Goal: Information Seeking & Learning: Learn about a topic

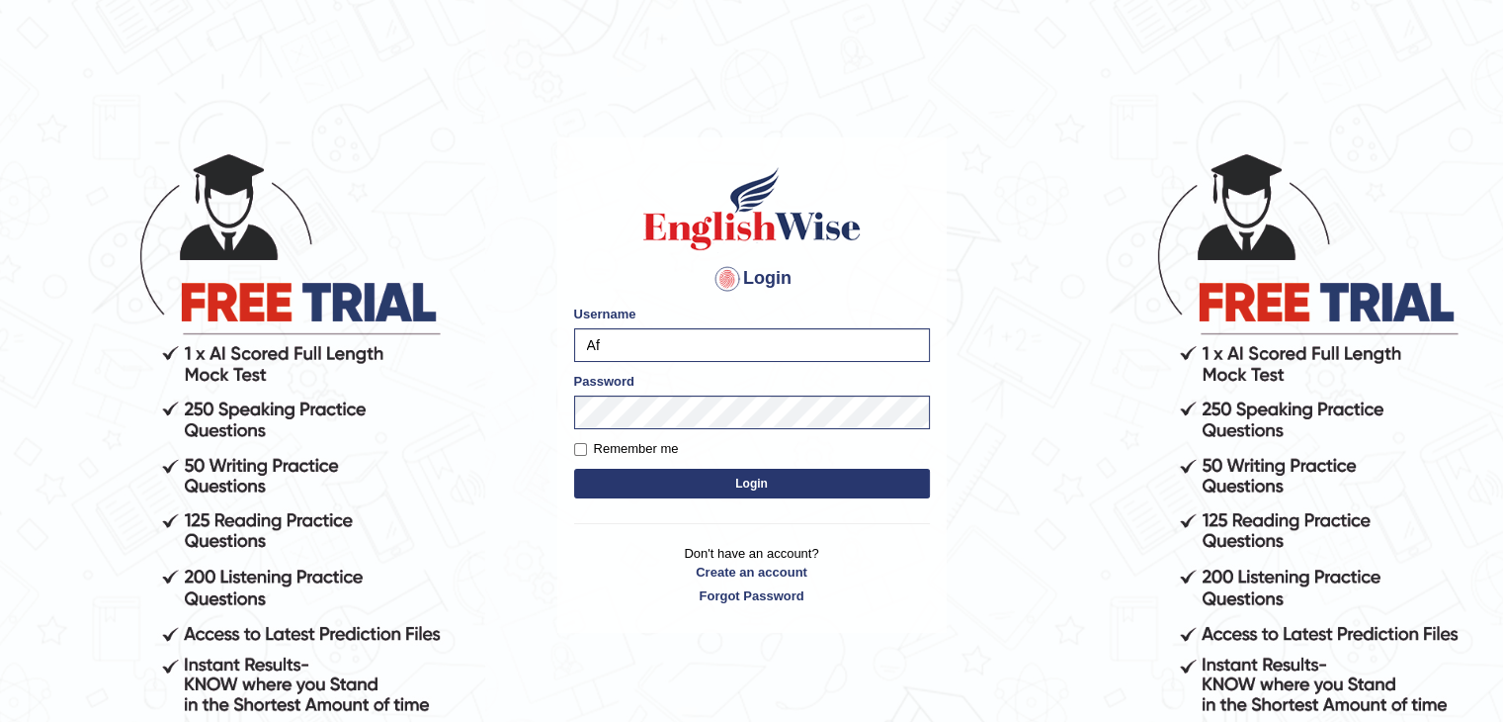
type input "A"
type input "amyrys"
click at [574, 469] on button "Login" at bounding box center [752, 484] width 356 height 30
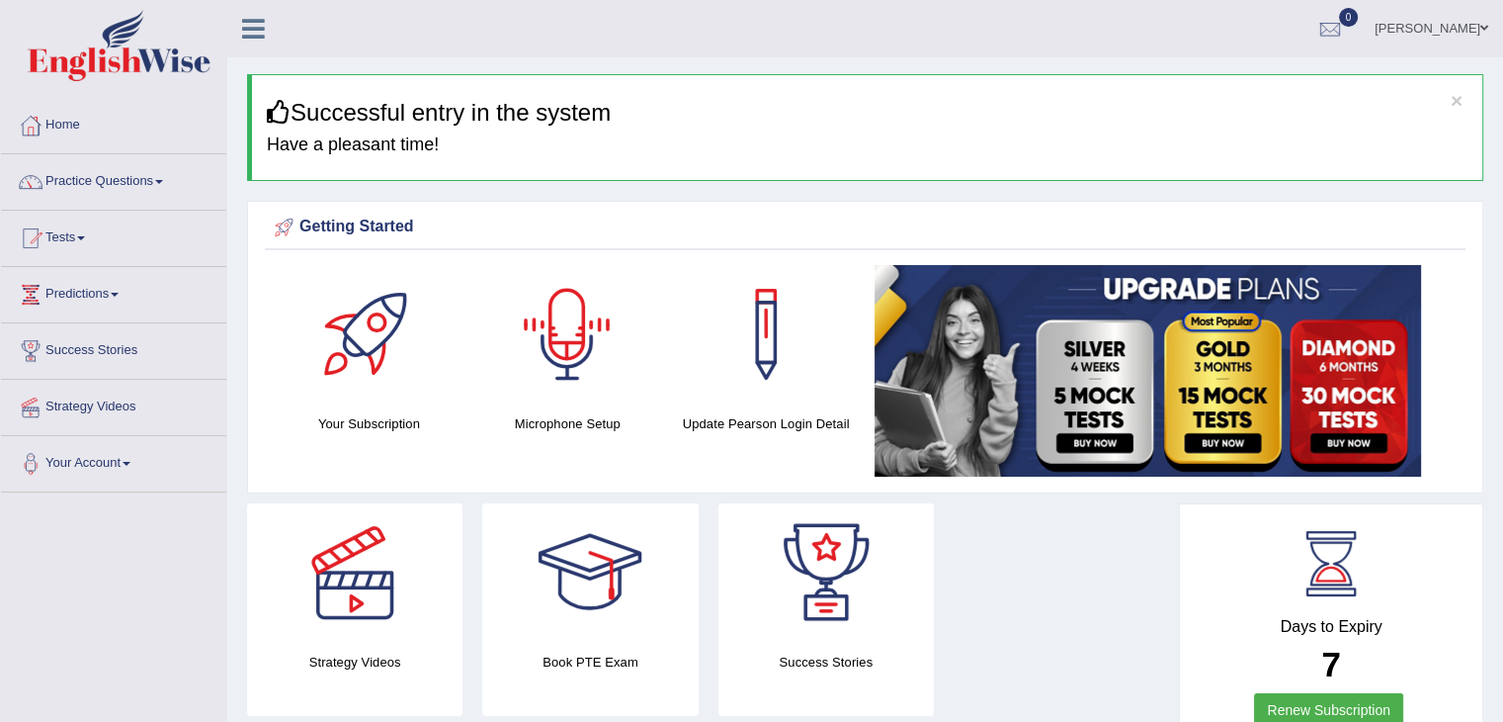
click at [575, 388] on div at bounding box center [567, 334] width 138 height 138
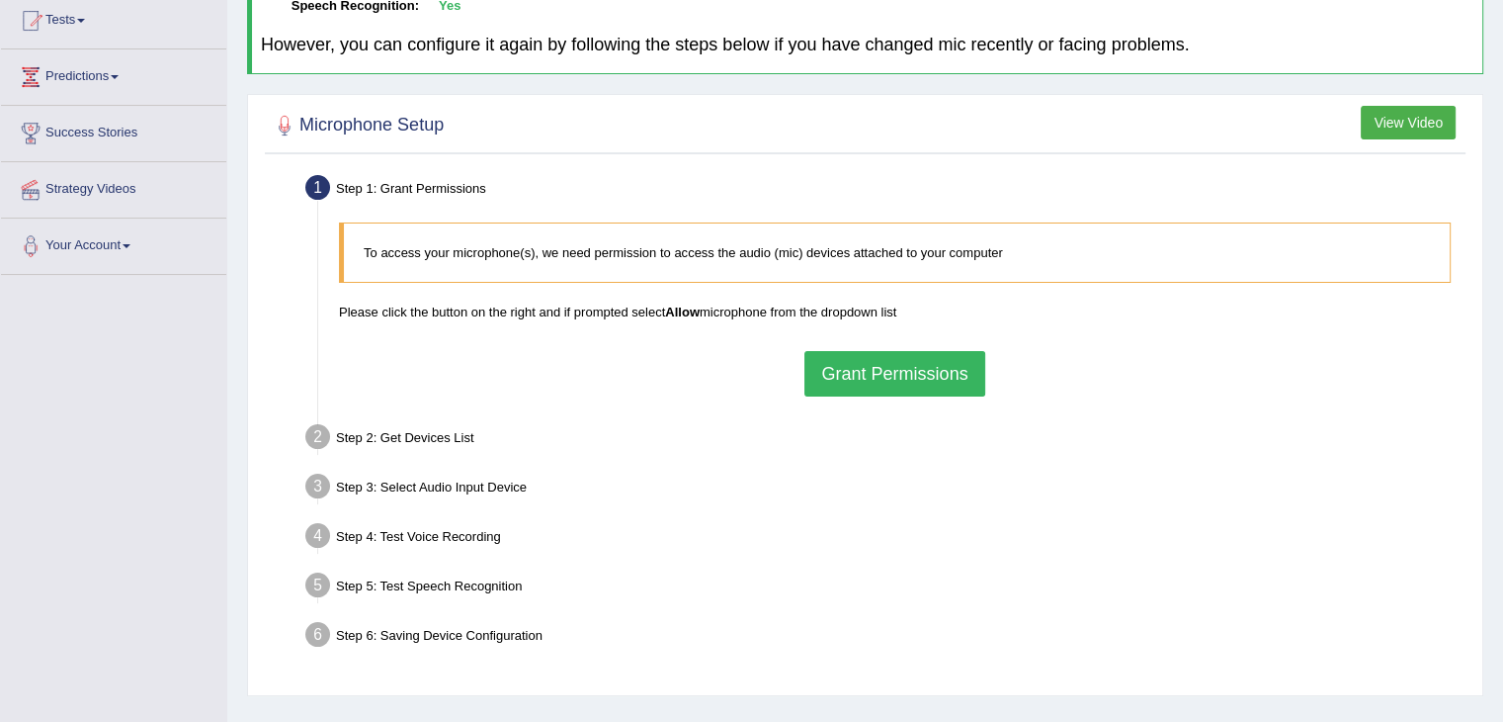
scroll to position [225, 0]
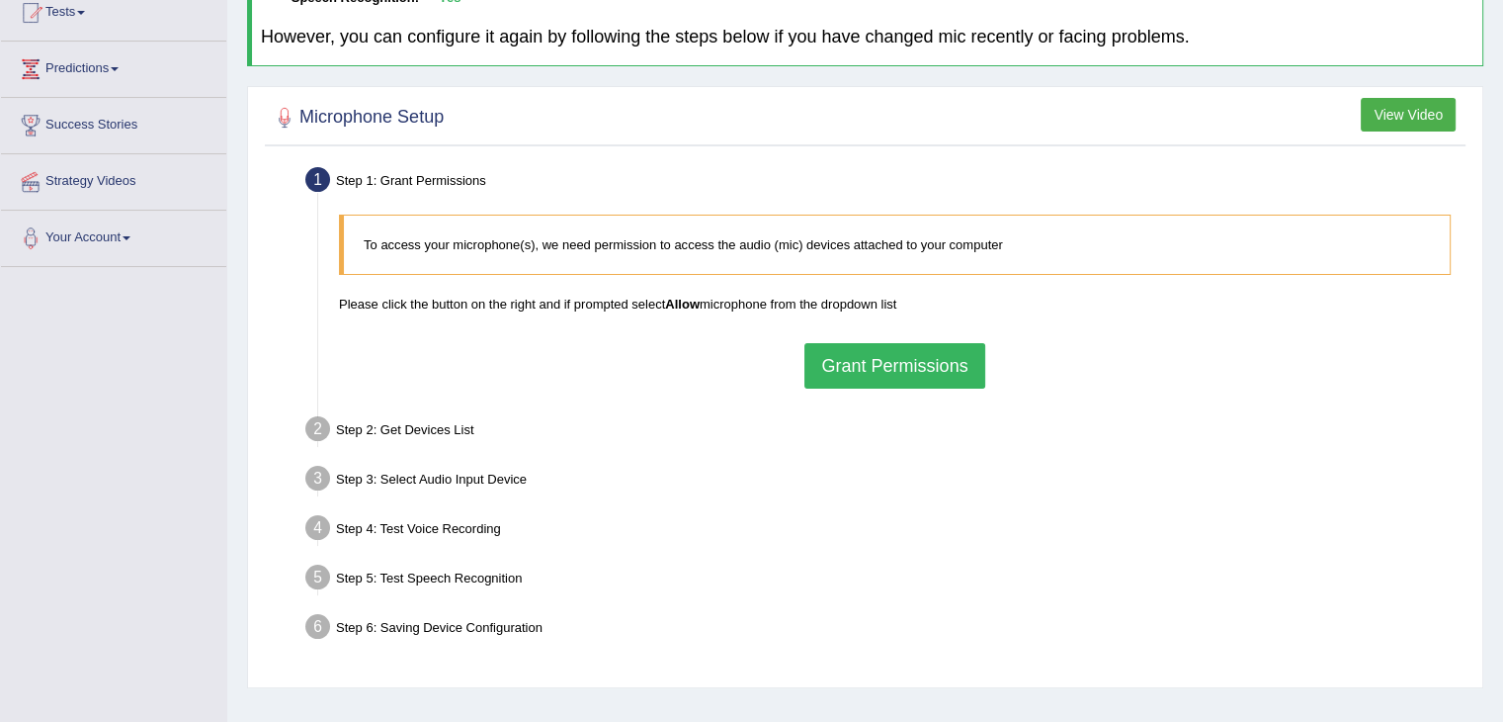
click at [868, 368] on button "Grant Permissions" at bounding box center [895, 365] width 180 height 45
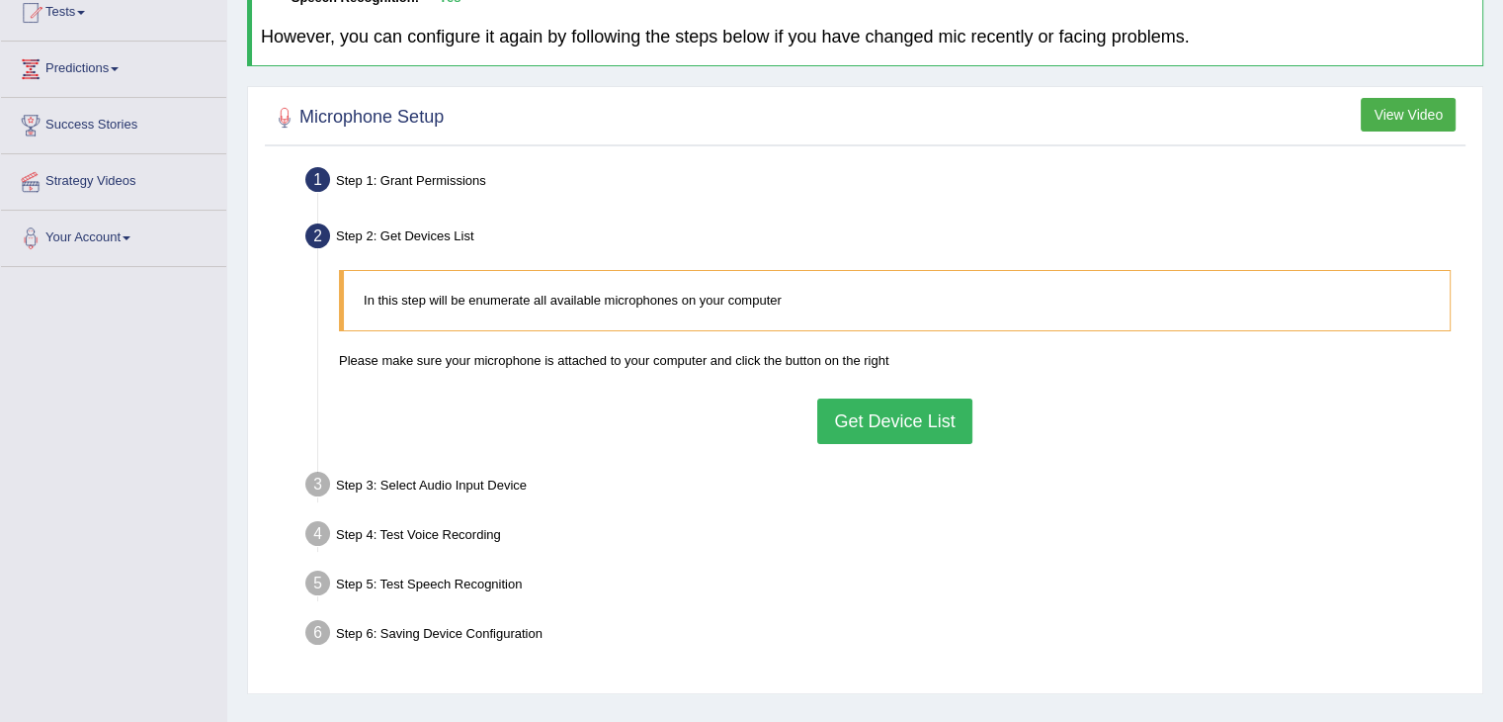
click at [875, 411] on button "Get Device List" at bounding box center [894, 420] width 154 height 45
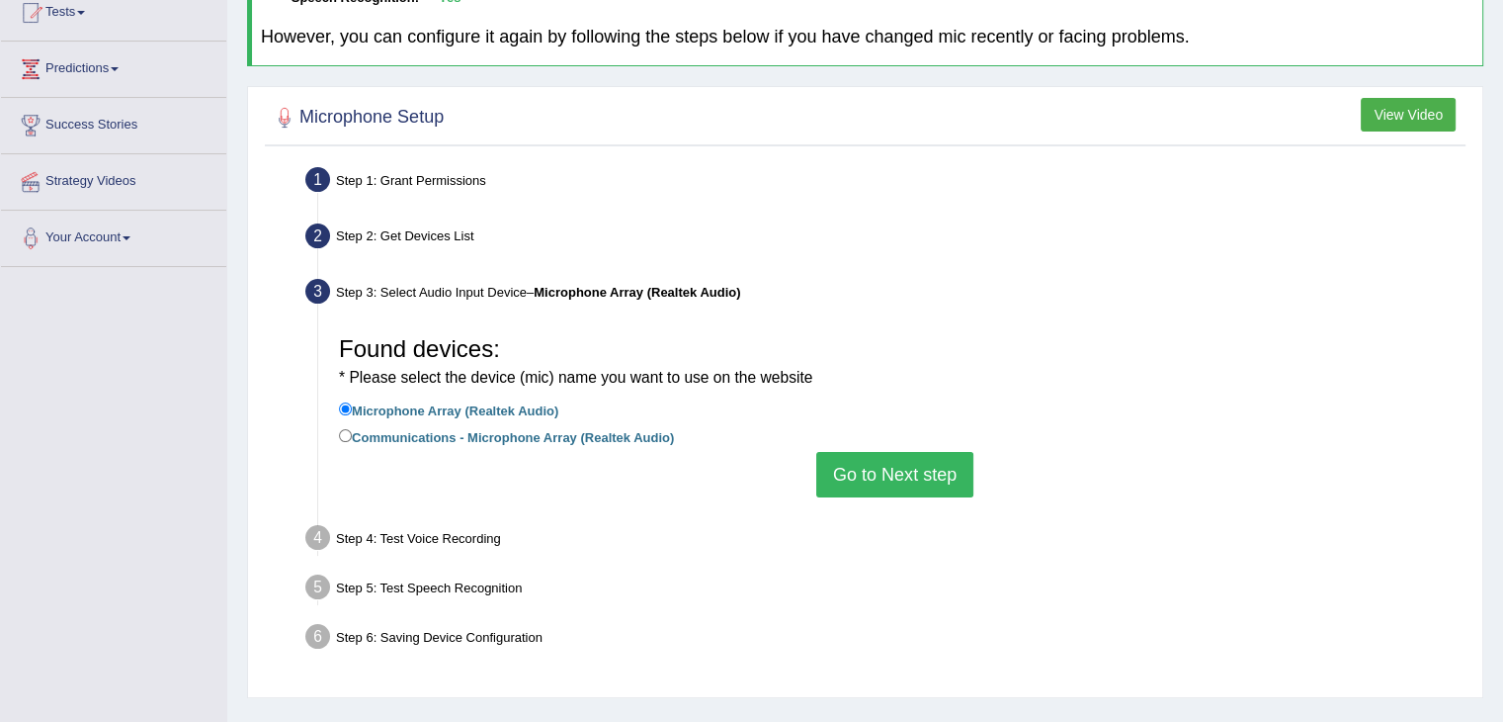
click at [890, 462] on button "Go to Next step" at bounding box center [894, 474] width 157 height 45
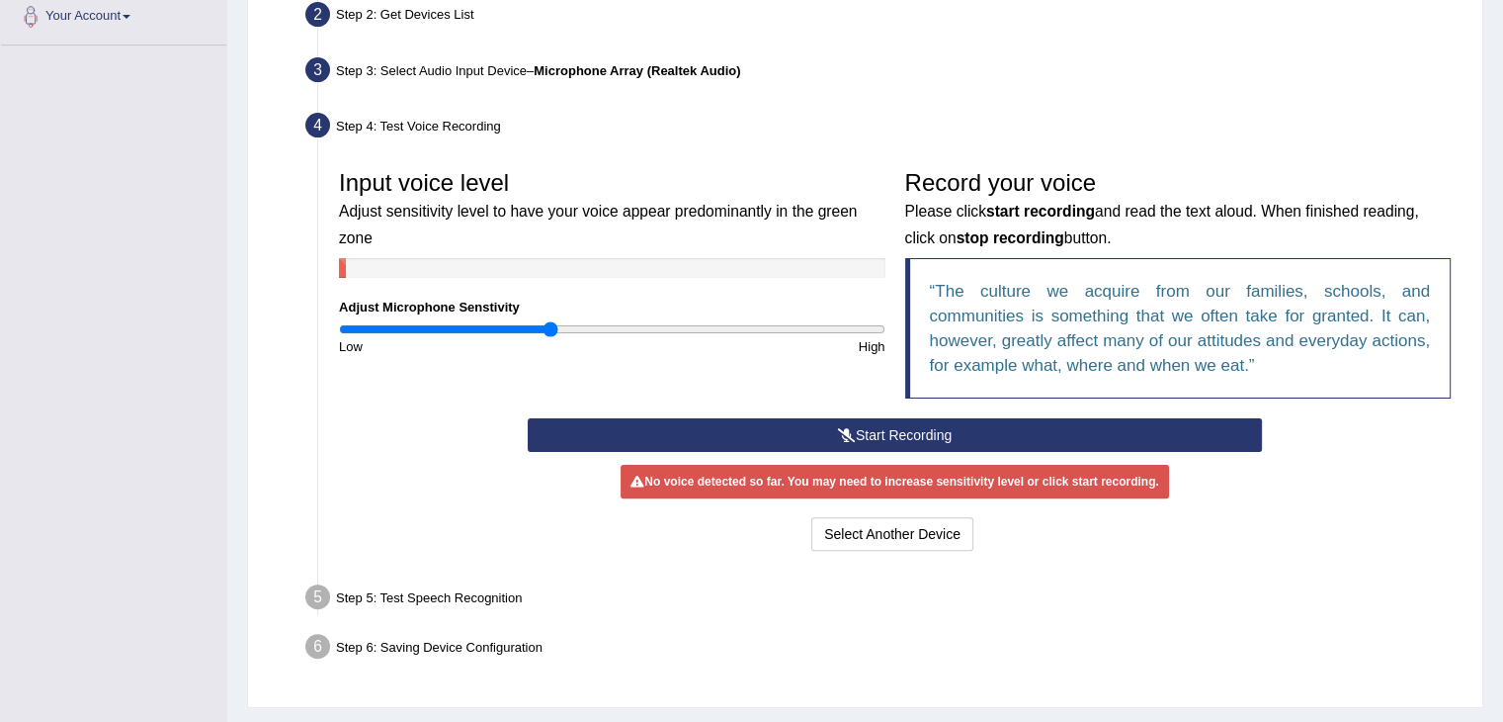
scroll to position [450, 0]
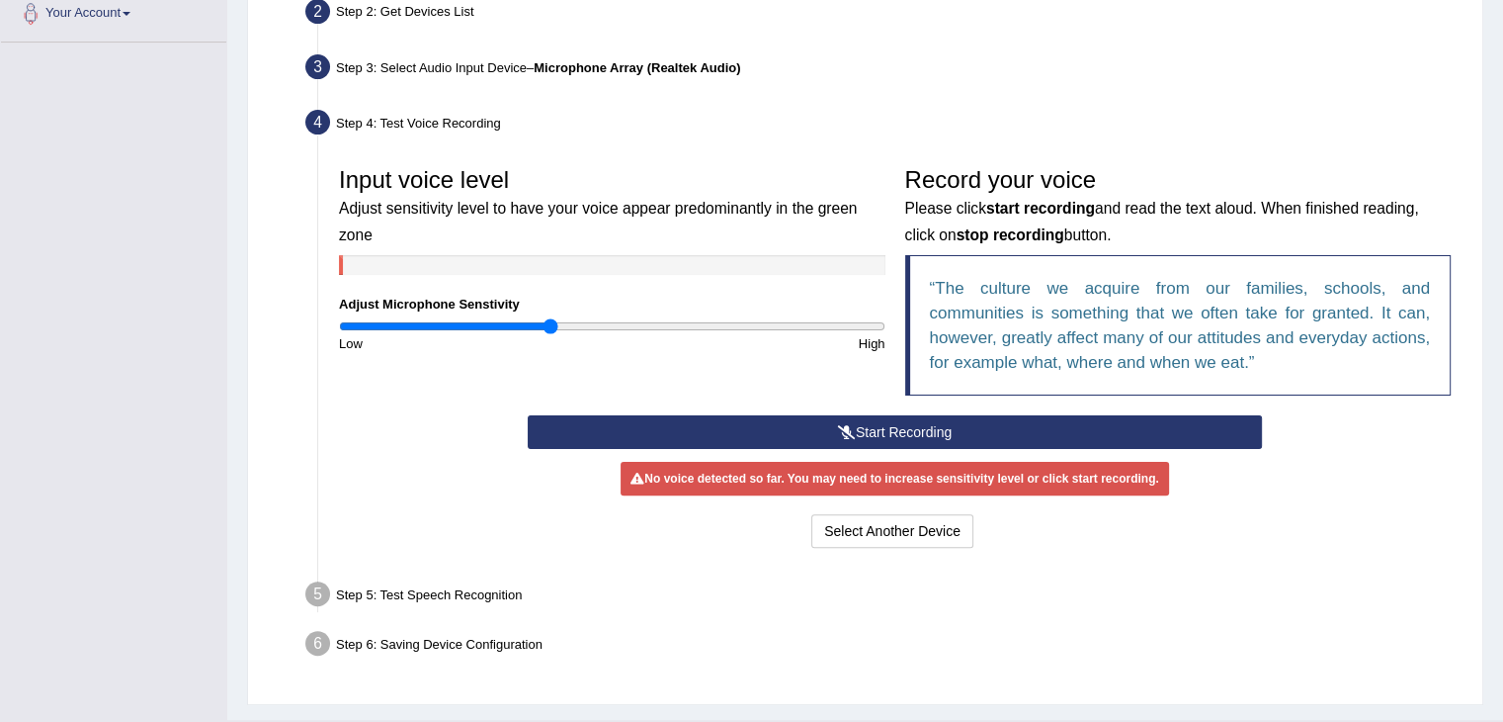
click at [858, 420] on button "Start Recording" at bounding box center [895, 432] width 734 height 34
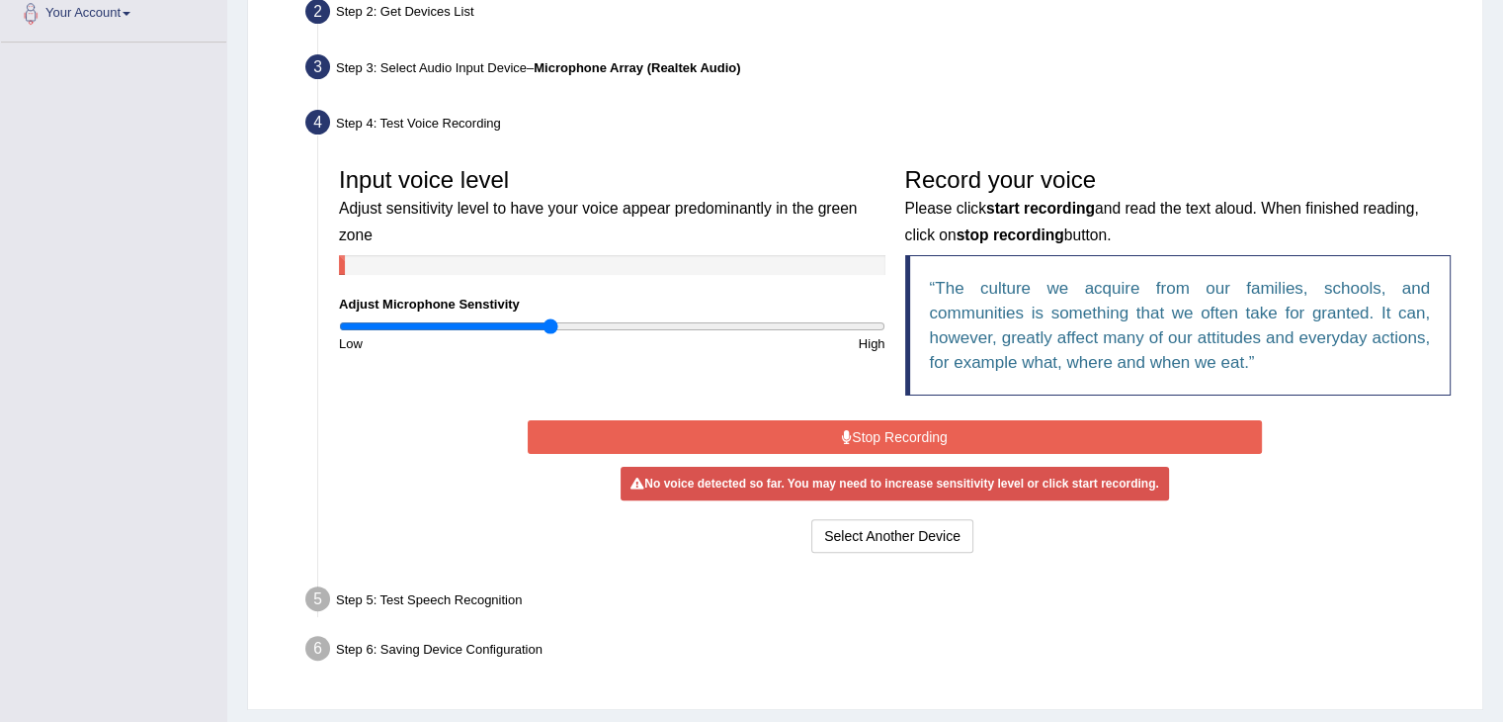
click at [858, 420] on button "Stop Recording" at bounding box center [895, 437] width 734 height 34
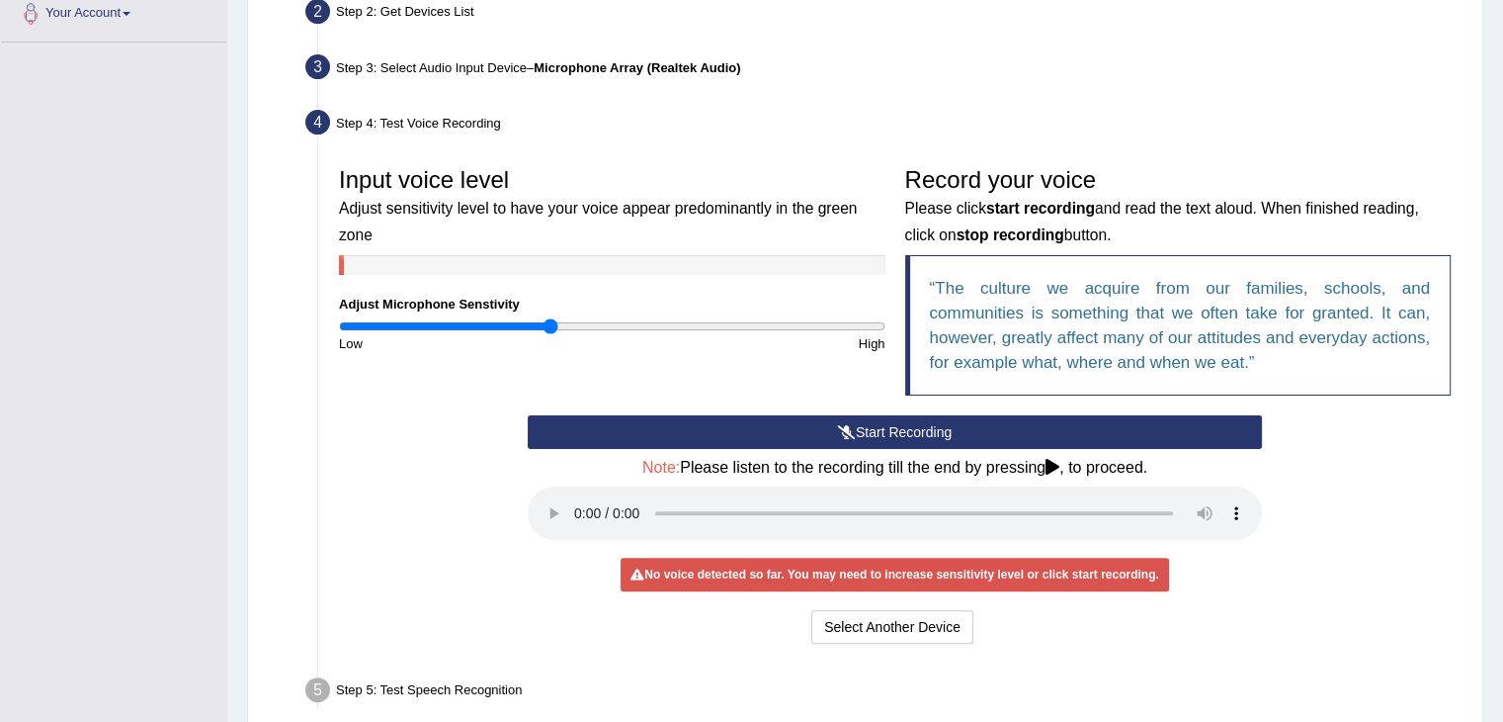
click at [861, 421] on button "Start Recording" at bounding box center [895, 432] width 734 height 34
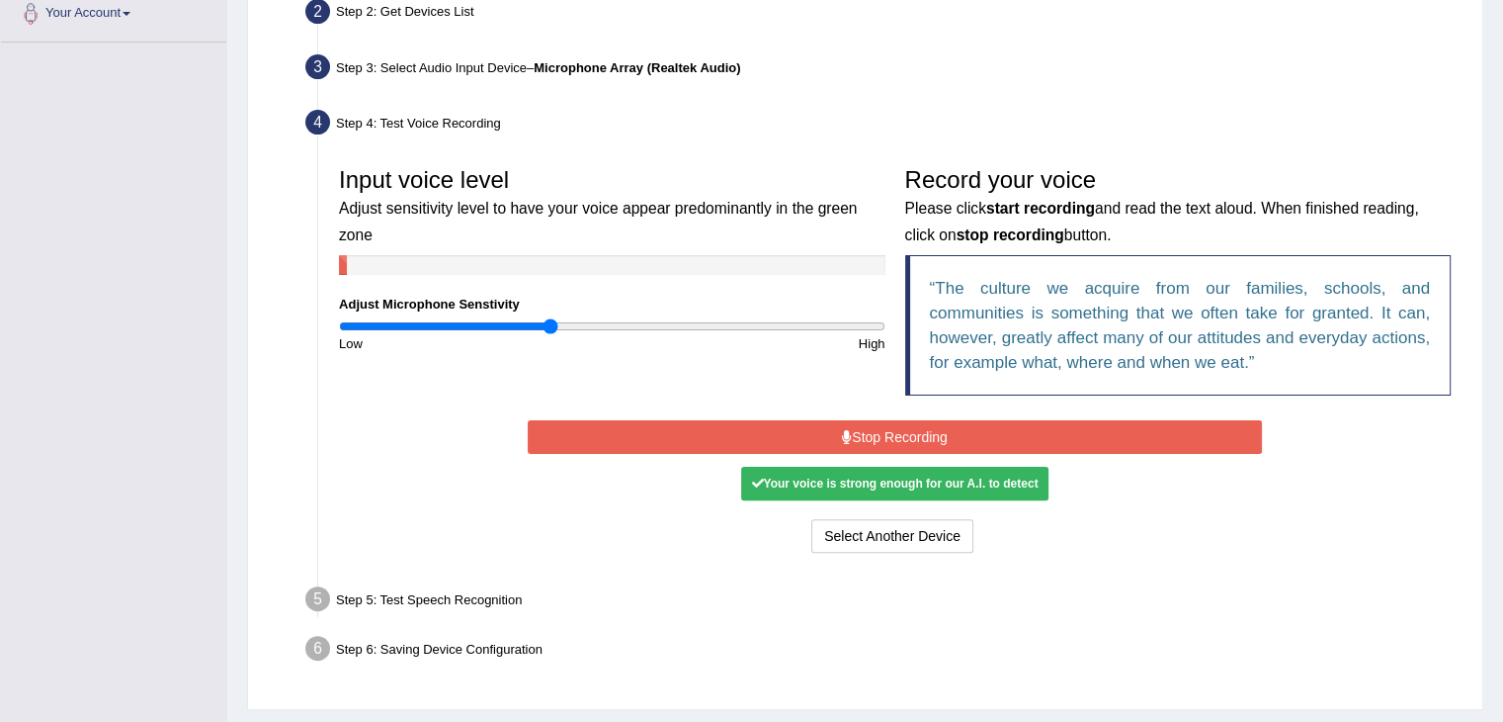
click at [861, 421] on button "Stop Recording" at bounding box center [895, 437] width 734 height 34
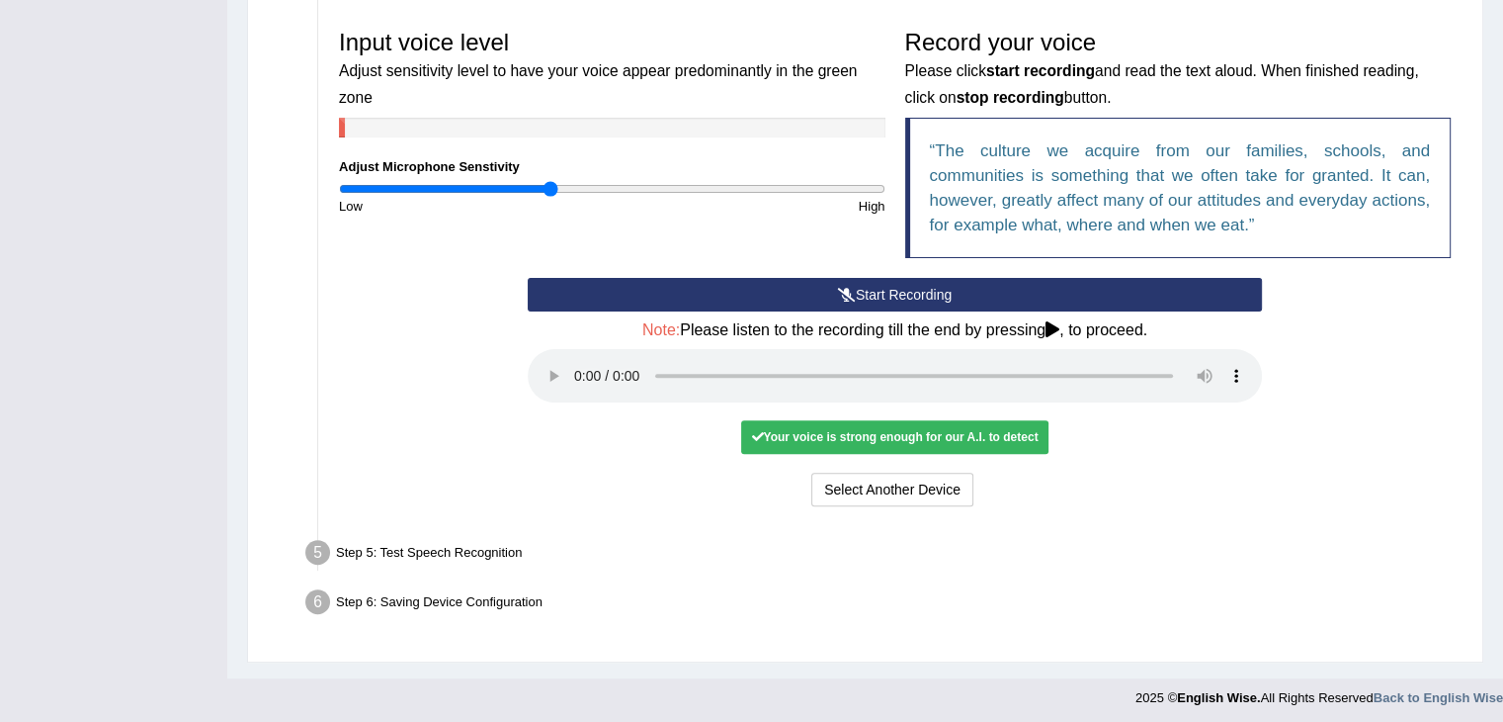
scroll to position [588, 0]
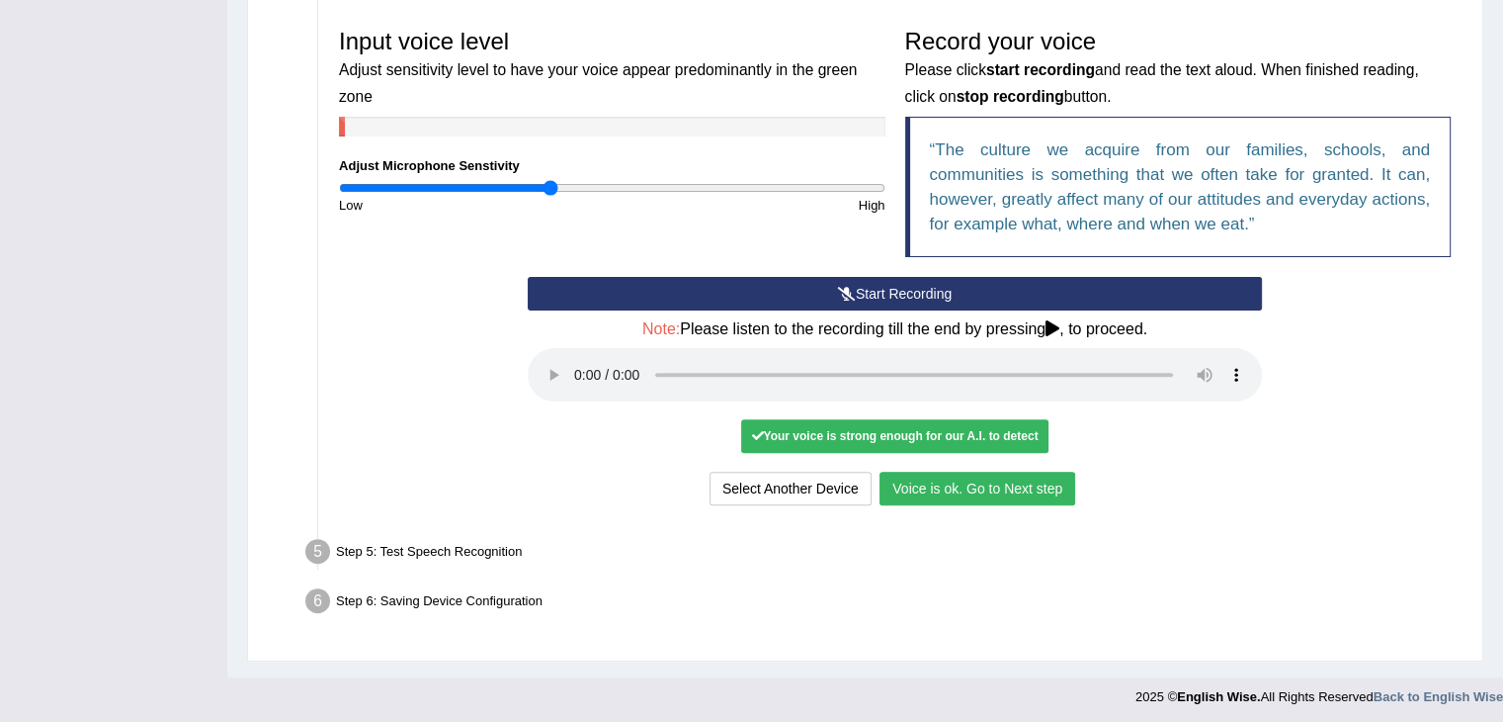
click at [985, 475] on button "Voice is ok. Go to Next step" at bounding box center [978, 488] width 196 height 34
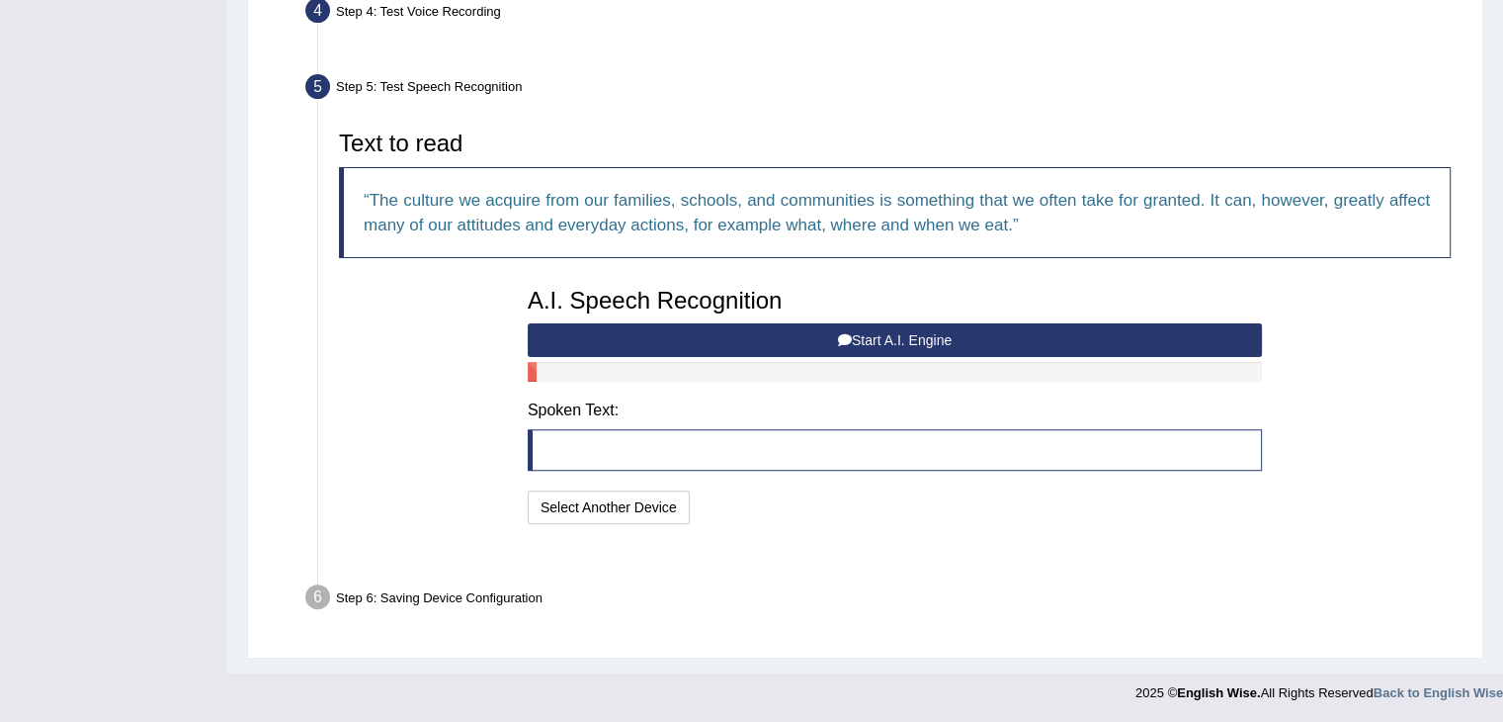
scroll to position [512, 0]
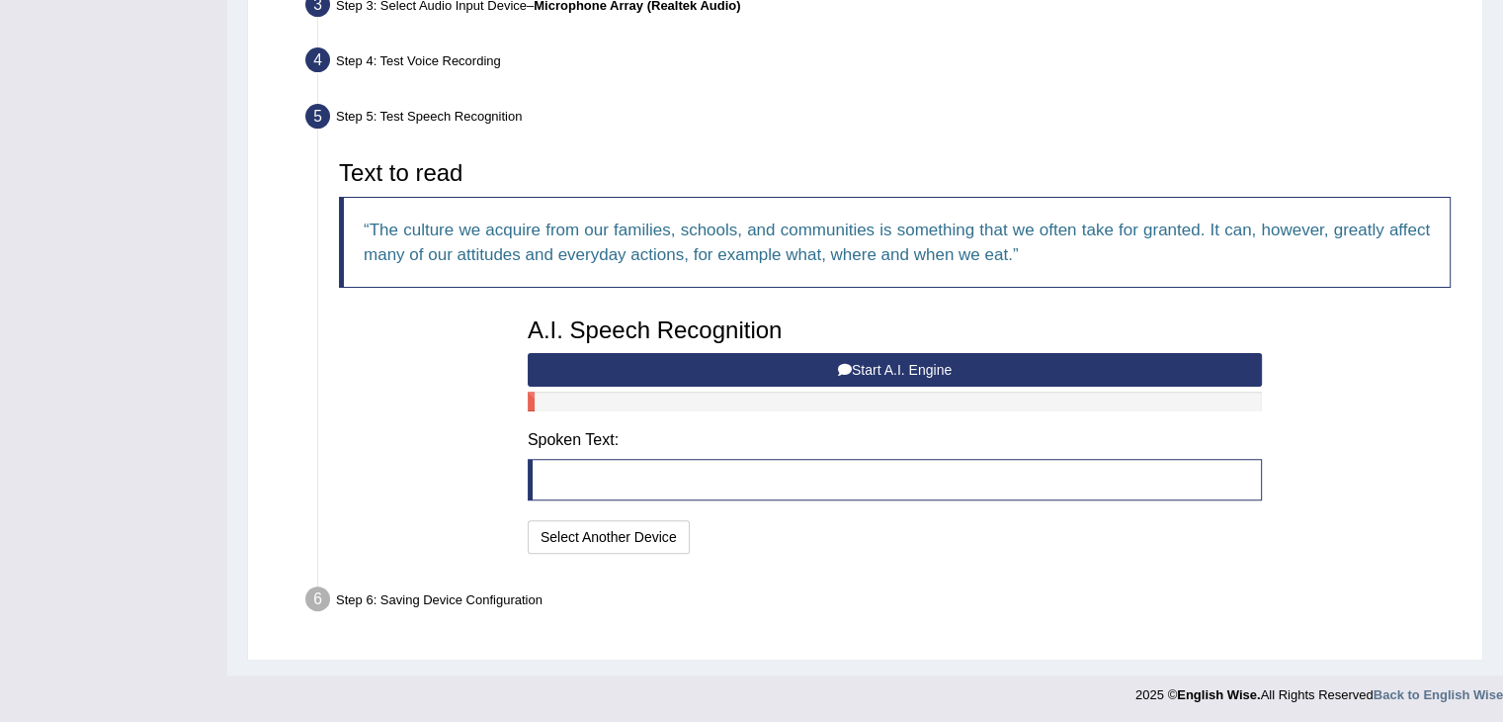
click at [867, 365] on button "Start A.I. Engine" at bounding box center [895, 370] width 734 height 34
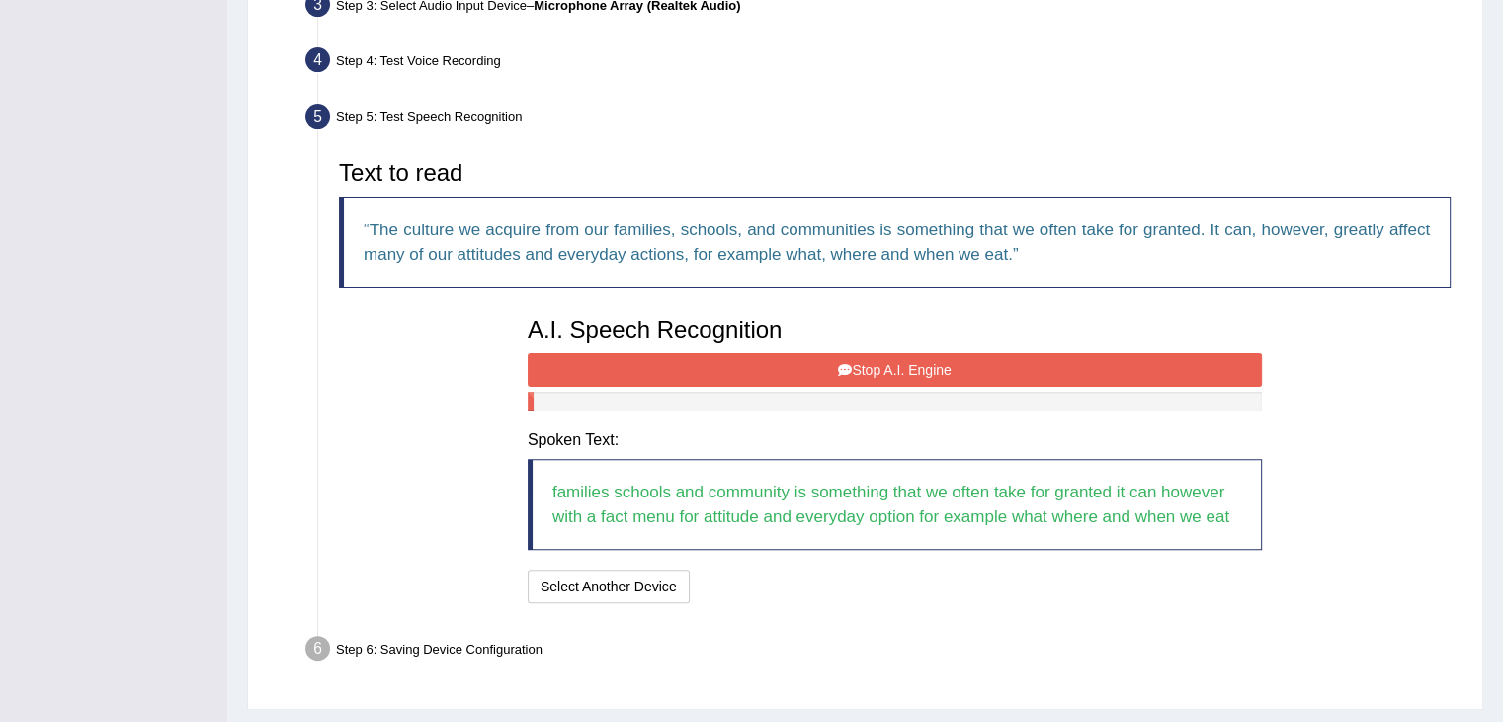
click at [867, 365] on button "Stop A.I. Engine" at bounding box center [895, 370] width 734 height 34
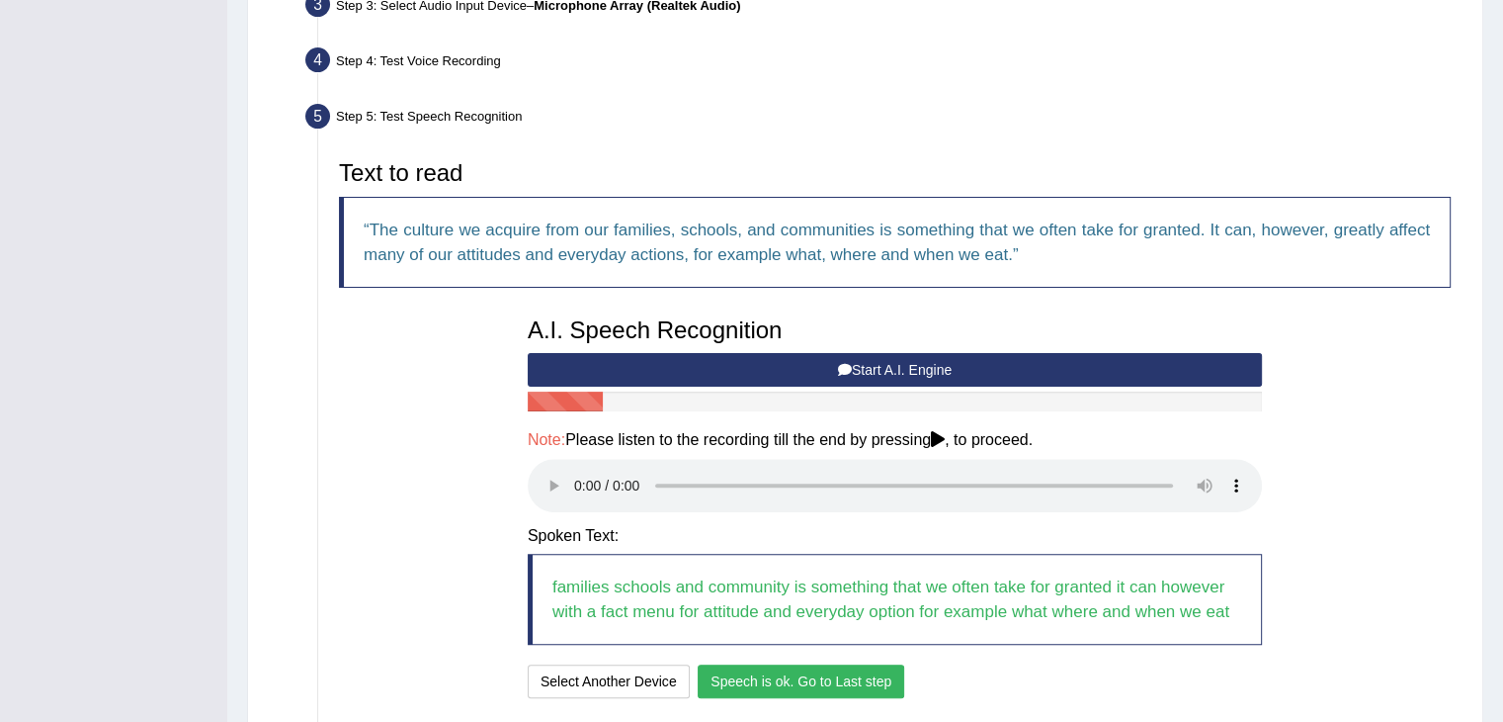
scroll to position [657, 0]
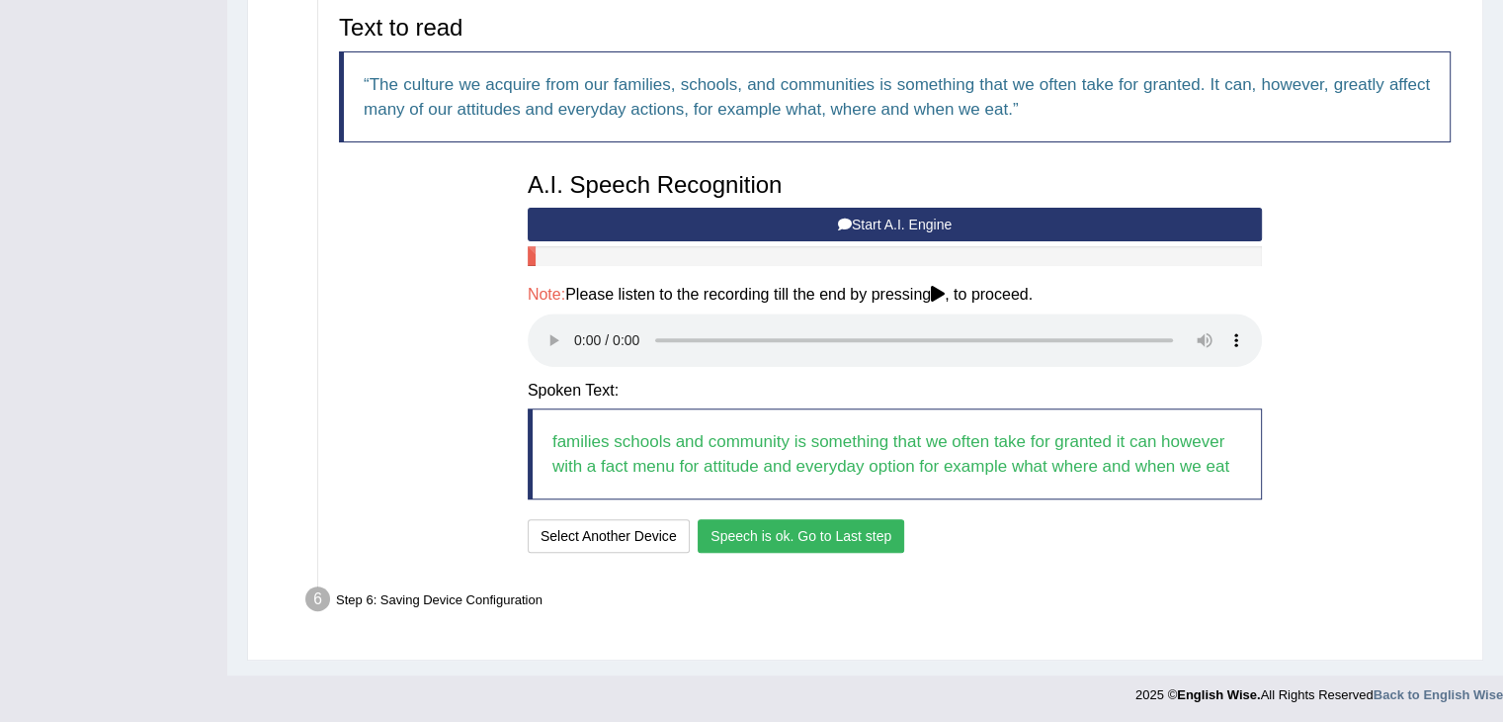
click at [798, 523] on button "Speech is ok. Go to Last step" at bounding box center [801, 536] width 207 height 34
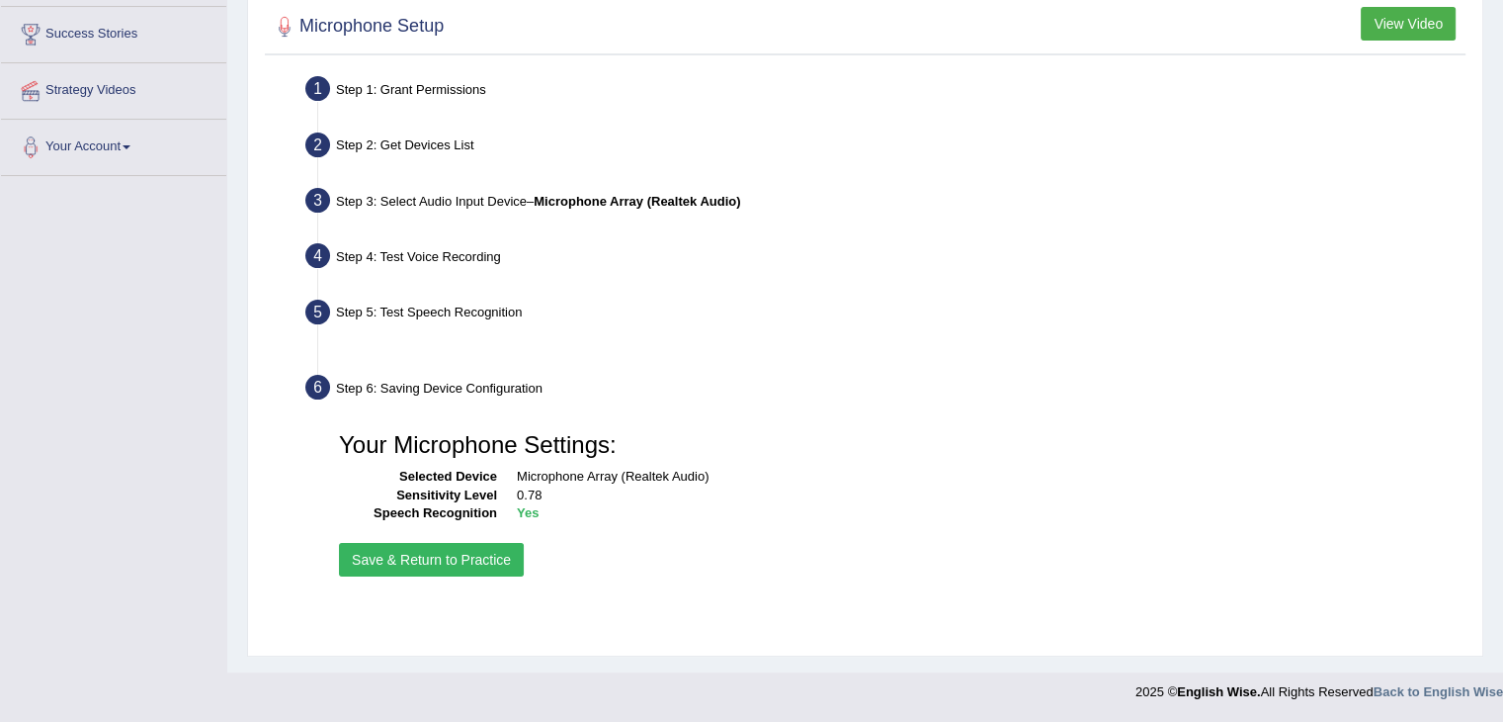
scroll to position [316, 0]
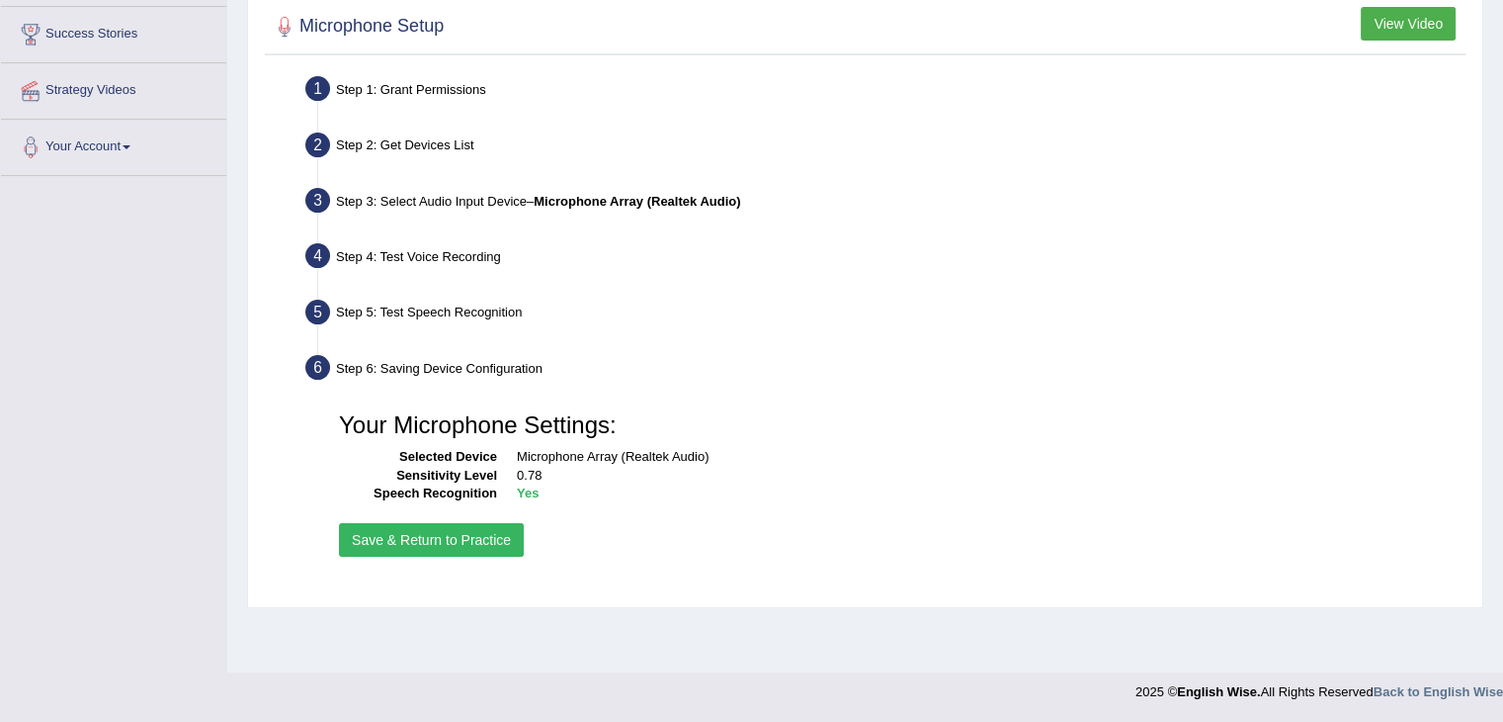
click at [453, 543] on button "Save & Return to Practice" at bounding box center [431, 540] width 185 height 34
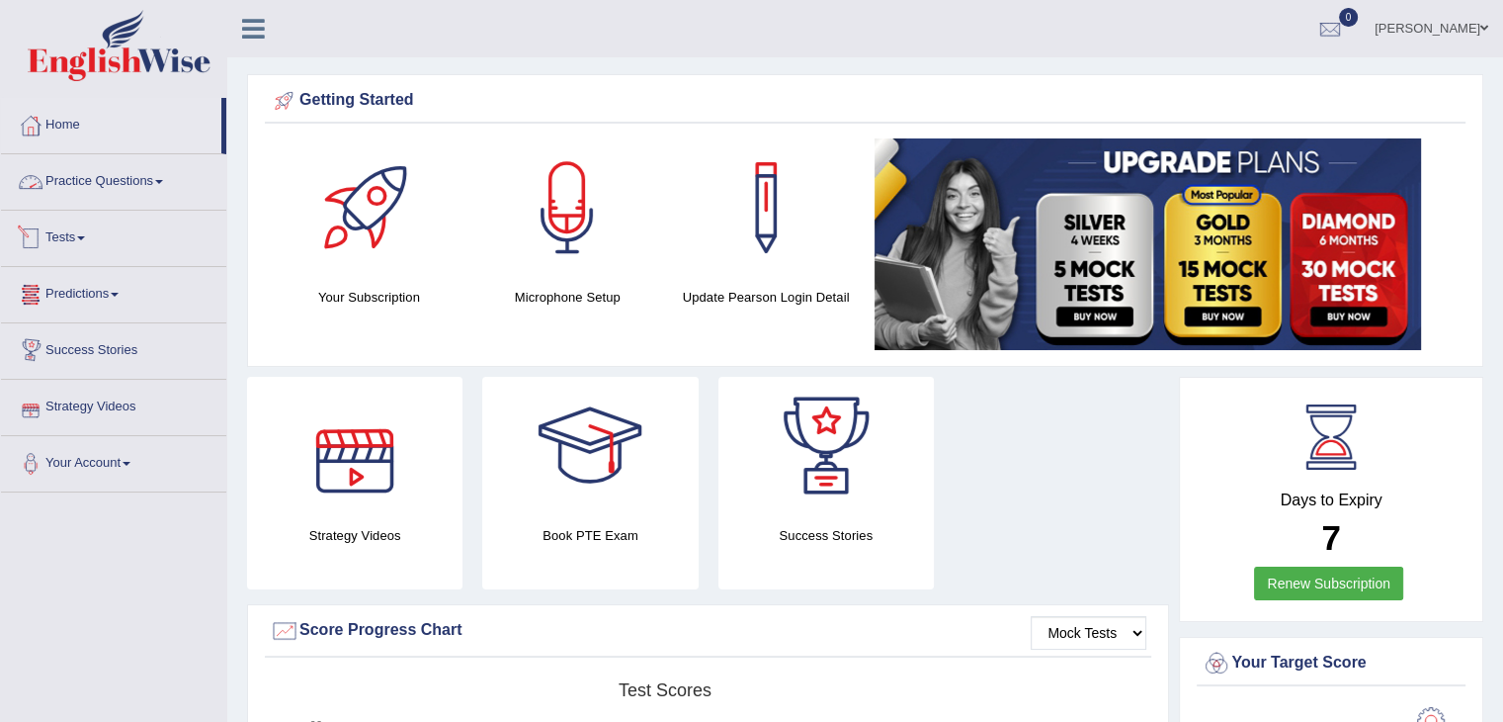
click at [144, 168] on link "Practice Questions" at bounding box center [113, 178] width 225 height 49
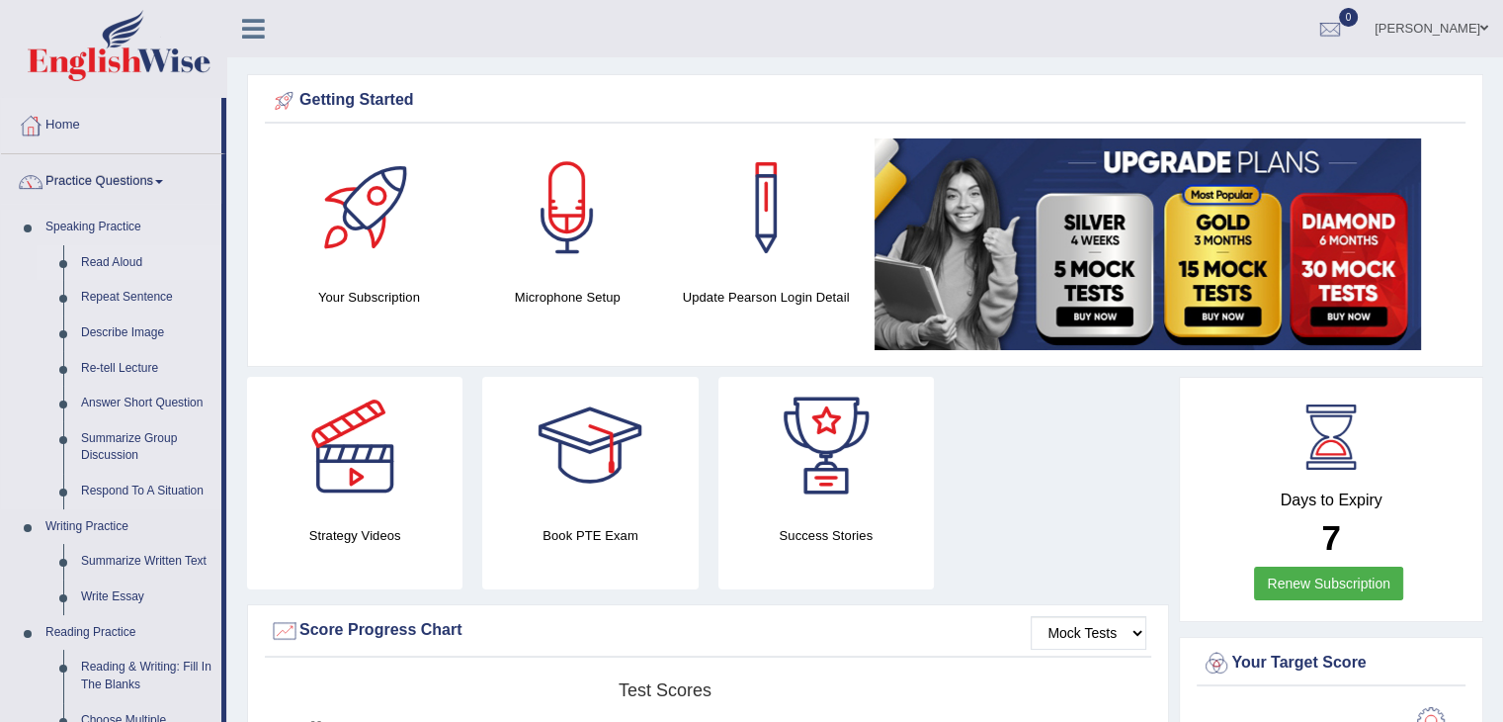
click at [113, 257] on link "Read Aloud" at bounding box center [146, 263] width 149 height 36
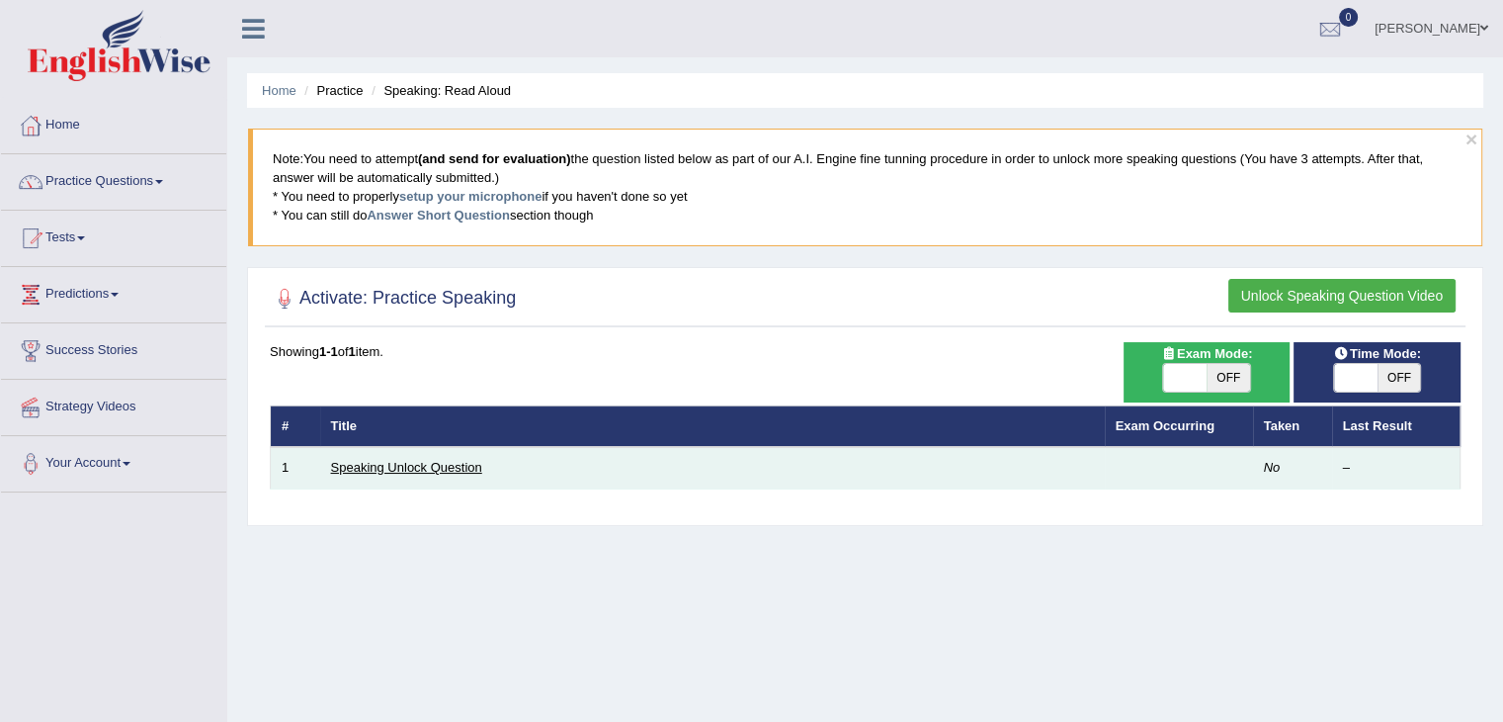
click at [402, 464] on link "Speaking Unlock Question" at bounding box center [406, 467] width 151 height 15
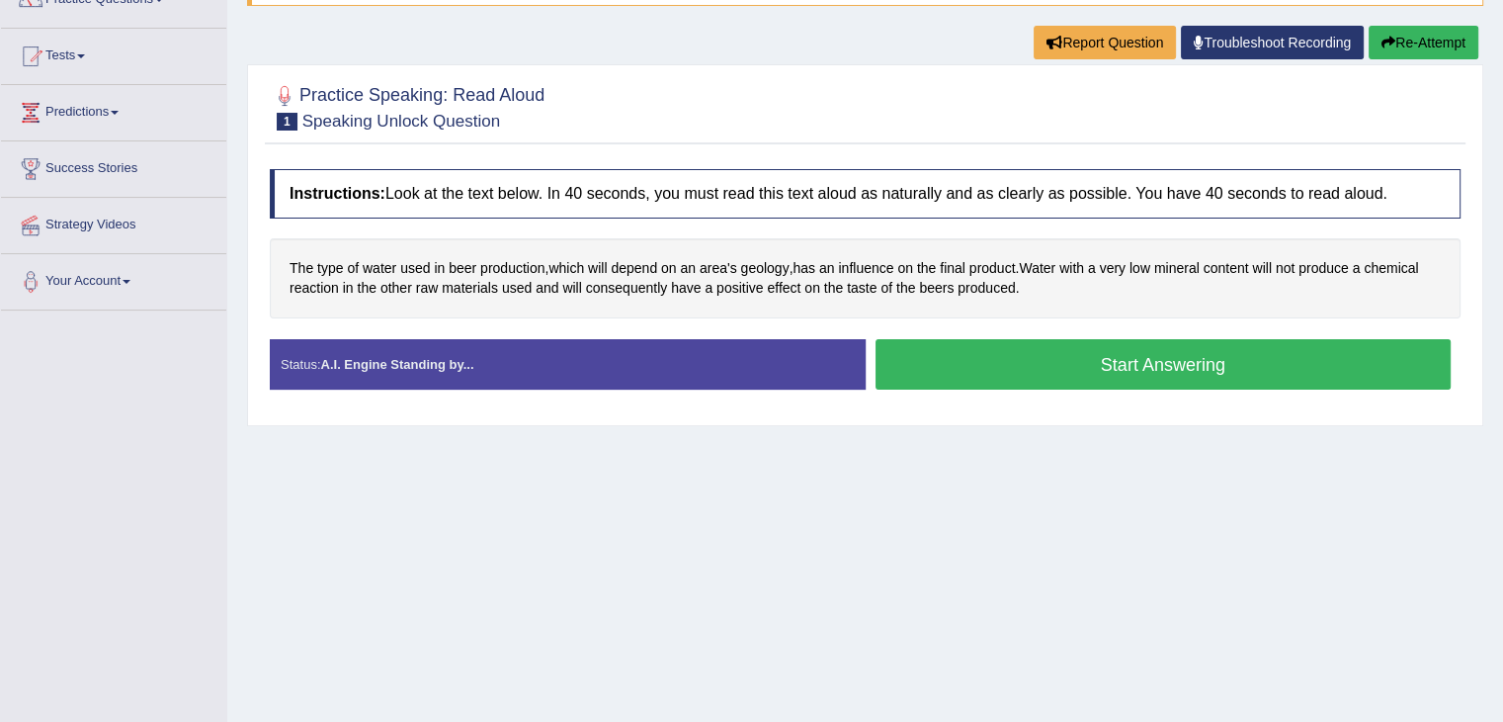
scroll to position [196, 0]
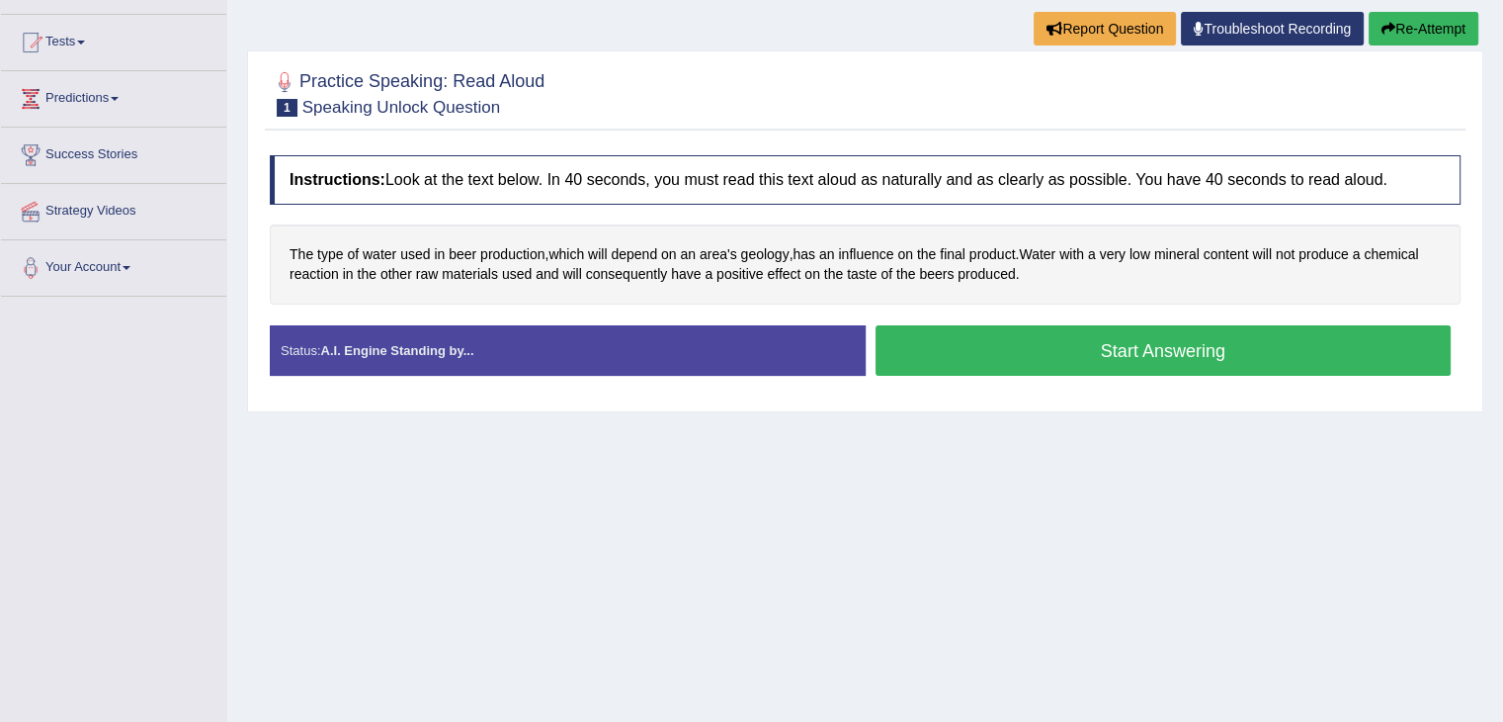
click at [1036, 341] on button "Start Answering" at bounding box center [1164, 350] width 576 height 50
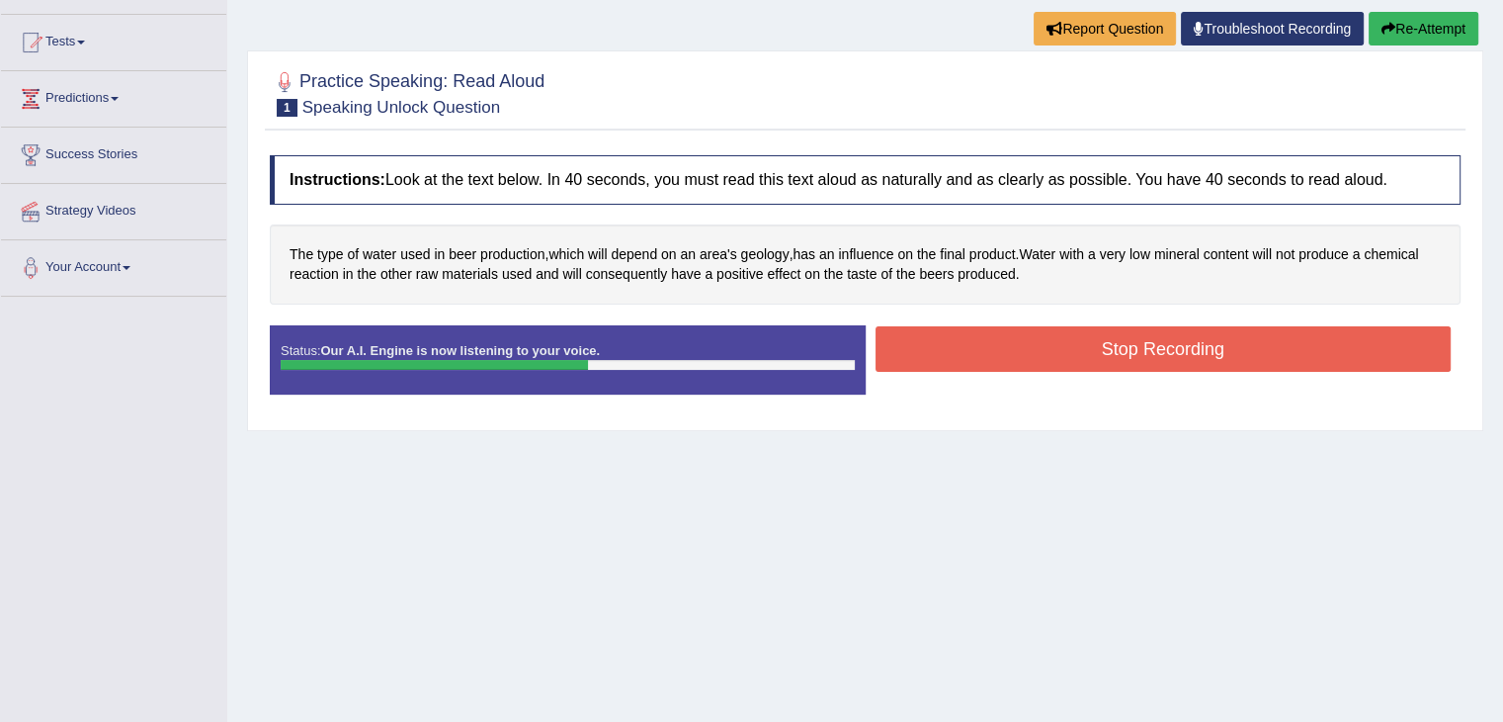
click at [1036, 341] on button "Stop Recording" at bounding box center [1164, 348] width 576 height 45
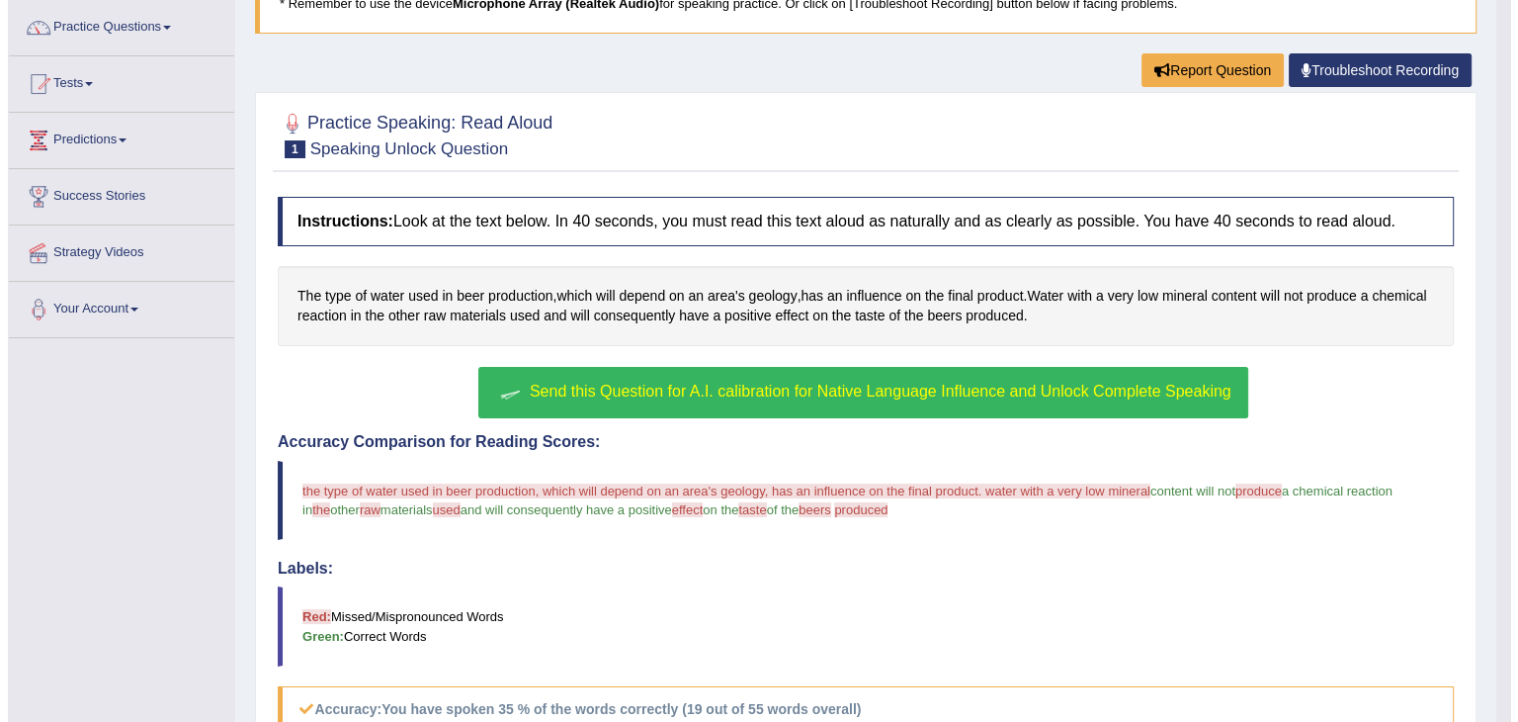
scroll to position [152, 0]
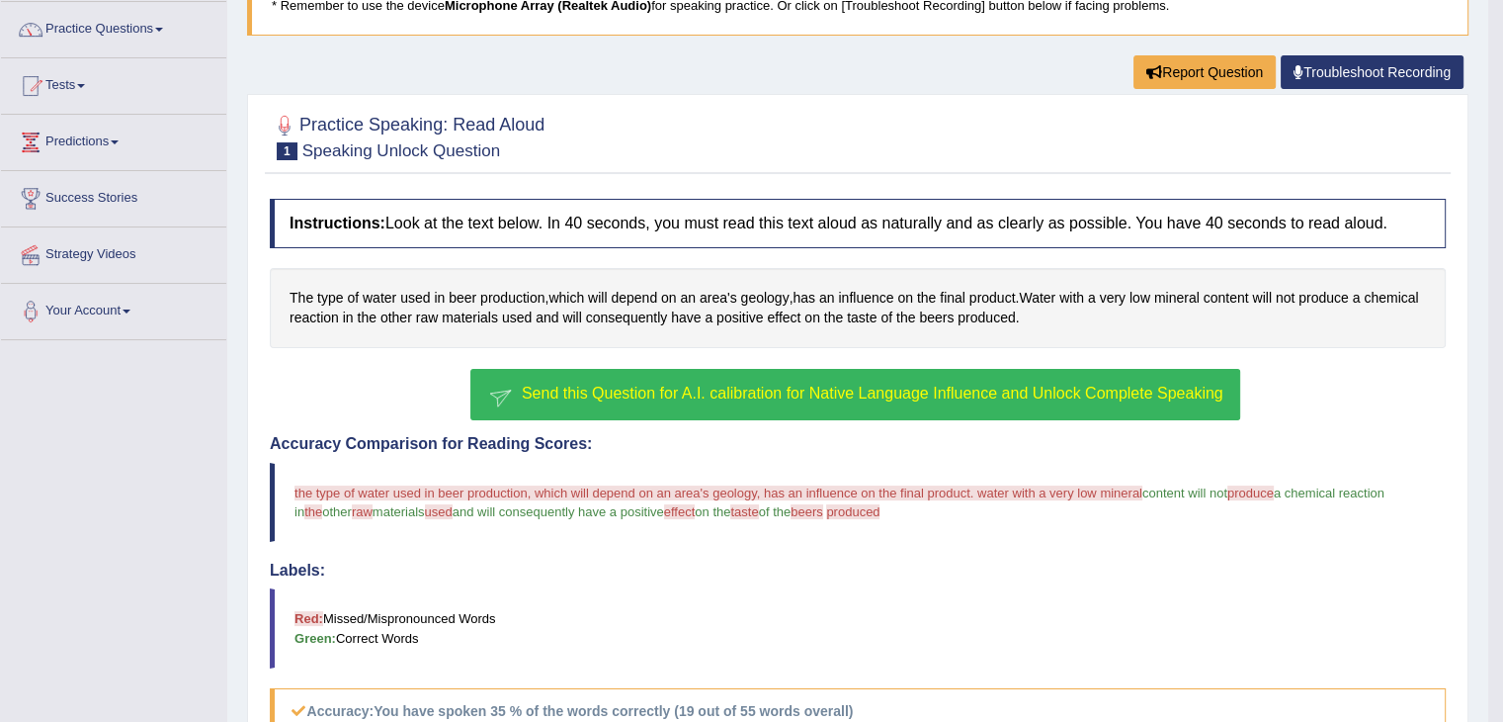
click at [863, 391] on span "Send this Question for A.I. calibration for Native Language Influence and Unloc…" at bounding box center [873, 392] width 702 height 17
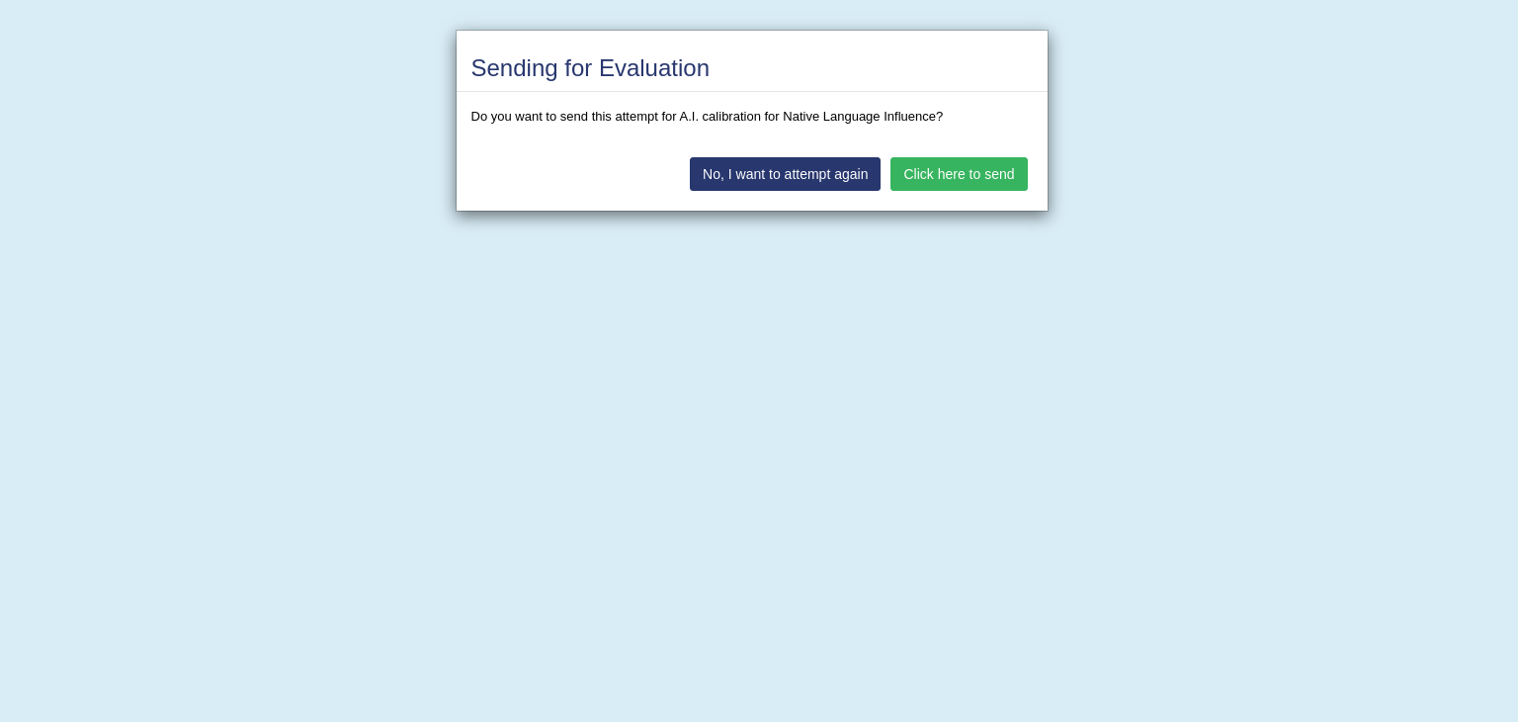
click at [796, 170] on button "No, I want to attempt again" at bounding box center [785, 174] width 191 height 34
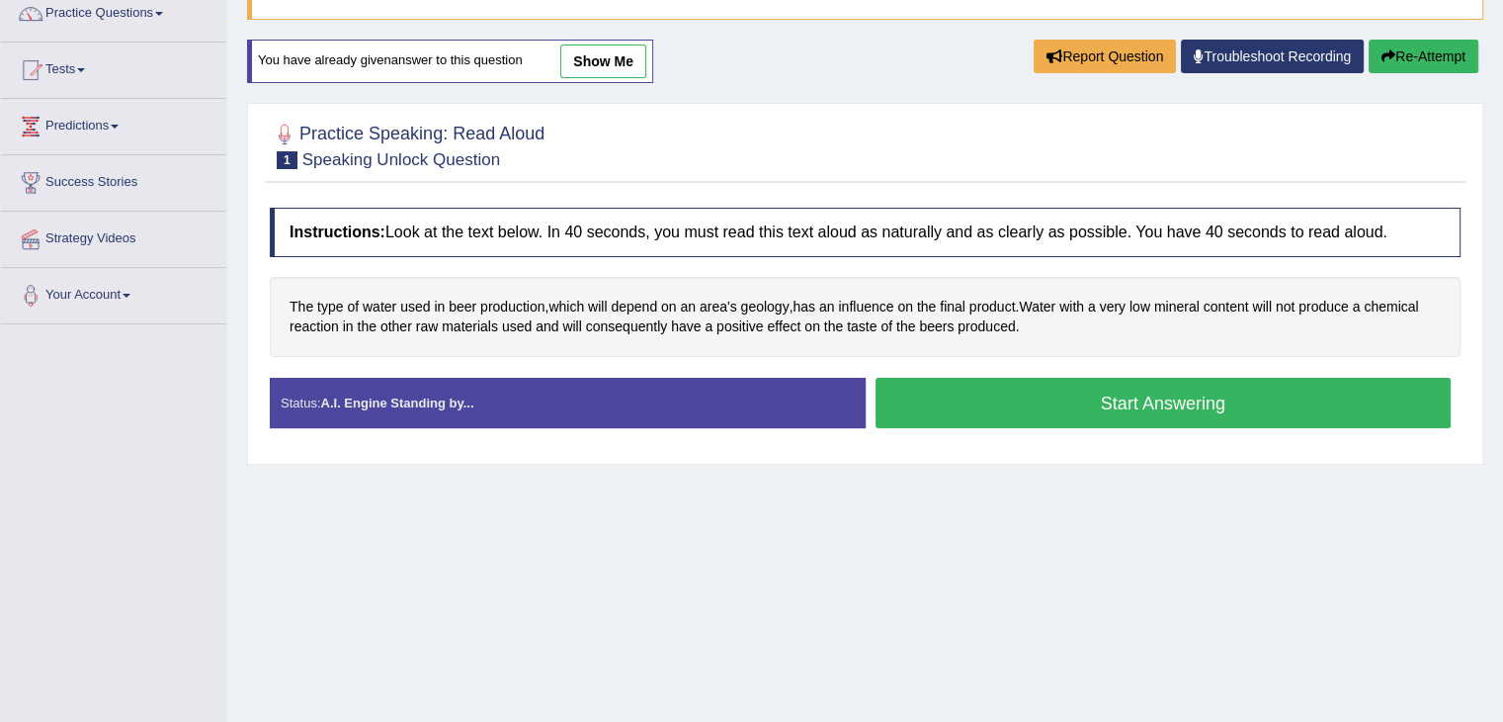
click at [1146, 400] on button "Start Answering" at bounding box center [1164, 403] width 576 height 50
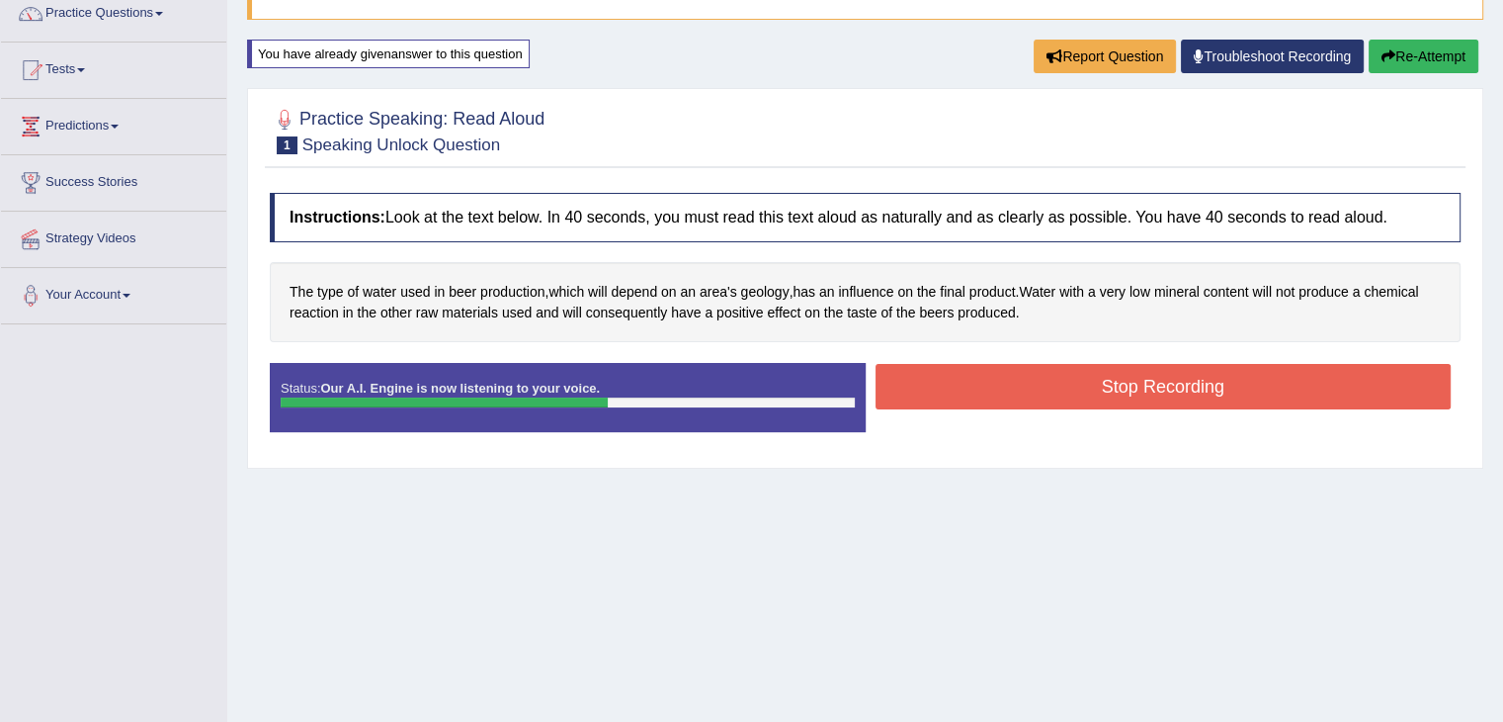
click at [1146, 400] on button "Stop Recording" at bounding box center [1164, 386] width 576 height 45
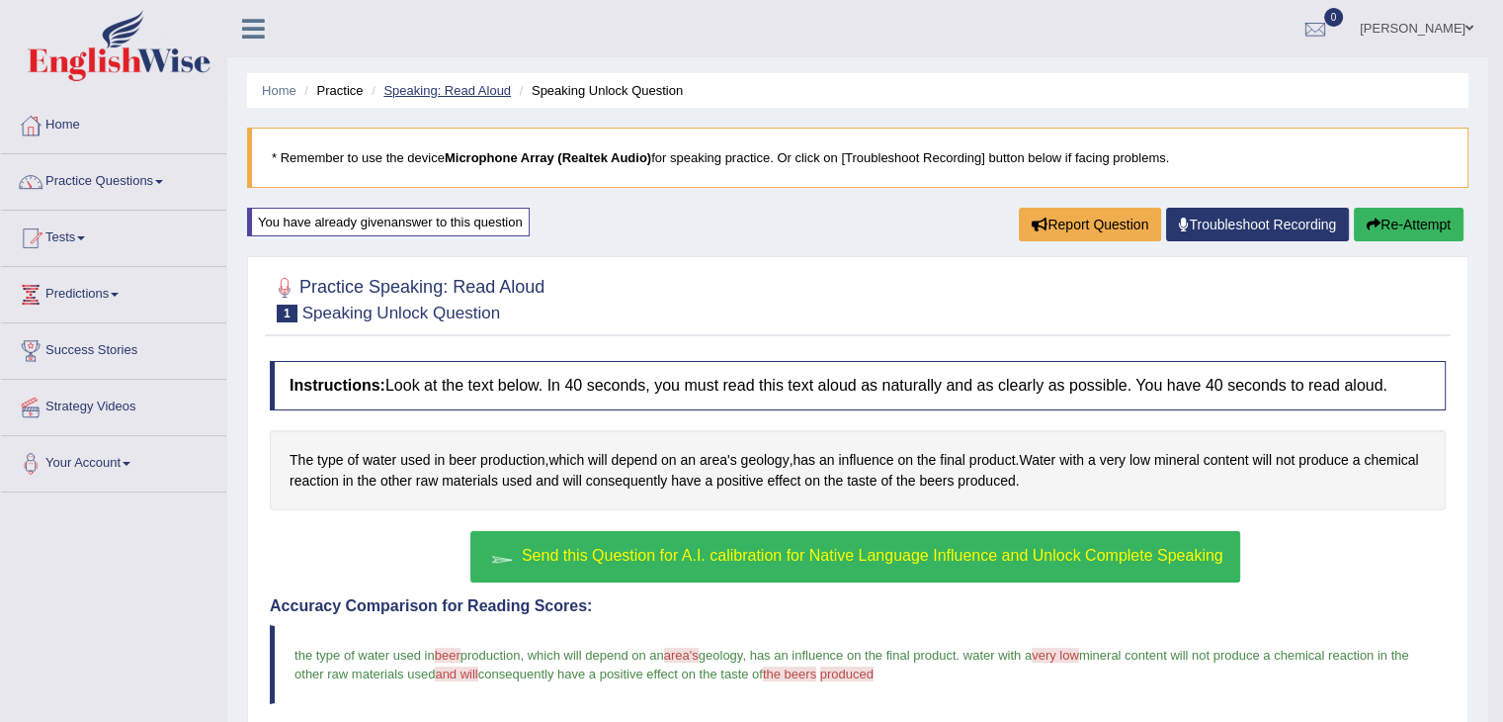
click at [470, 89] on link "Speaking: Read Aloud" at bounding box center [448, 90] width 128 height 15
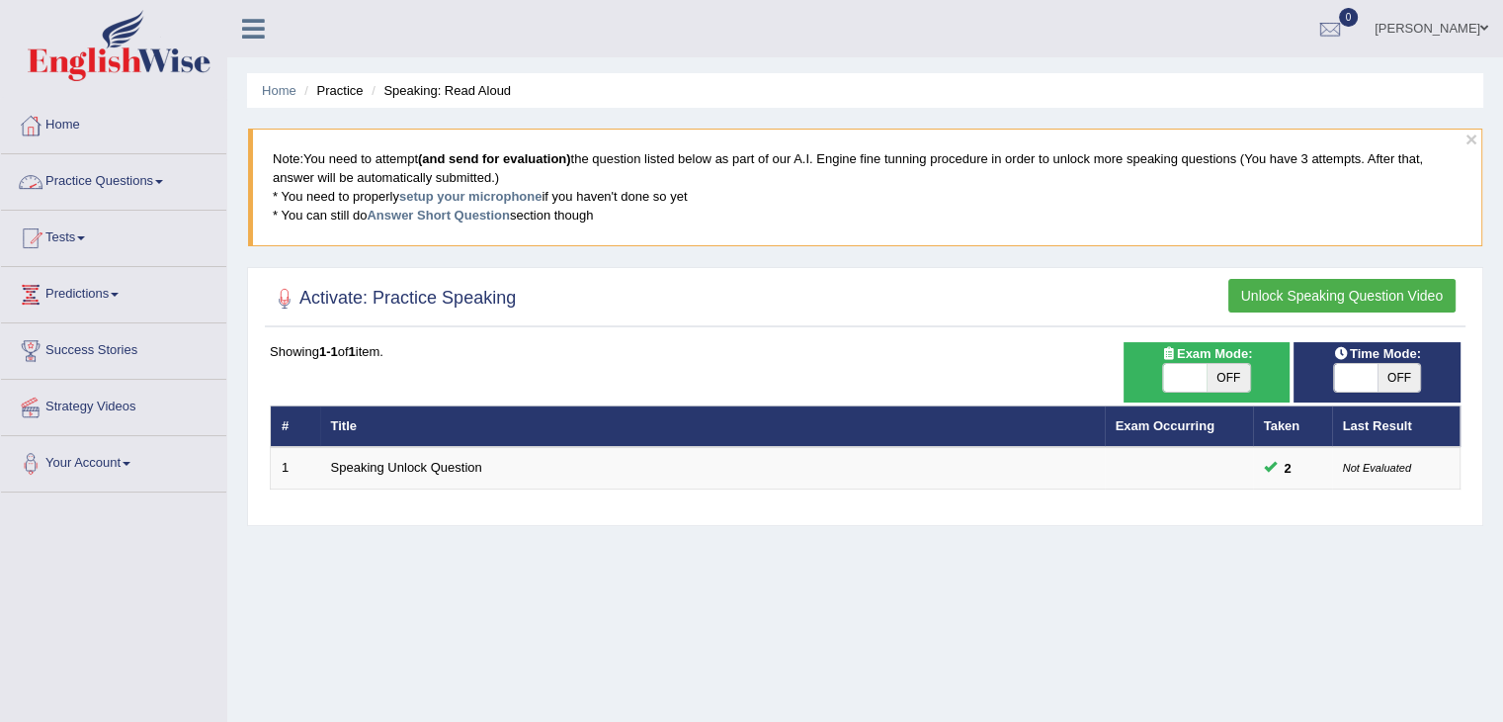
click at [109, 196] on link "Practice Questions" at bounding box center [113, 178] width 225 height 49
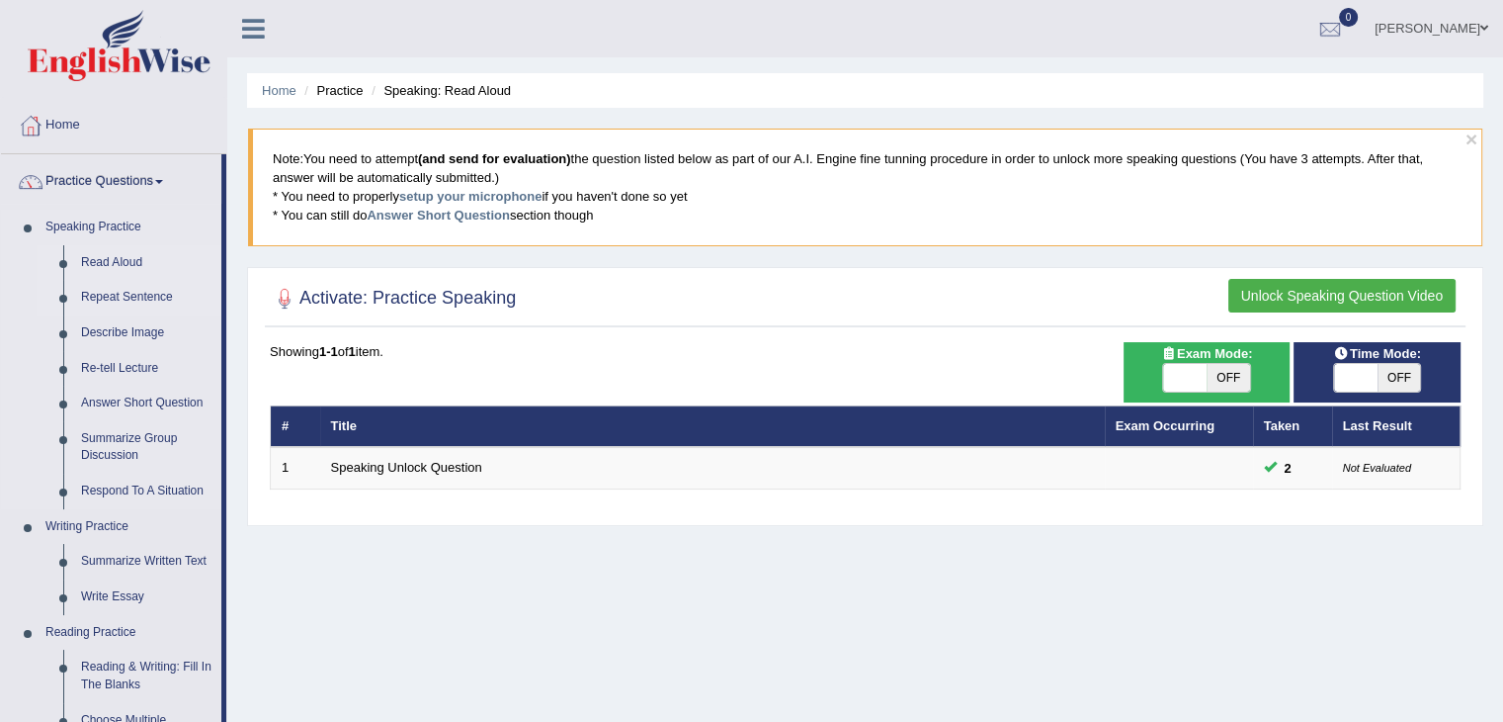
click at [159, 295] on link "Repeat Sentence" at bounding box center [146, 298] width 149 height 36
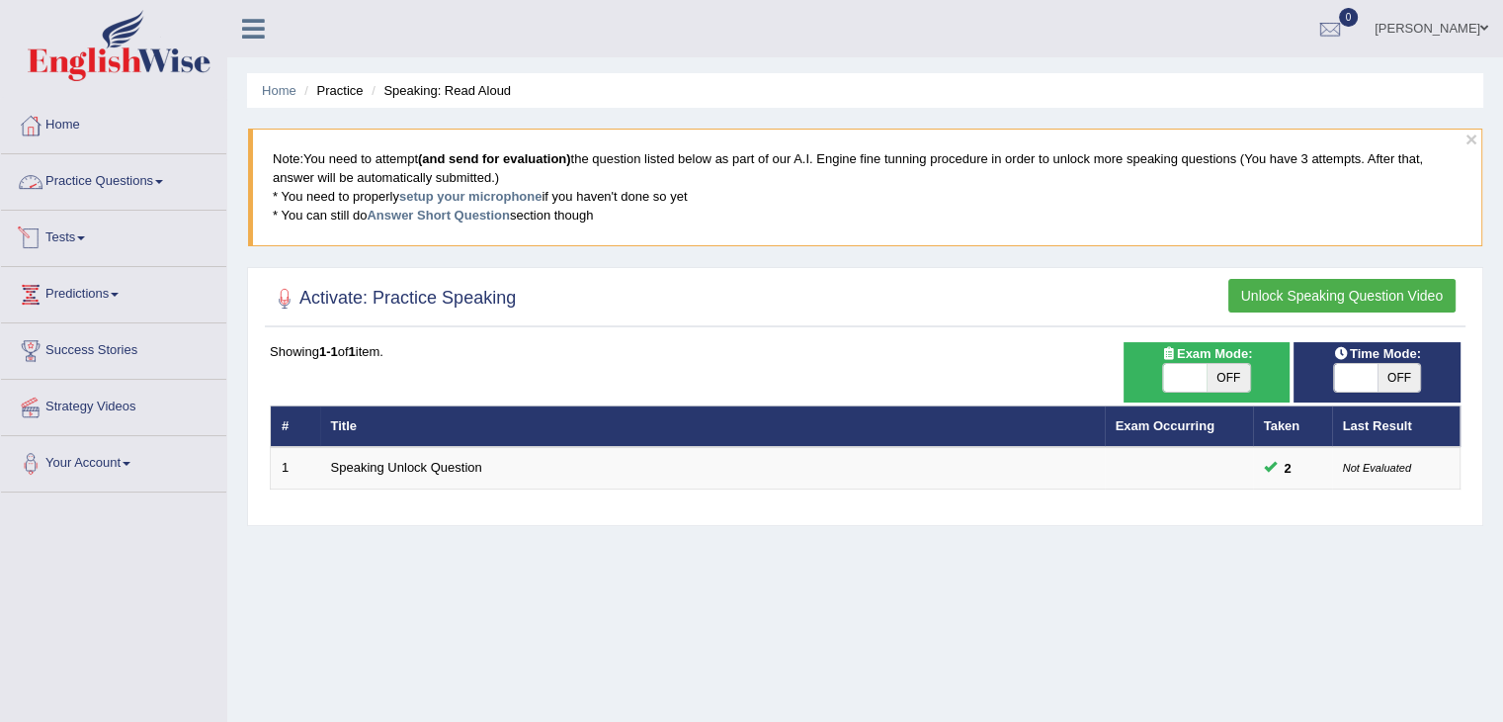
click at [137, 183] on link "Practice Questions" at bounding box center [113, 178] width 225 height 49
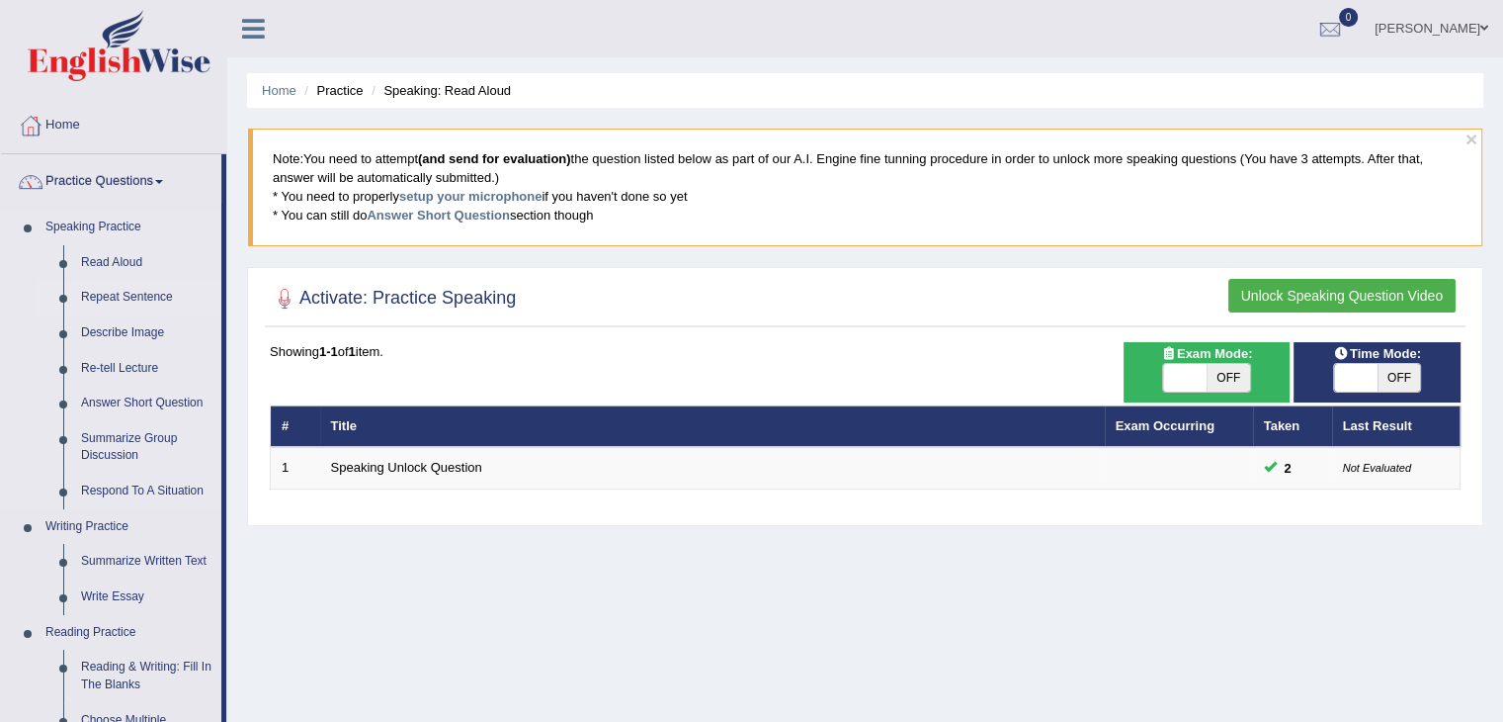
click at [155, 300] on link "Repeat Sentence" at bounding box center [146, 298] width 149 height 36
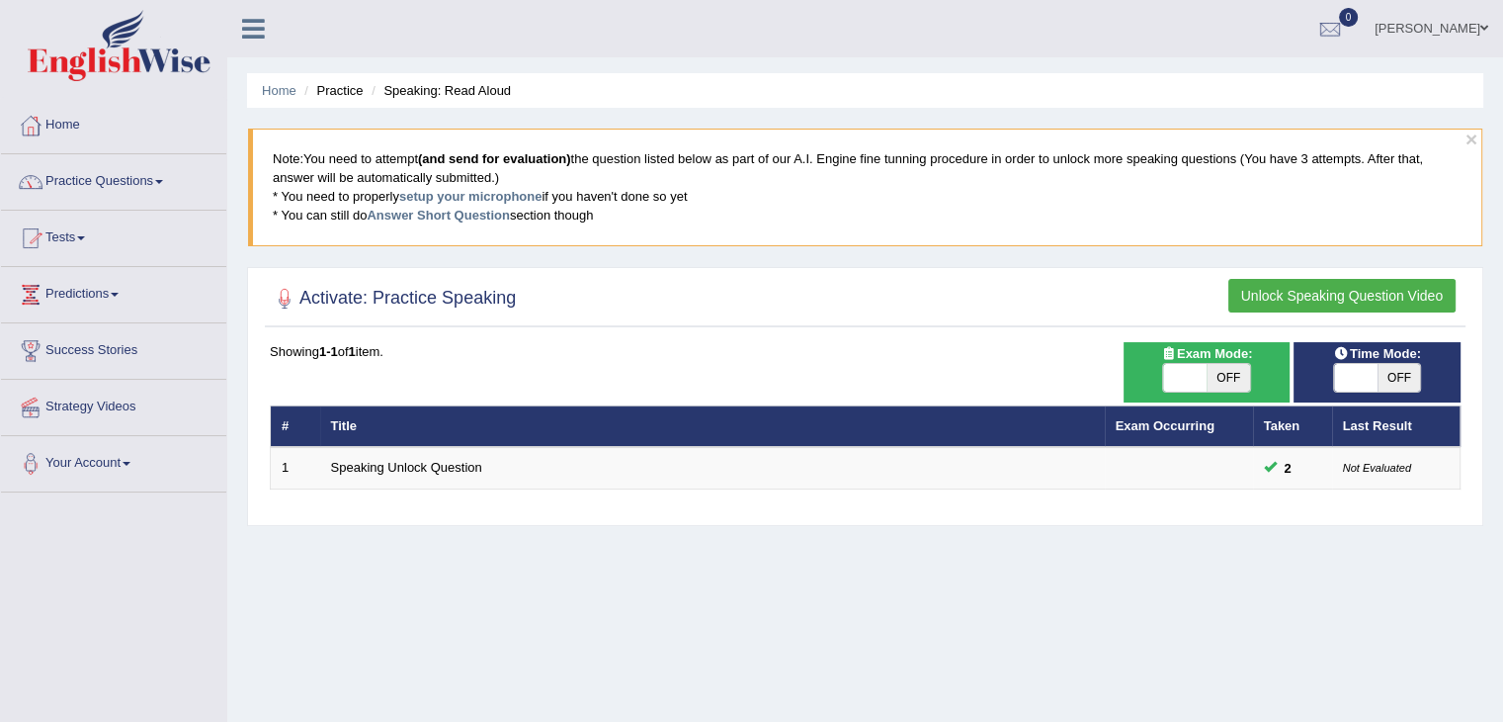
click at [121, 173] on link "Practice Questions" at bounding box center [113, 178] width 225 height 49
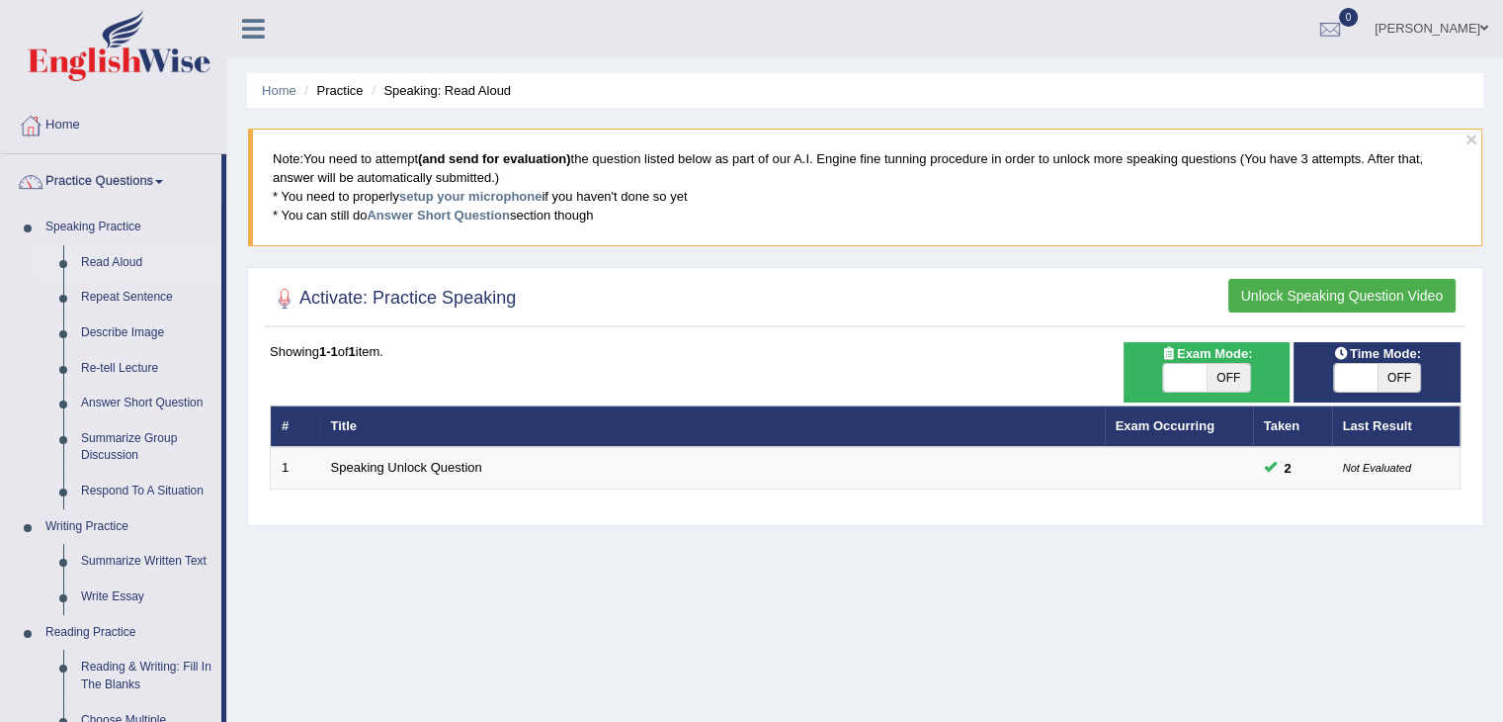
click at [110, 256] on link "Read Aloud" at bounding box center [146, 263] width 149 height 36
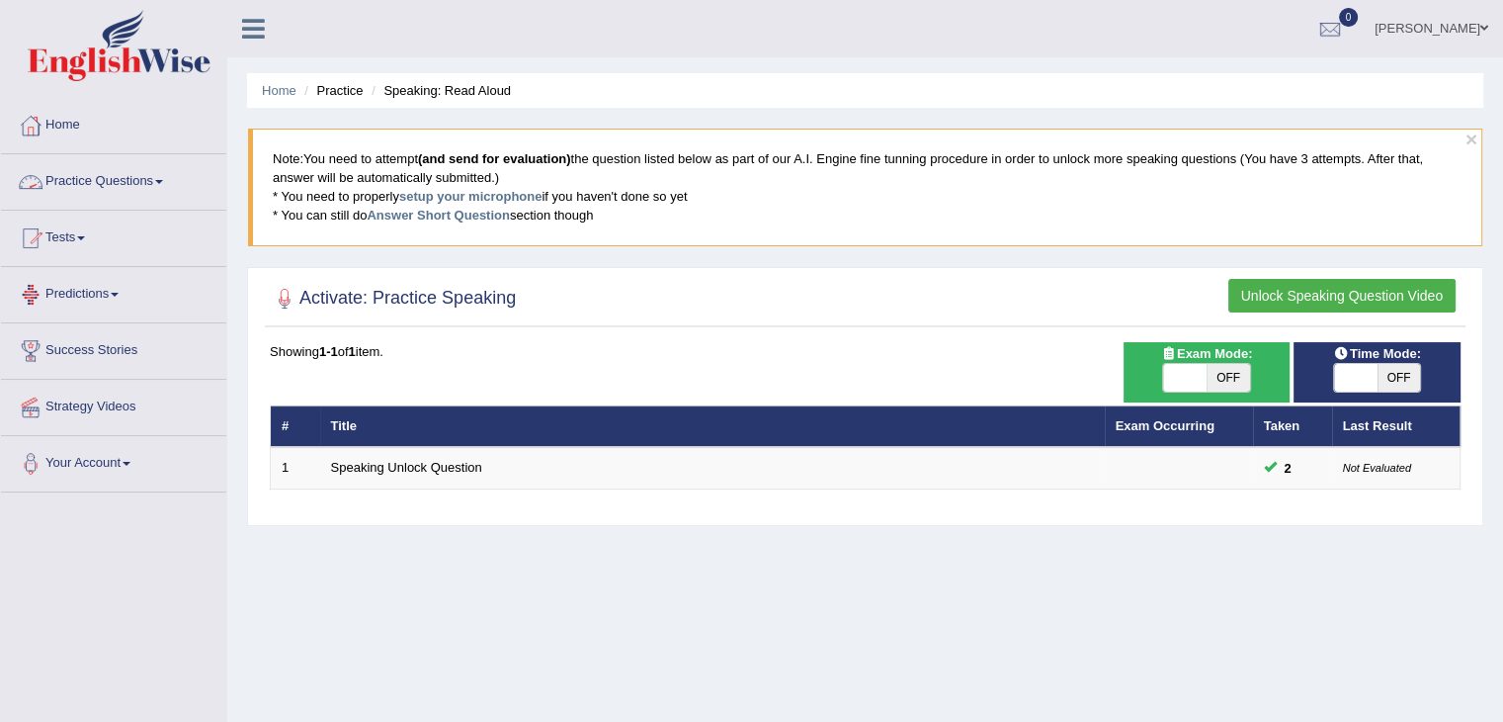
click at [105, 185] on link "Practice Questions" at bounding box center [113, 178] width 225 height 49
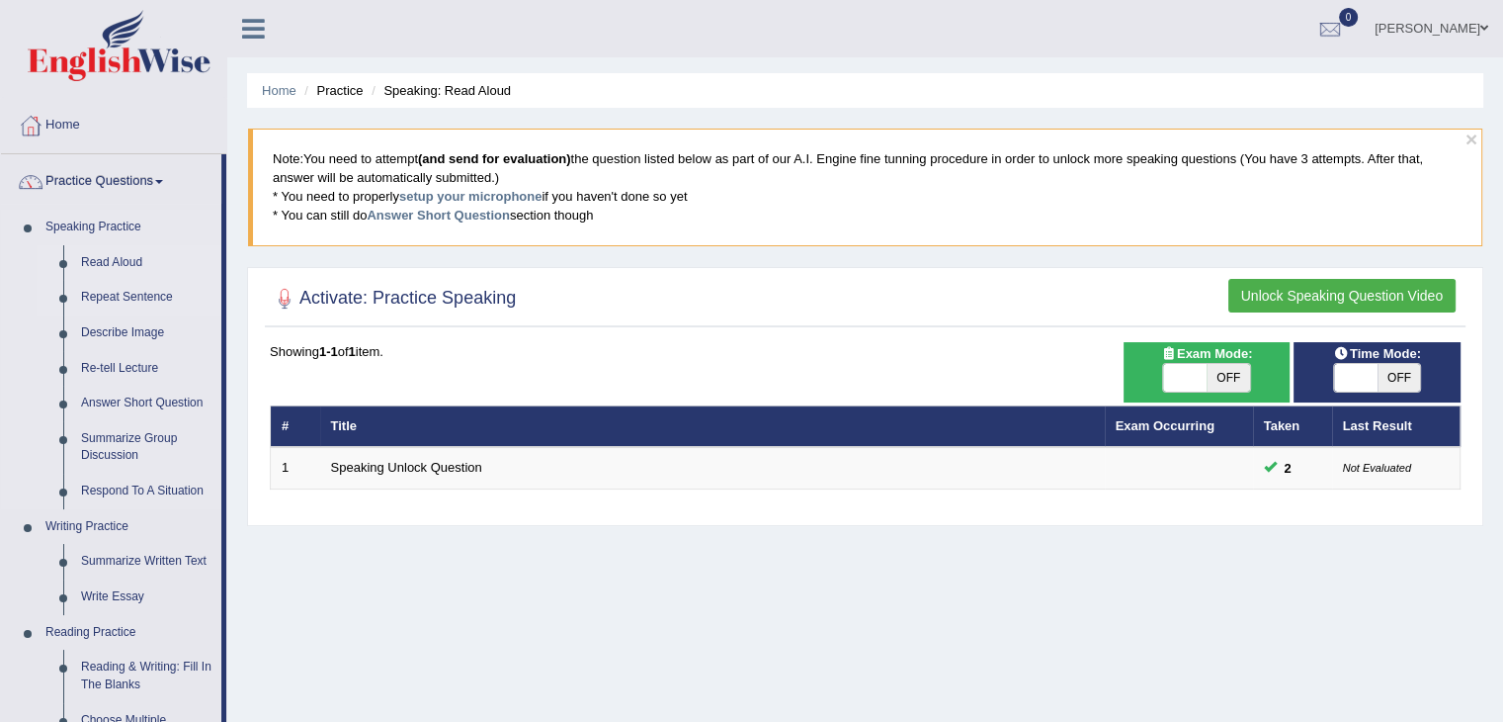
click at [107, 299] on link "Repeat Sentence" at bounding box center [146, 298] width 149 height 36
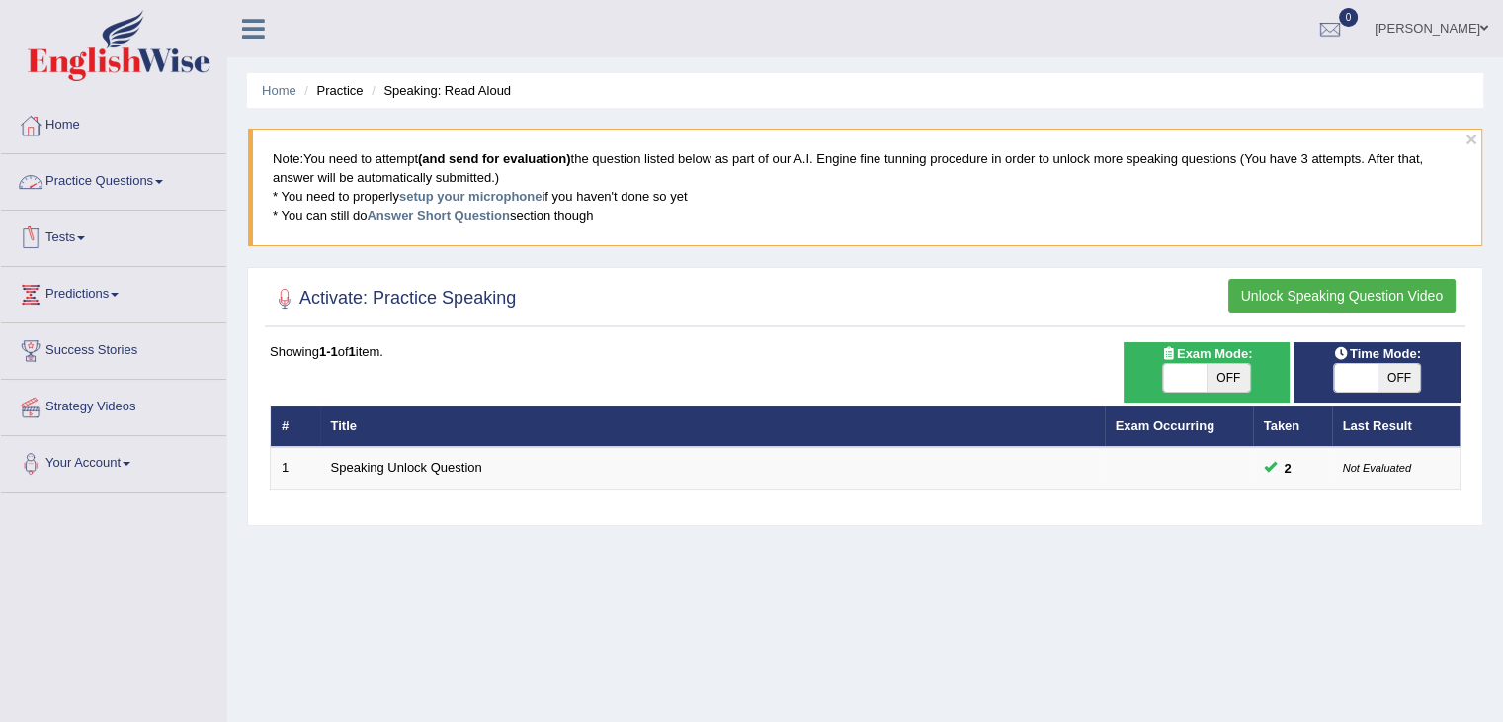
click at [109, 184] on link "Practice Questions" at bounding box center [113, 178] width 225 height 49
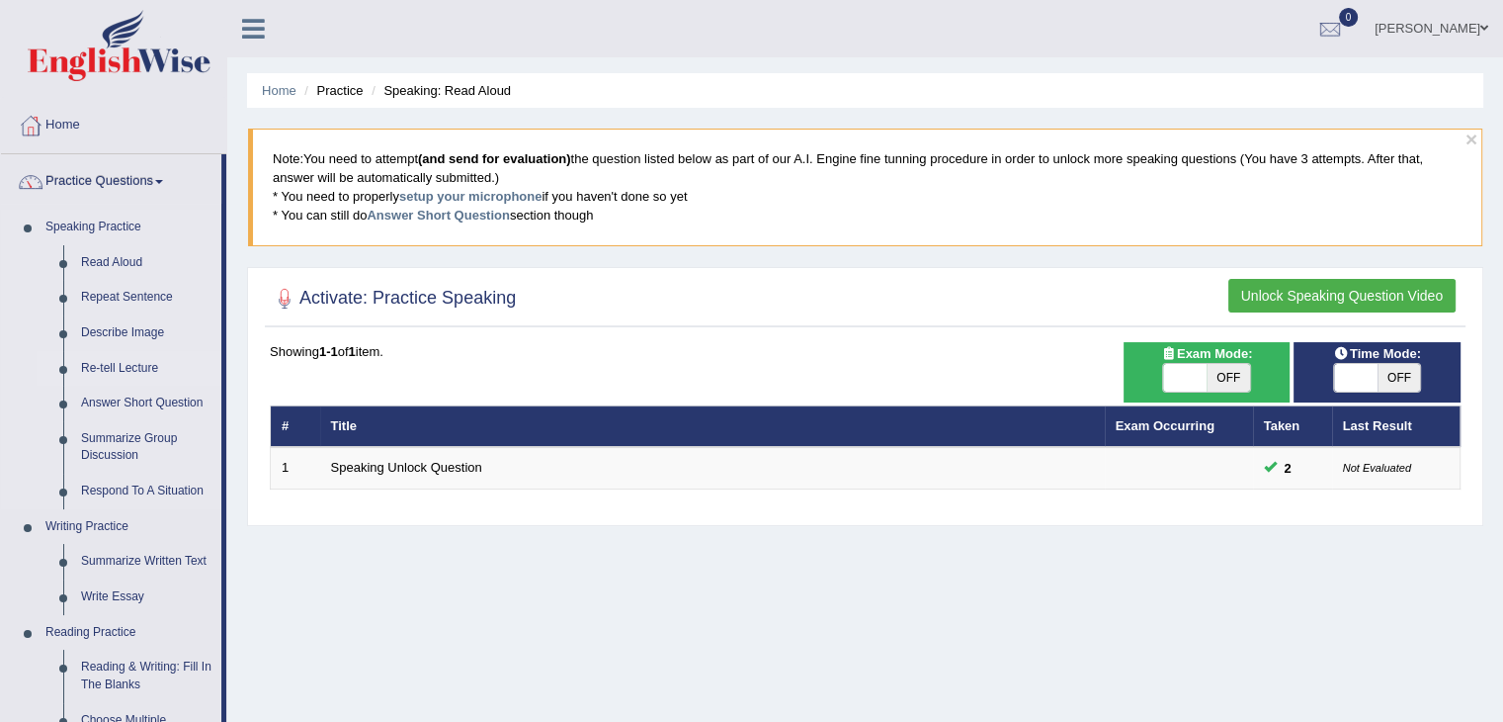
click at [130, 366] on link "Re-tell Lecture" at bounding box center [146, 369] width 149 height 36
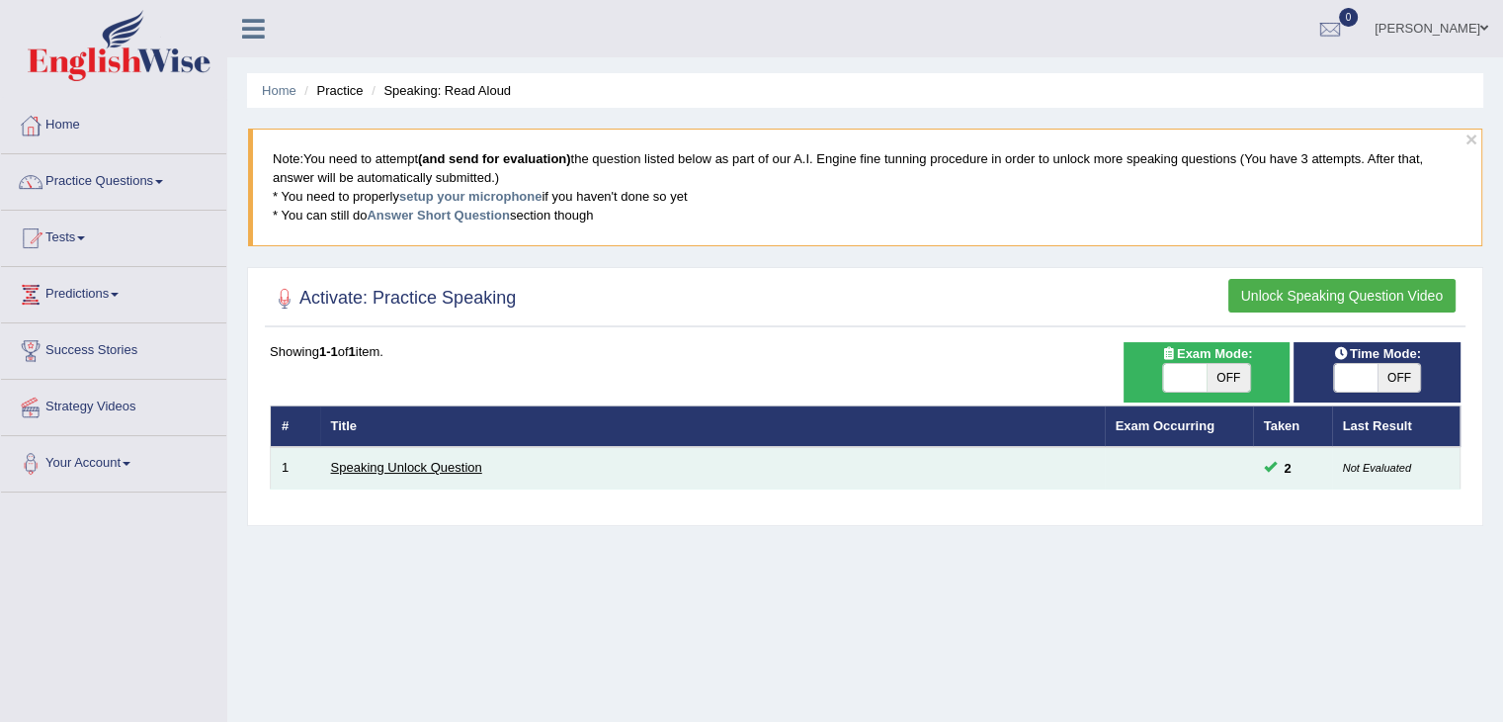
click at [447, 460] on link "Speaking Unlock Question" at bounding box center [406, 467] width 151 height 15
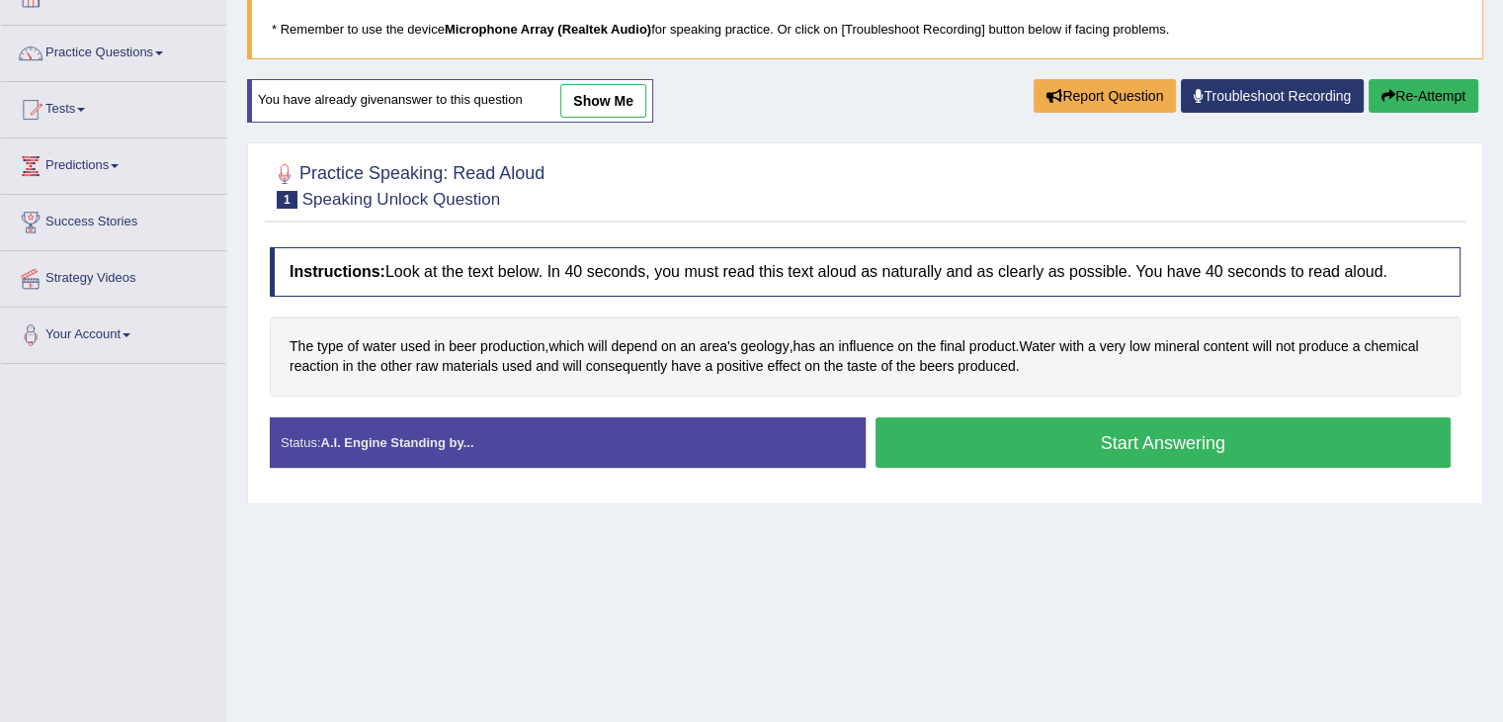
scroll to position [127, 0]
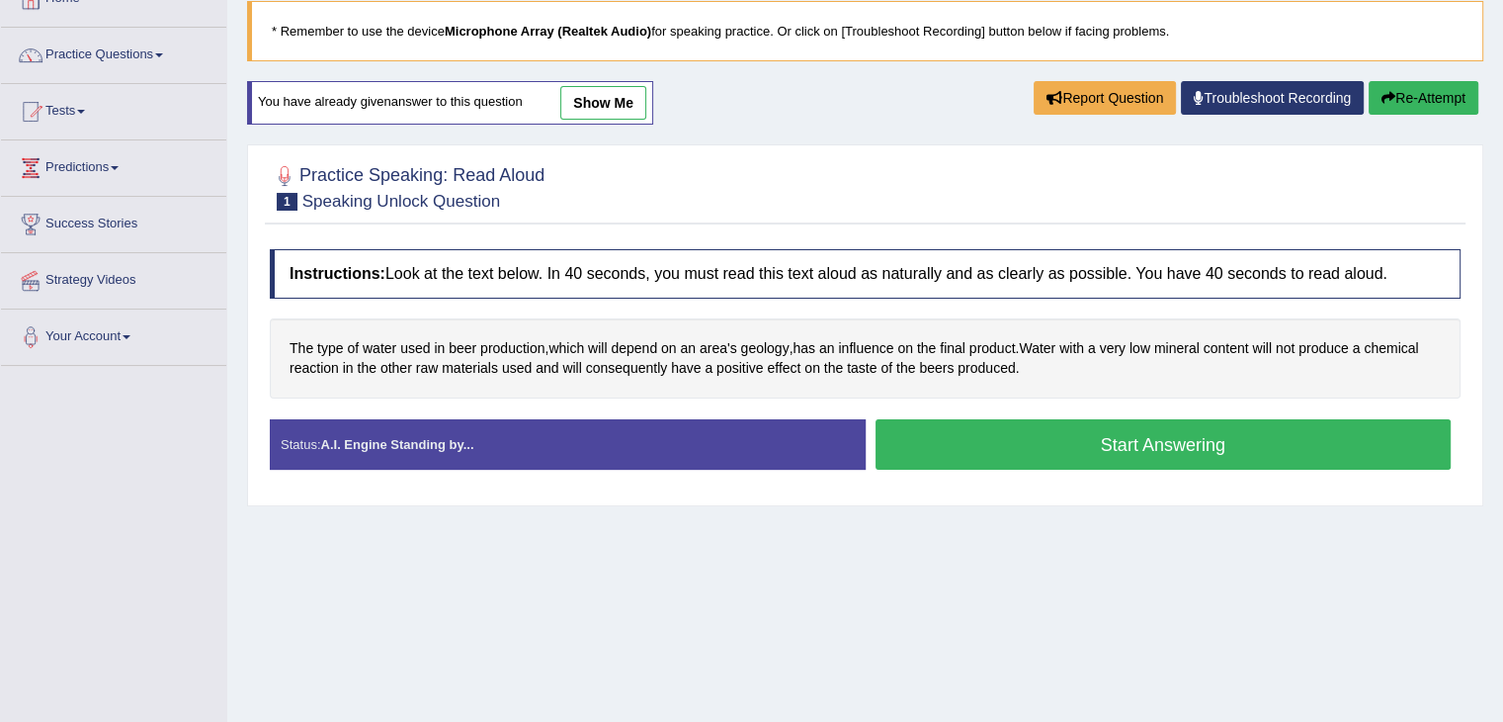
click at [998, 446] on button "Start Answering" at bounding box center [1164, 444] width 576 height 50
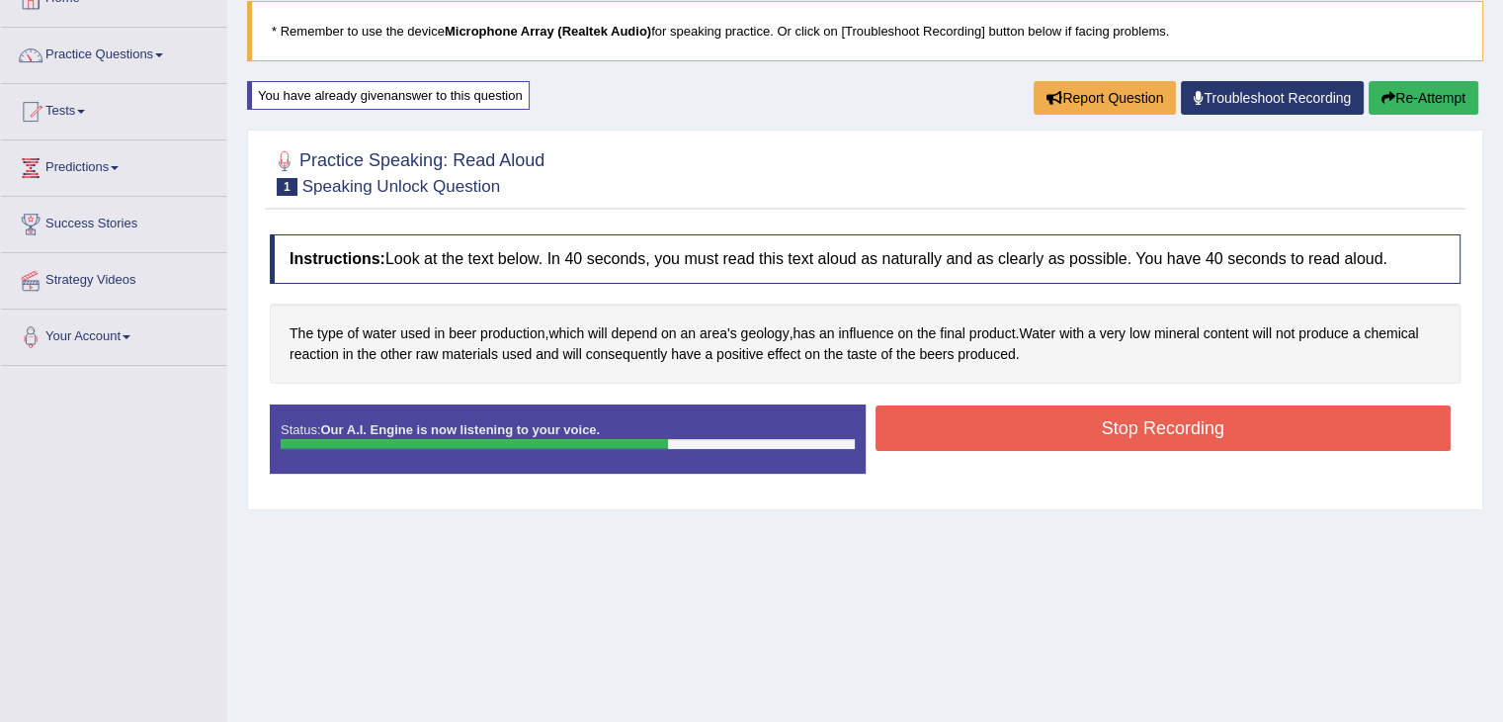
click at [999, 446] on button "Stop Recording" at bounding box center [1164, 427] width 576 height 45
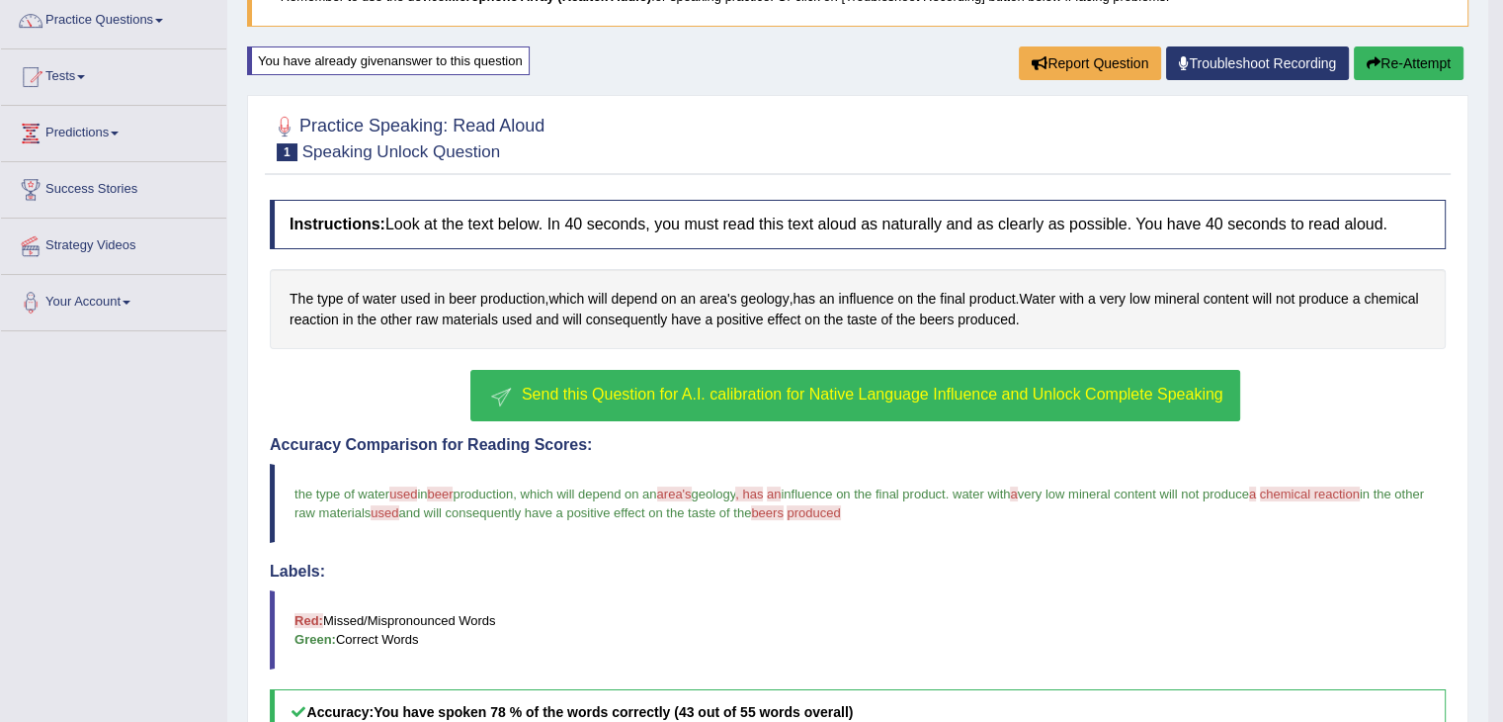
scroll to position [157, 0]
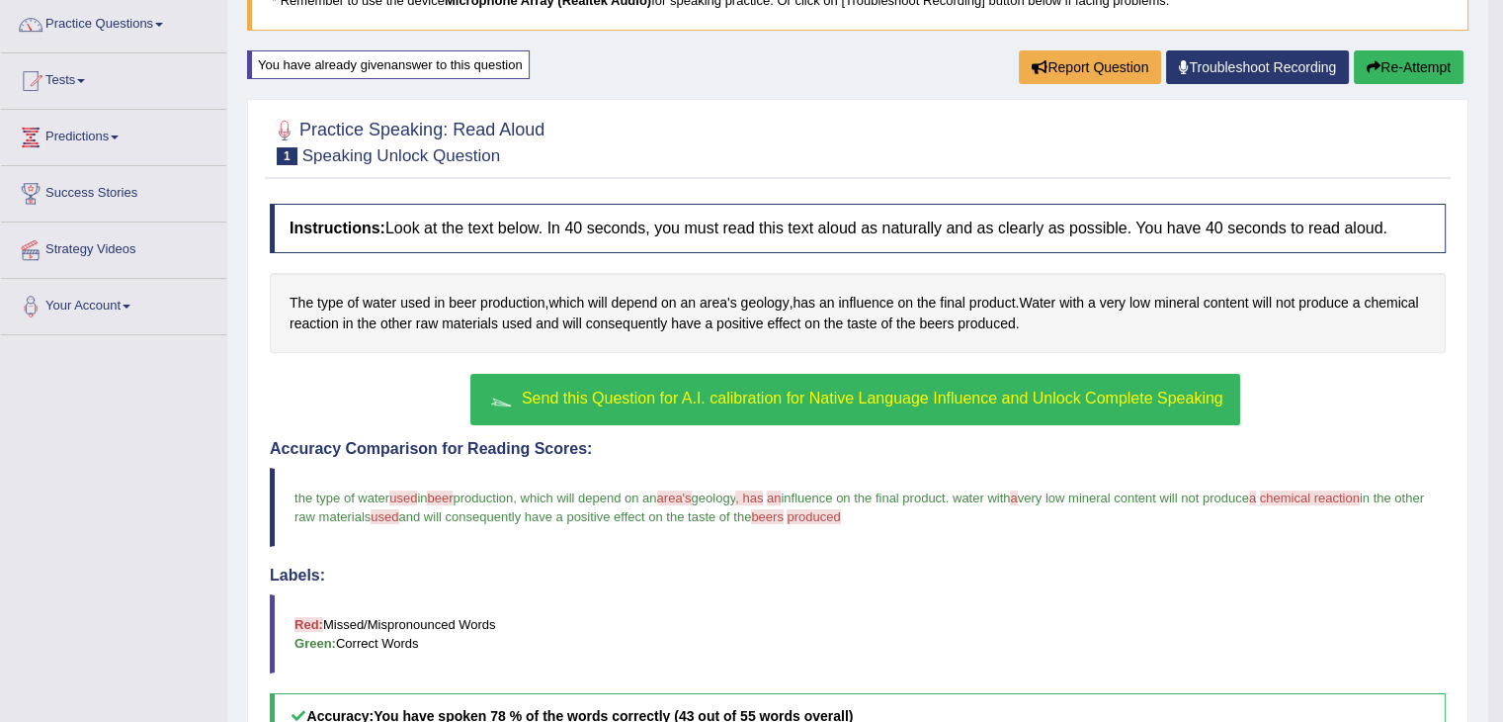
click at [1420, 66] on button "Re-Attempt" at bounding box center [1409, 67] width 110 height 34
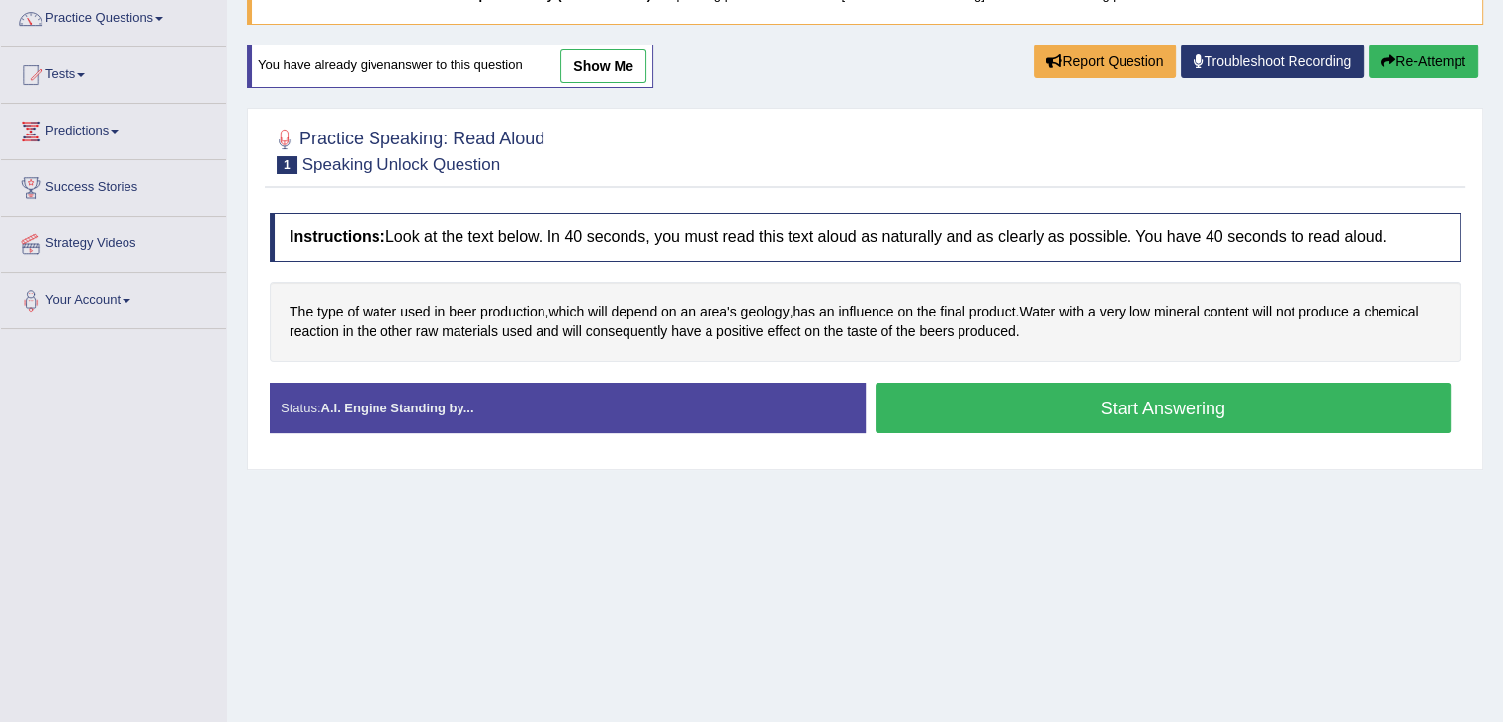
click at [1045, 396] on button "Start Answering" at bounding box center [1164, 408] width 576 height 50
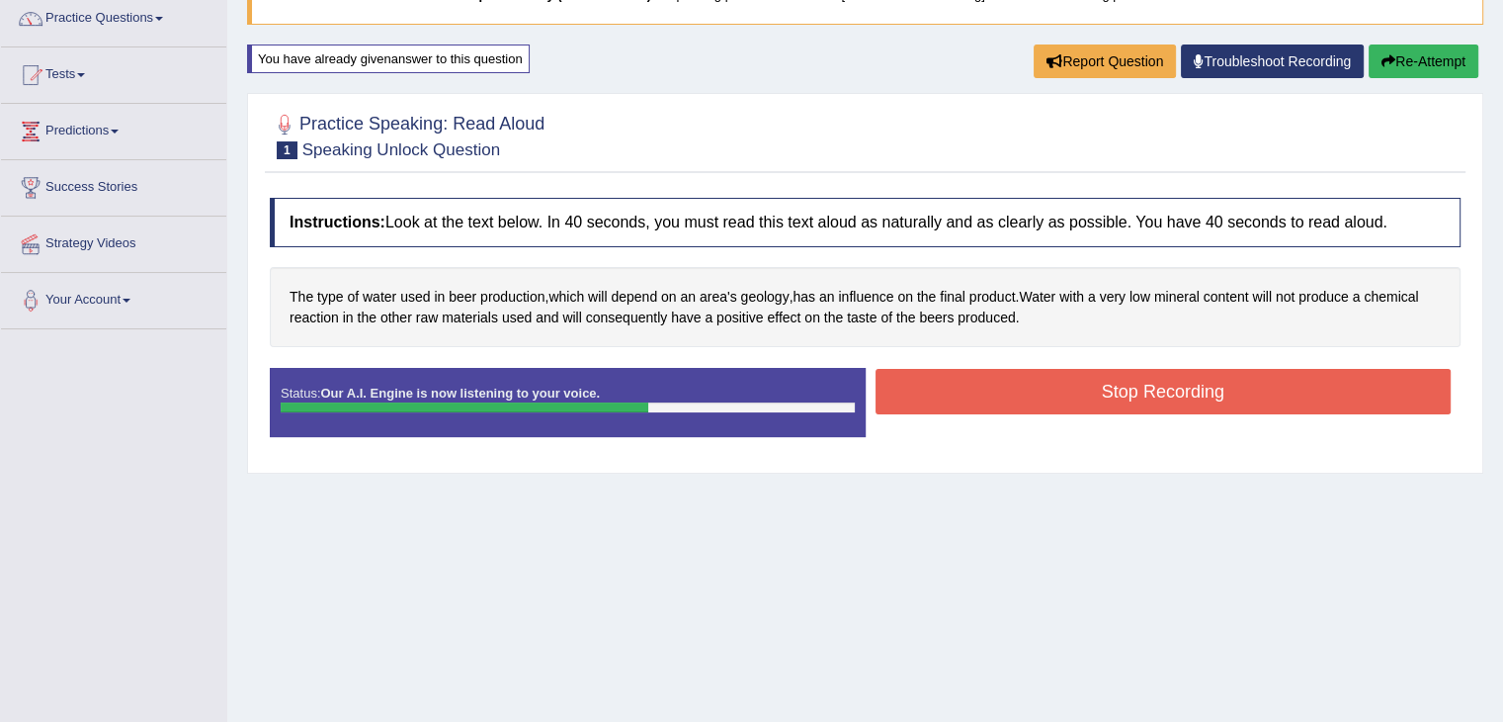
click at [1045, 396] on button "Stop Recording" at bounding box center [1164, 391] width 576 height 45
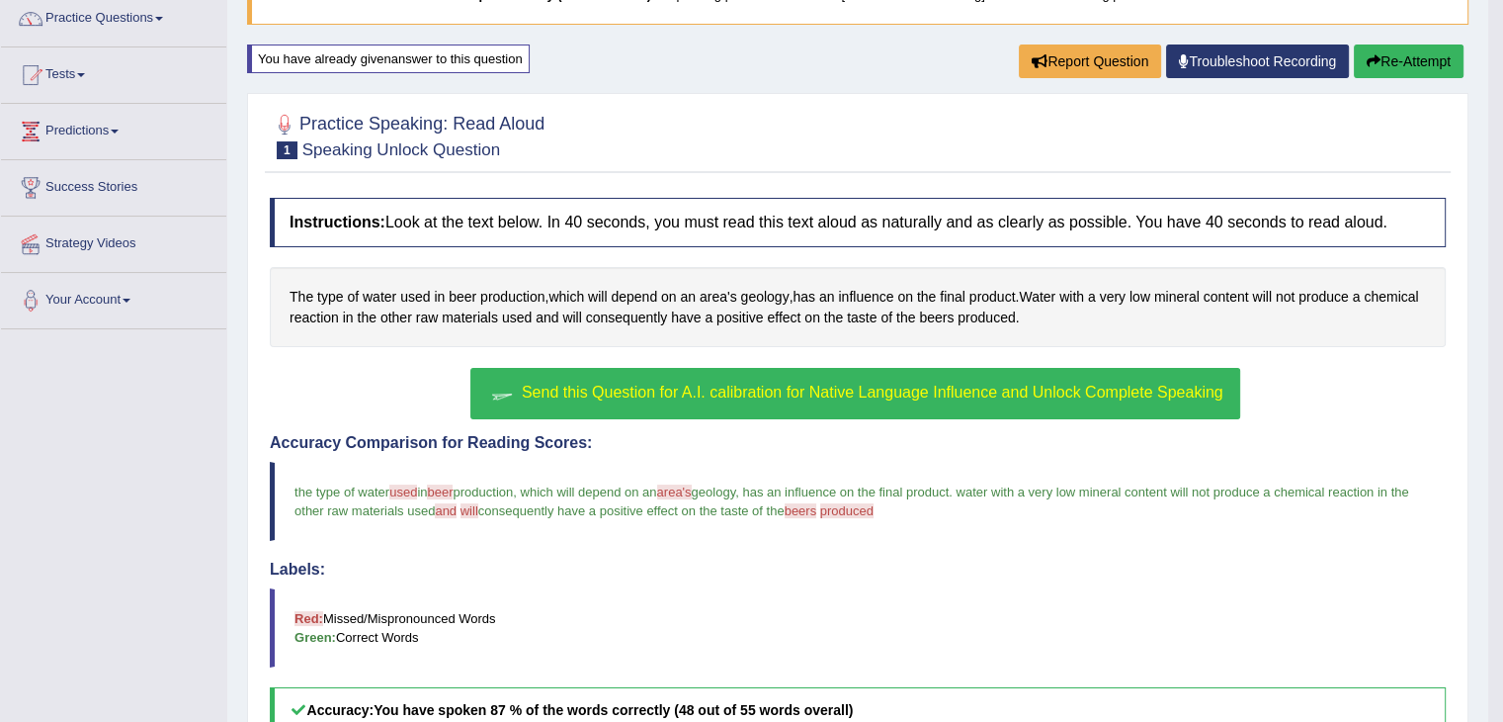
click at [892, 384] on span "Send this Question for A.I. calibration for Native Language Influence and Unloc…" at bounding box center [873, 392] width 702 height 17
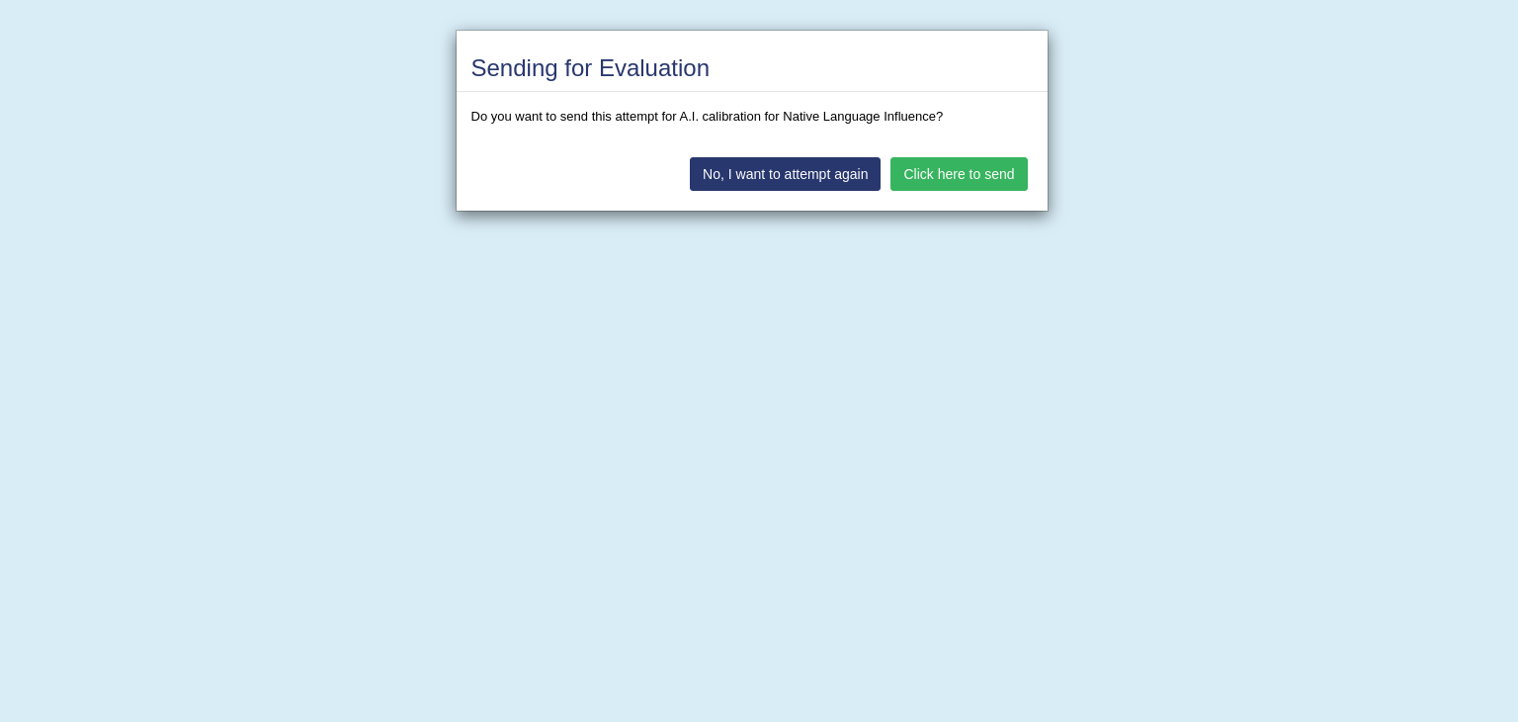
click at [973, 178] on button "Click here to send" at bounding box center [959, 174] width 136 height 34
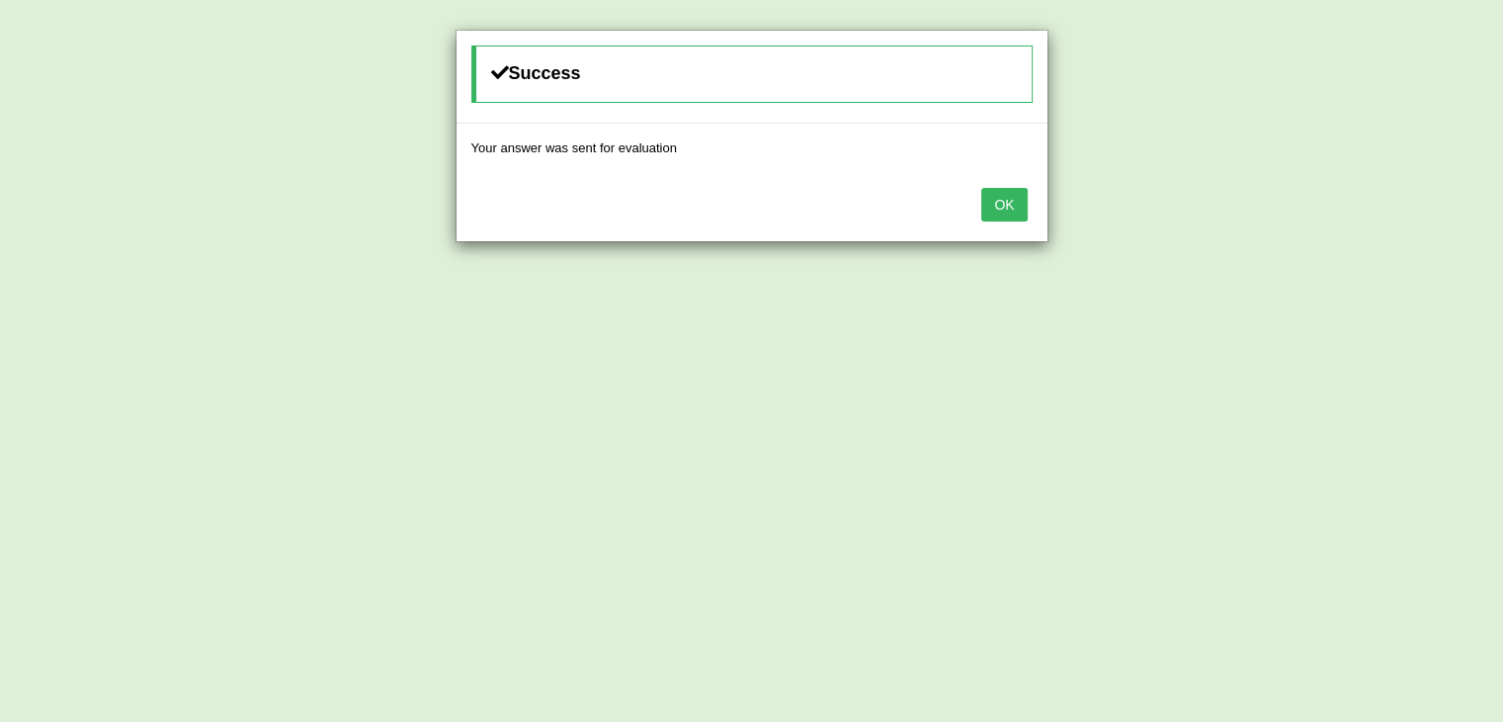
click at [1011, 192] on button "OK" at bounding box center [1003, 205] width 45 height 34
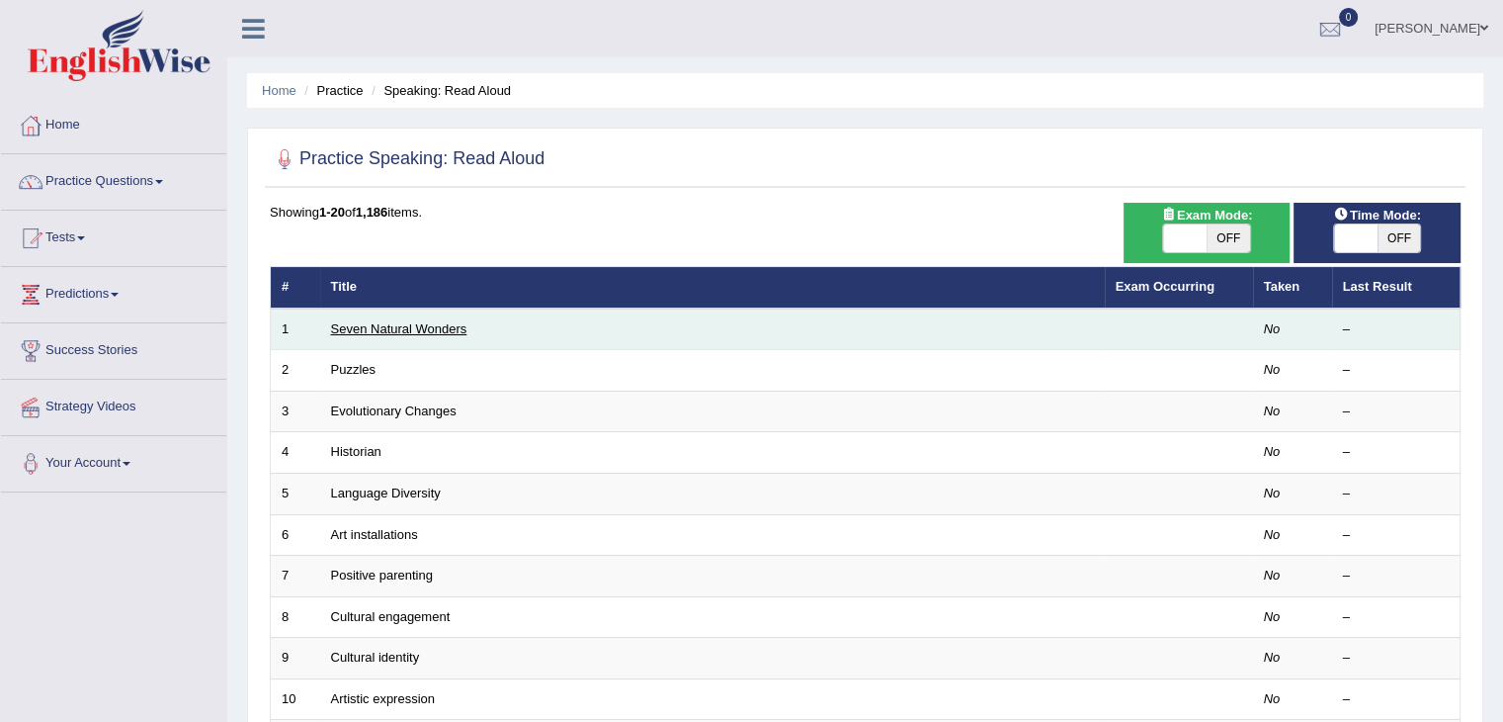
click at [416, 333] on link "Seven Natural Wonders" at bounding box center [399, 328] width 136 height 15
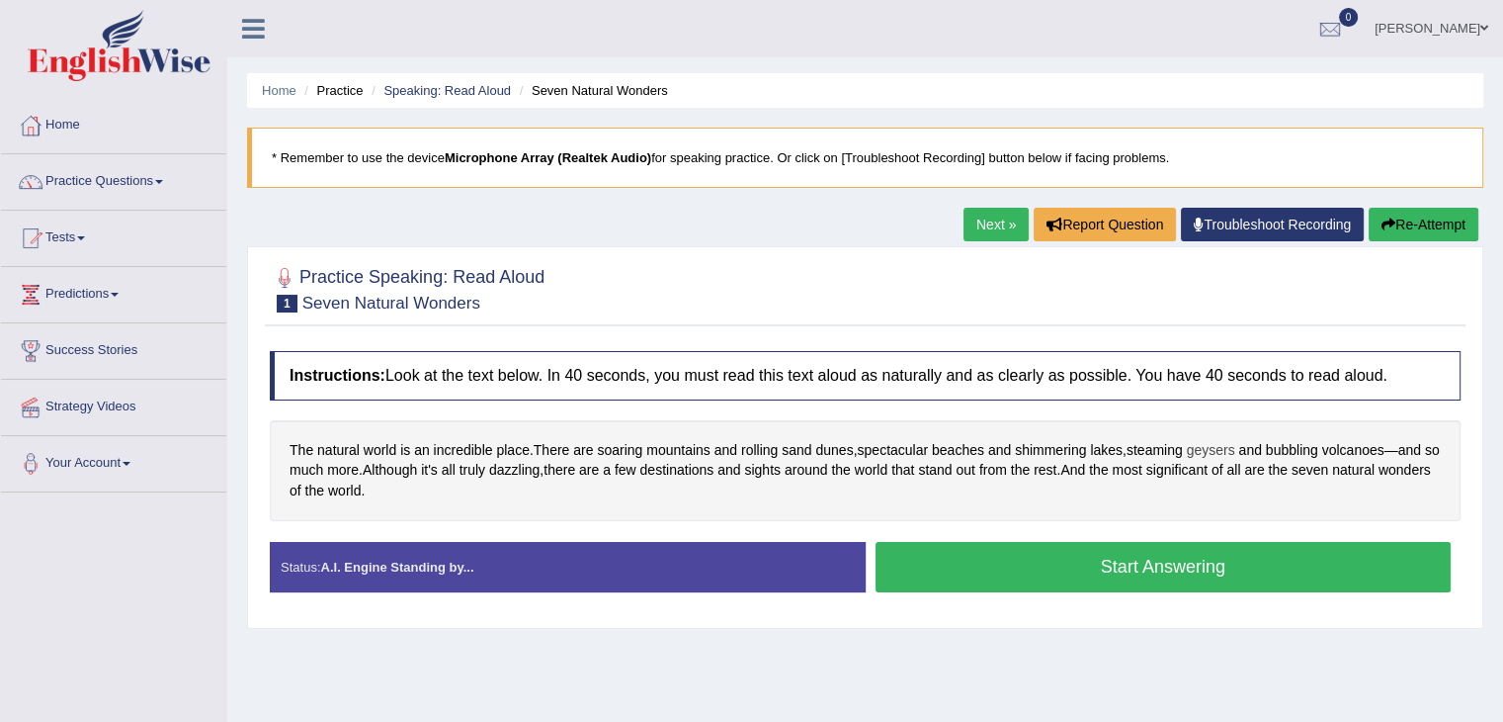
click at [1230, 441] on span "geysers" at bounding box center [1211, 450] width 48 height 21
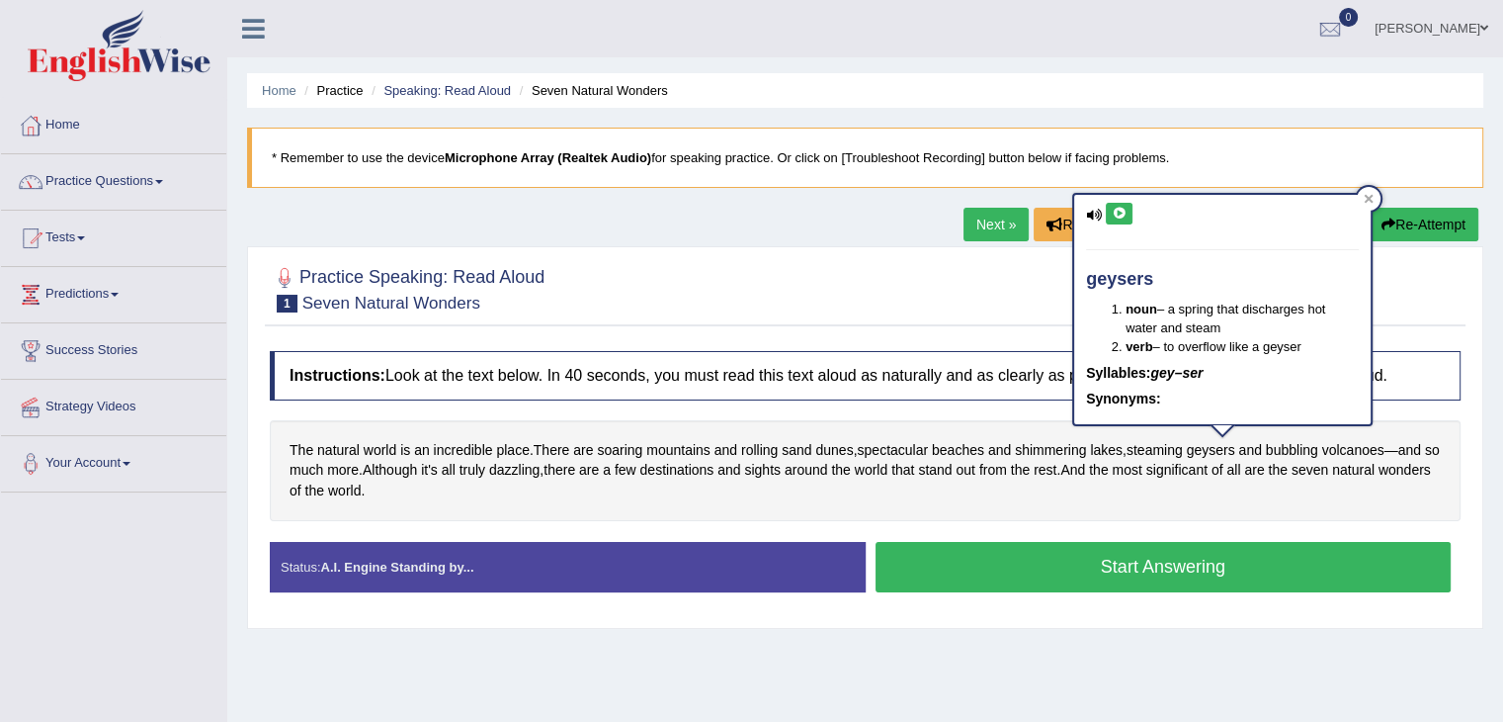
click at [1117, 208] on icon at bounding box center [1119, 214] width 15 height 12
click at [1366, 194] on icon at bounding box center [1369, 199] width 10 height 10
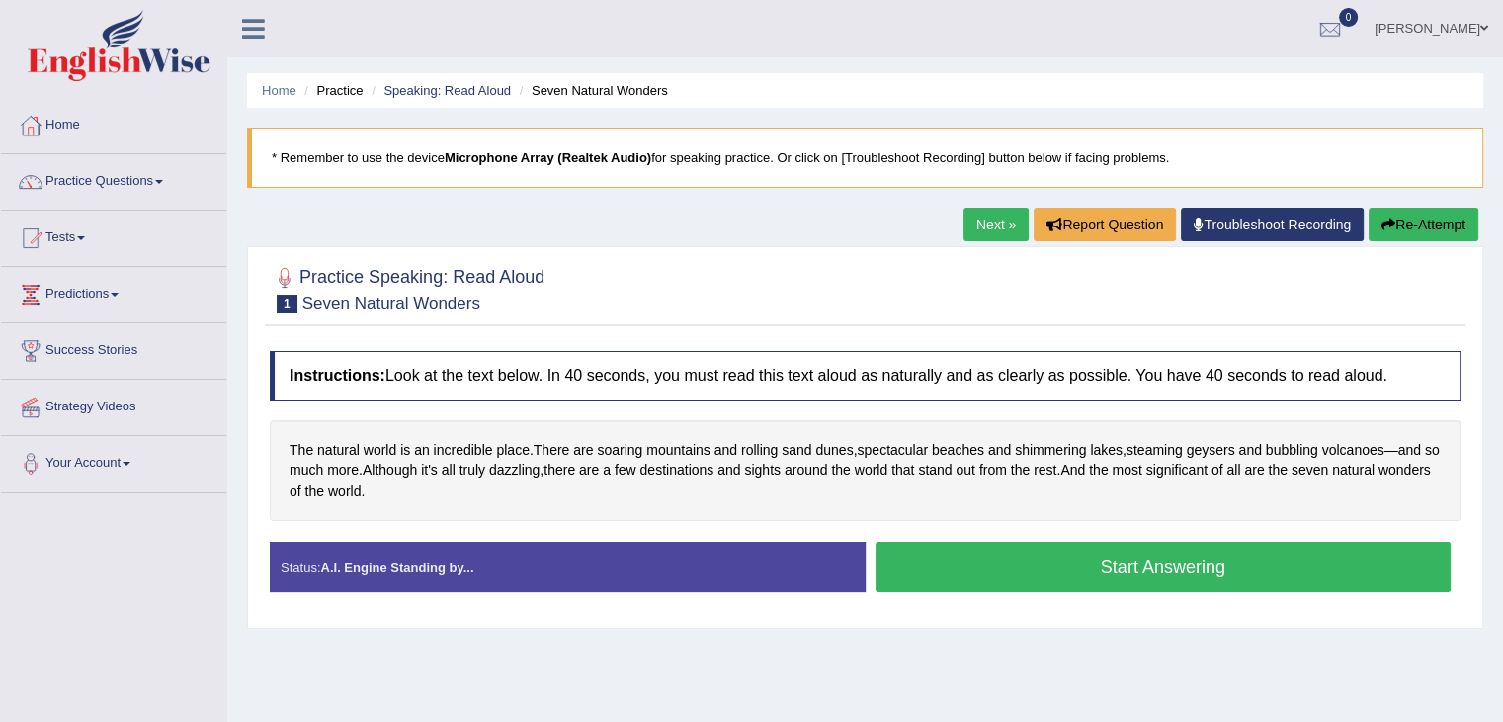
click at [1095, 570] on button "Start Answering" at bounding box center [1164, 567] width 576 height 50
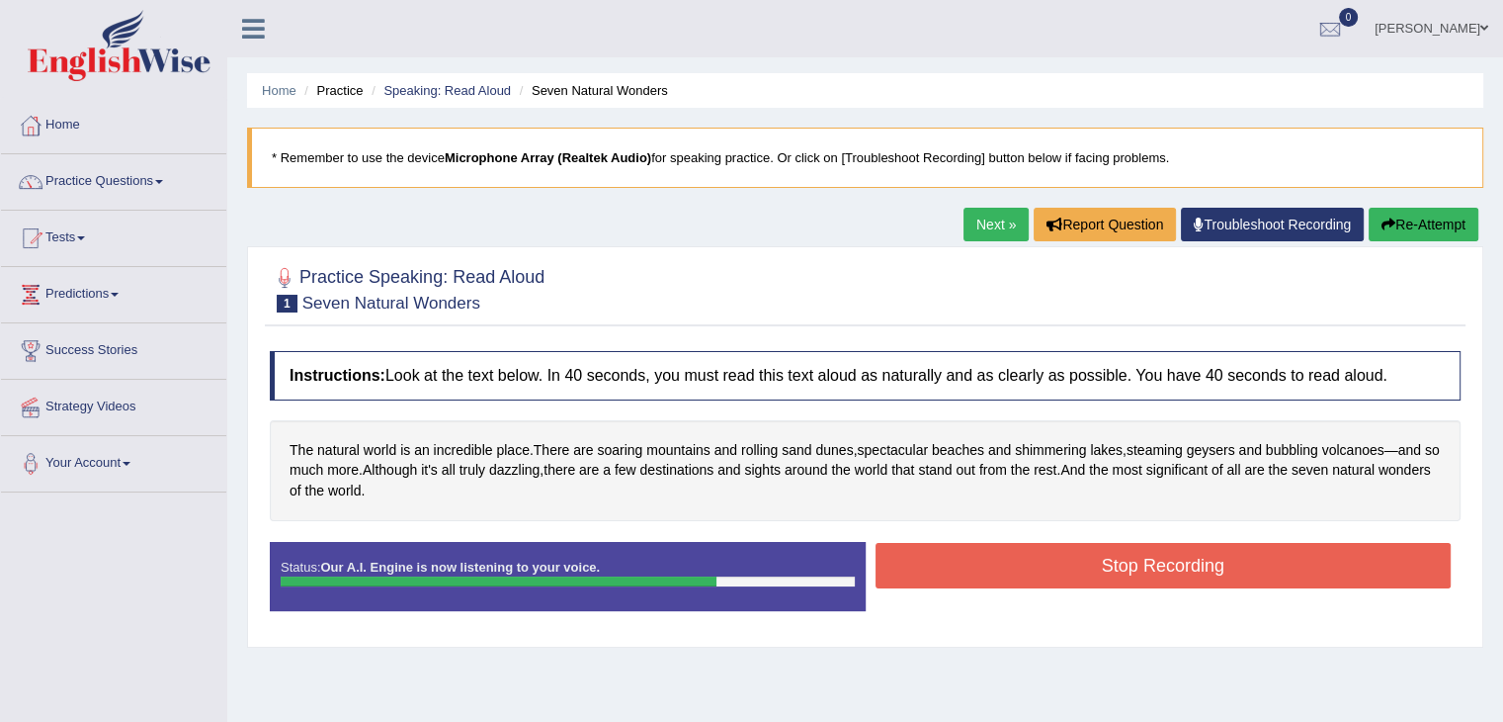
click at [1029, 560] on button "Stop Recording" at bounding box center [1164, 565] width 576 height 45
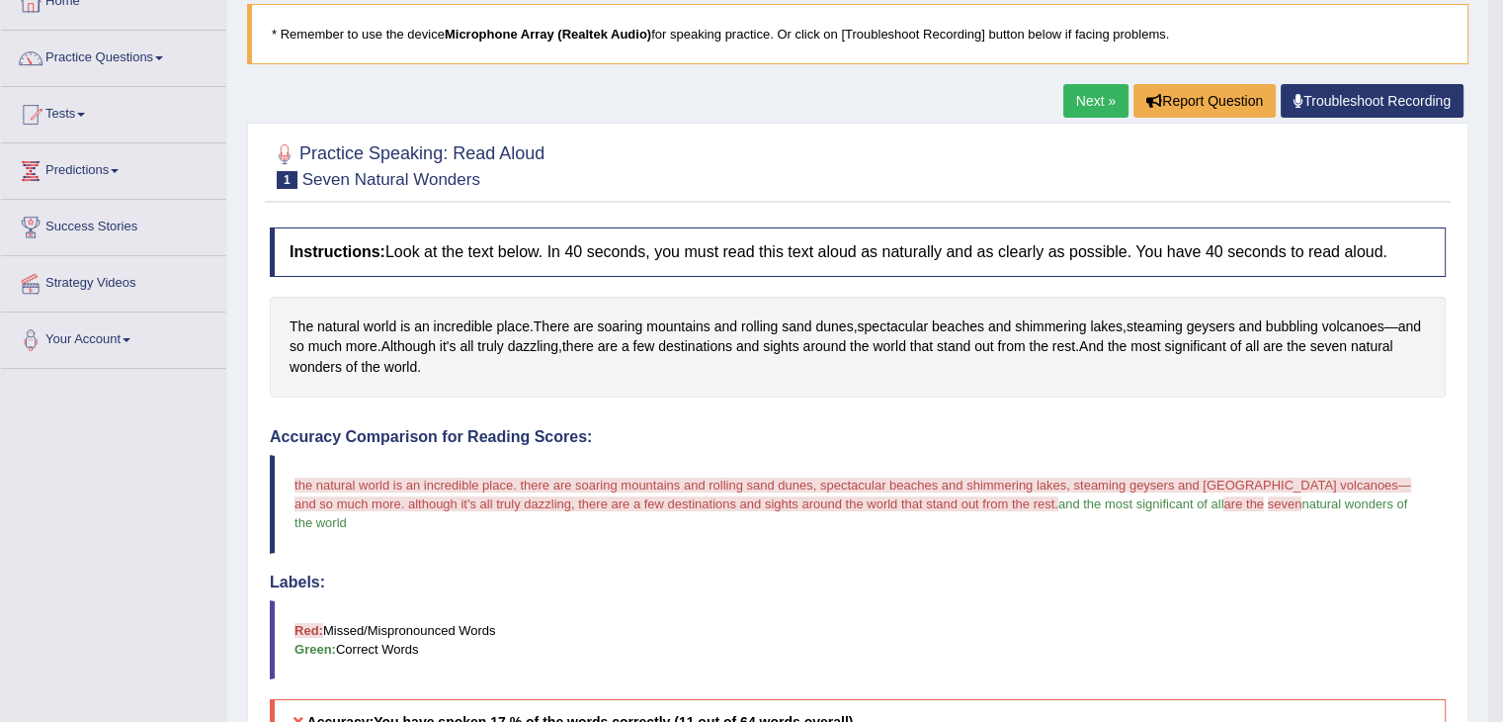
scroll to position [118, 0]
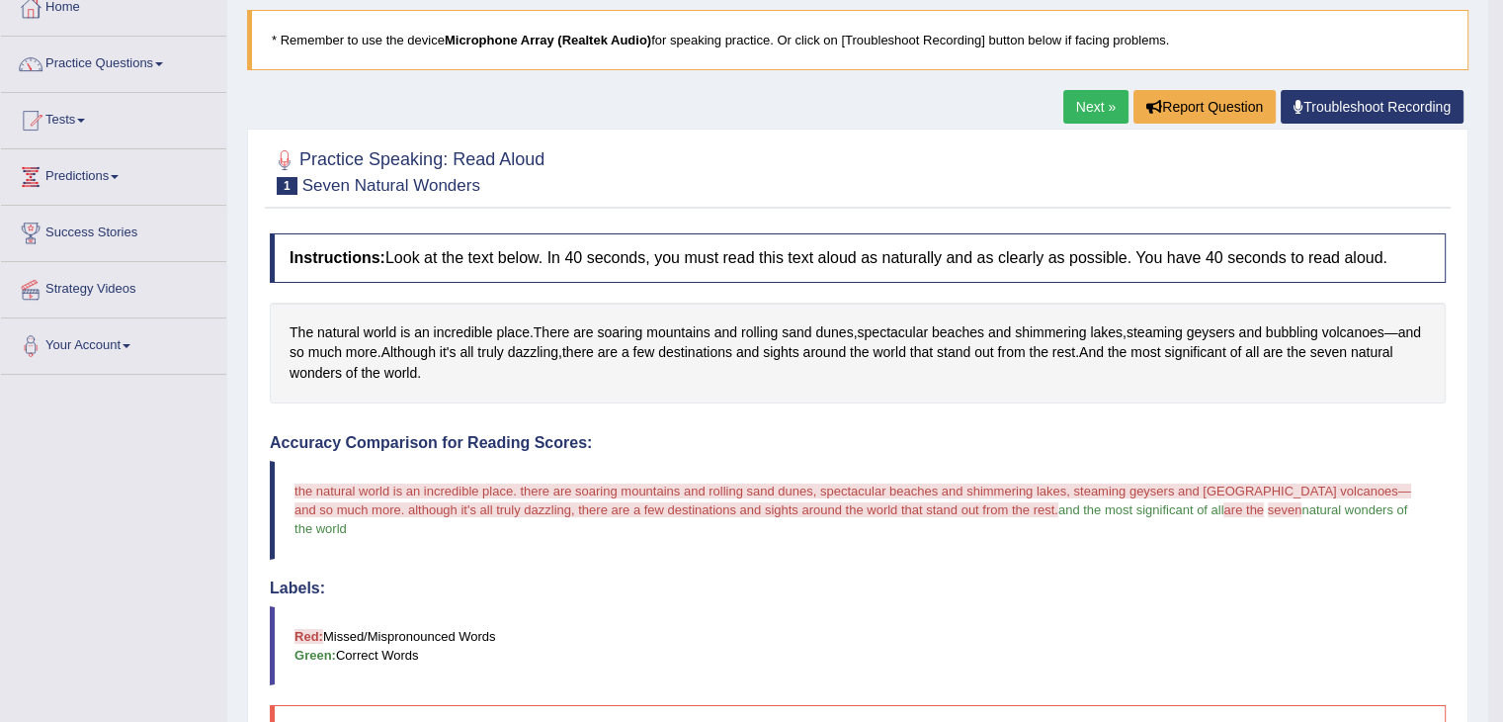
click at [1078, 103] on link "Next »" at bounding box center [1096, 107] width 65 height 34
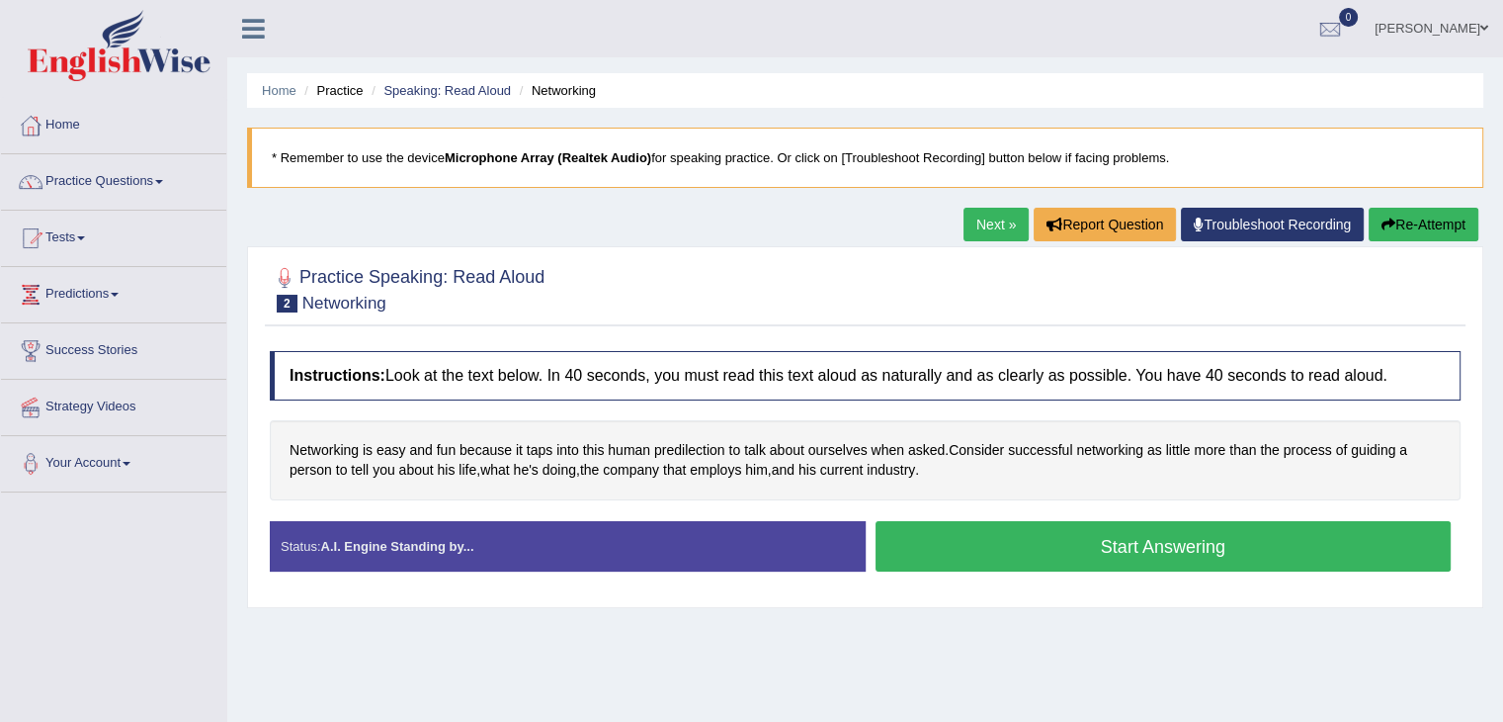
click at [1021, 543] on button "Start Answering" at bounding box center [1164, 546] width 576 height 50
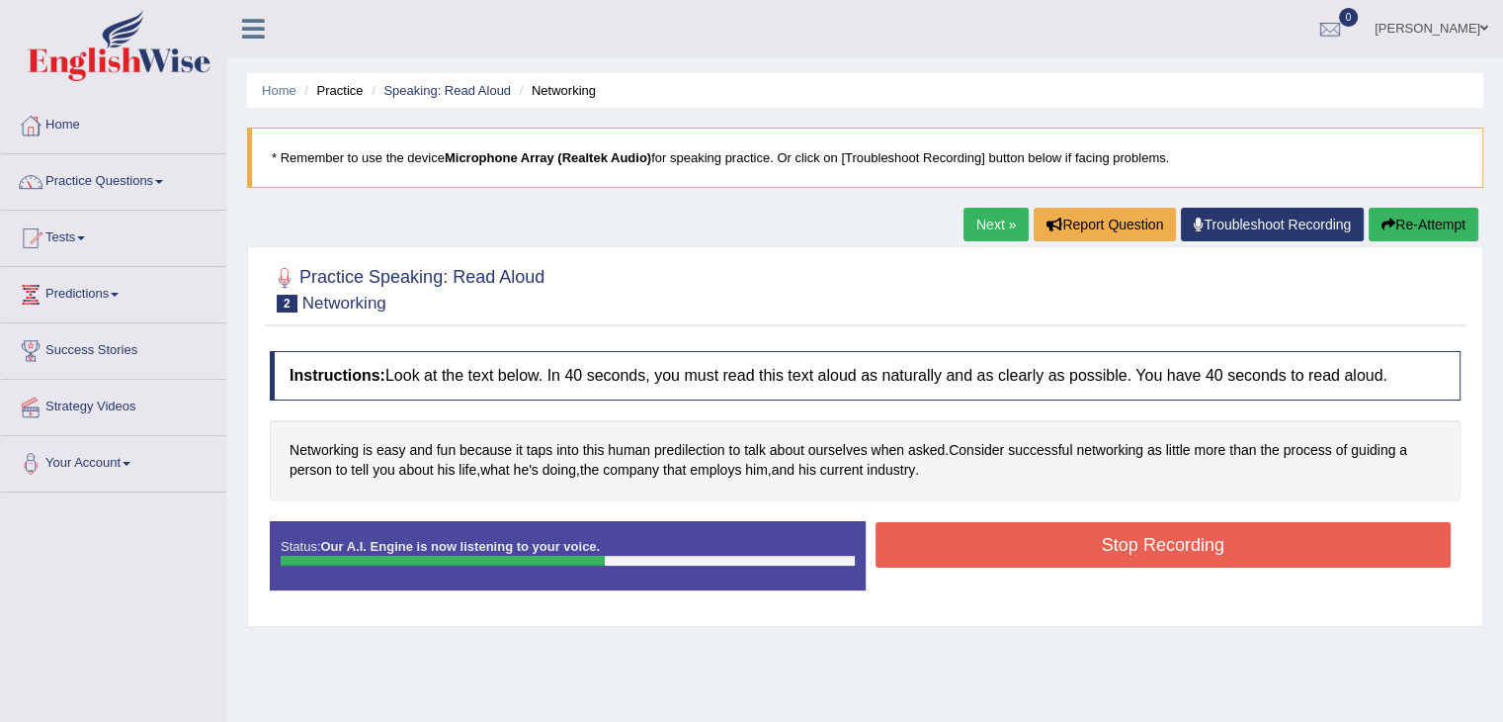
click at [1021, 543] on button "Stop Recording" at bounding box center [1164, 544] width 576 height 45
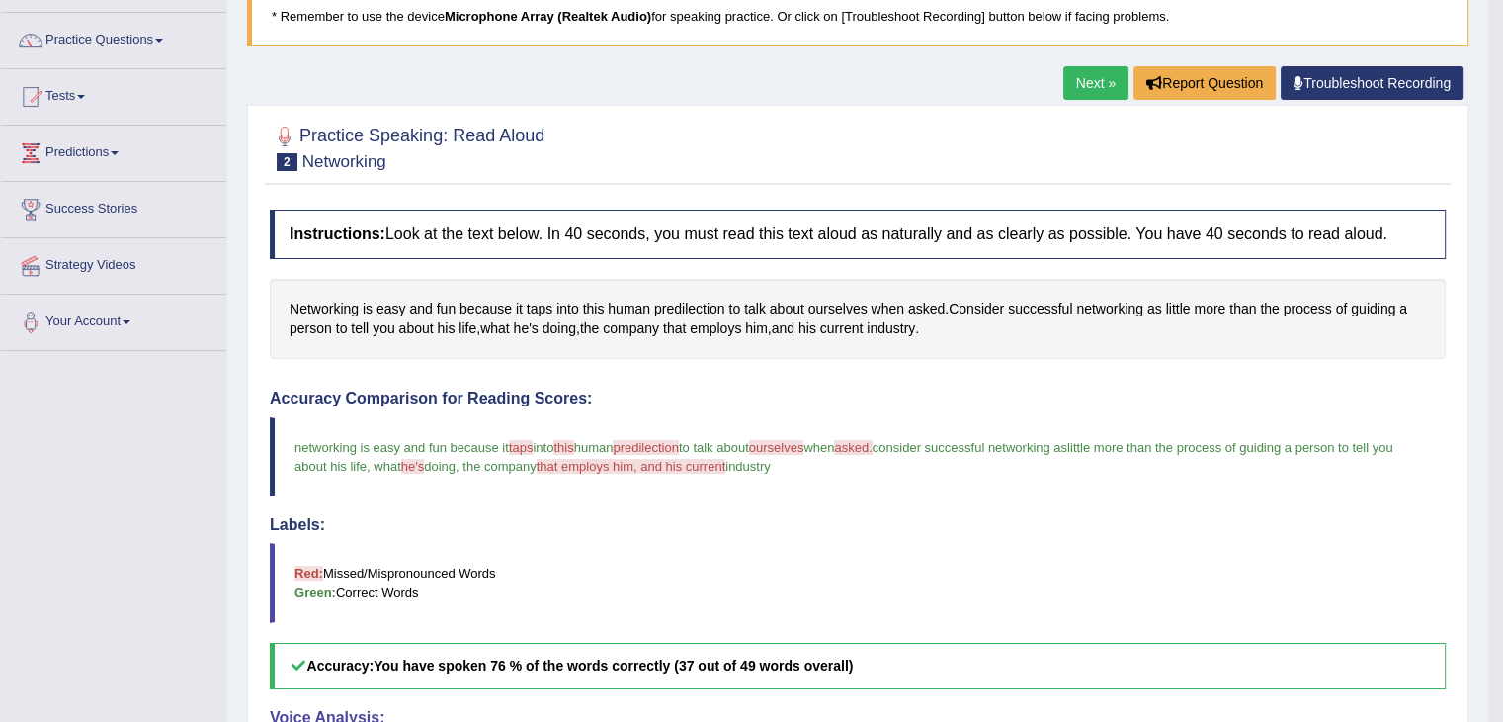
scroll to position [137, 0]
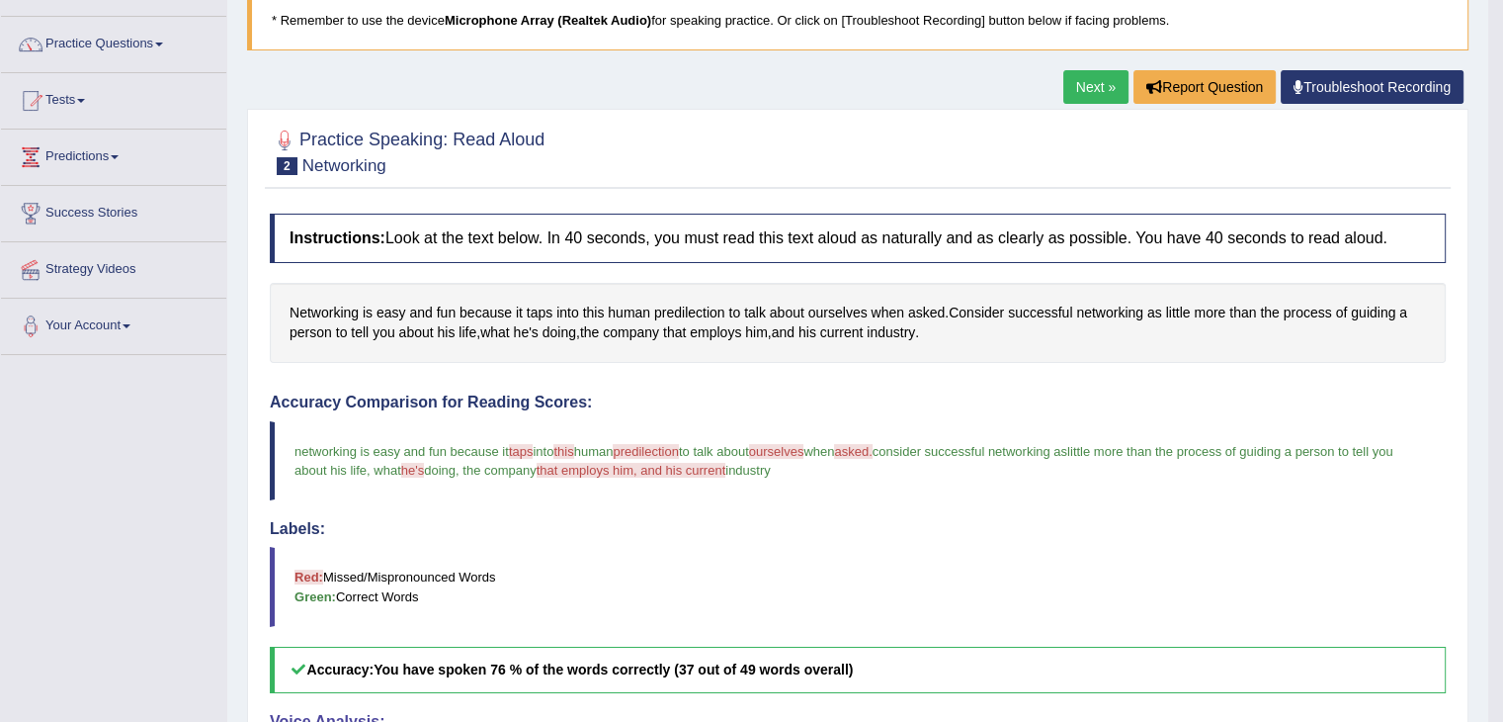
click at [1083, 85] on link "Next »" at bounding box center [1096, 87] width 65 height 34
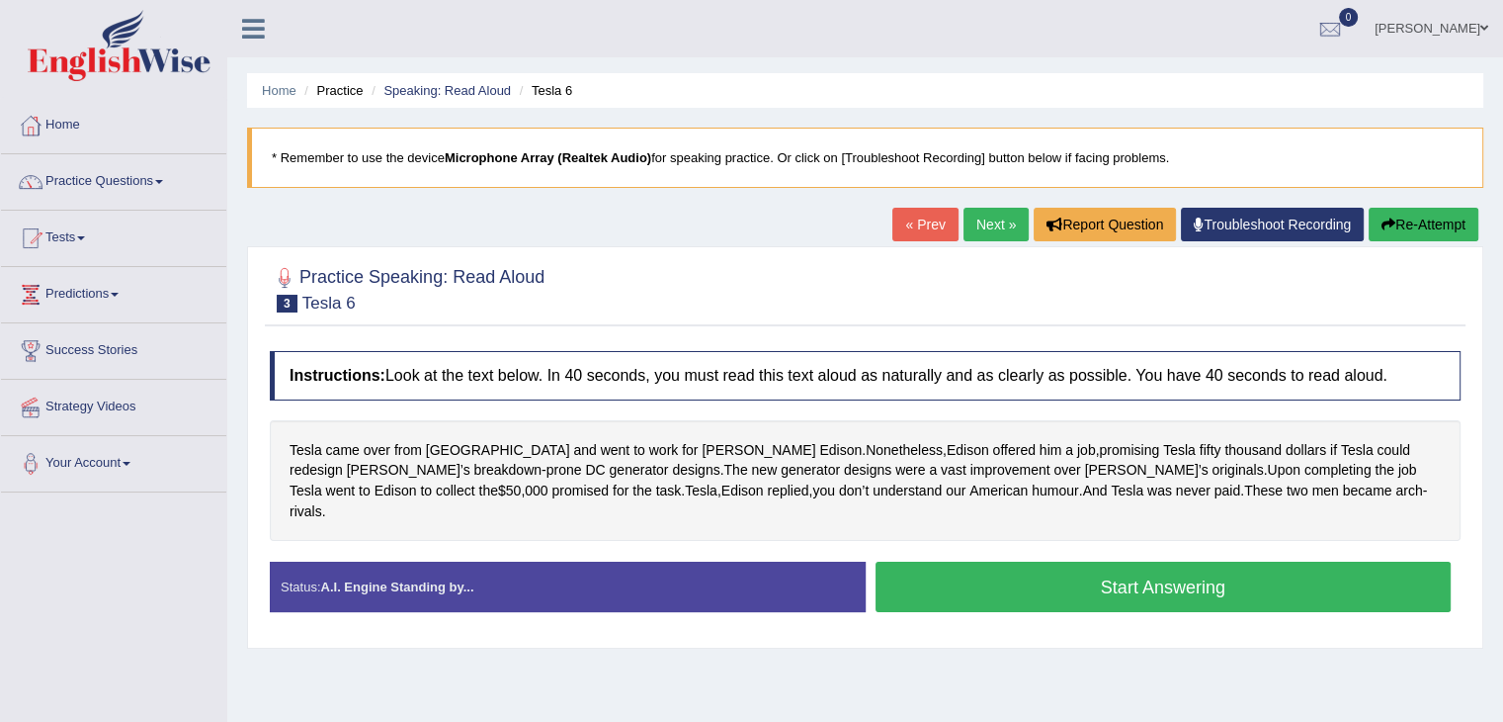
click at [1119, 486] on div "Tesla came over from Graz and went to work for Thomas Edison . Nonetheless , Ed…" at bounding box center [865, 480] width 1191 height 121
click at [1396, 490] on span "arch" at bounding box center [1409, 490] width 27 height 21
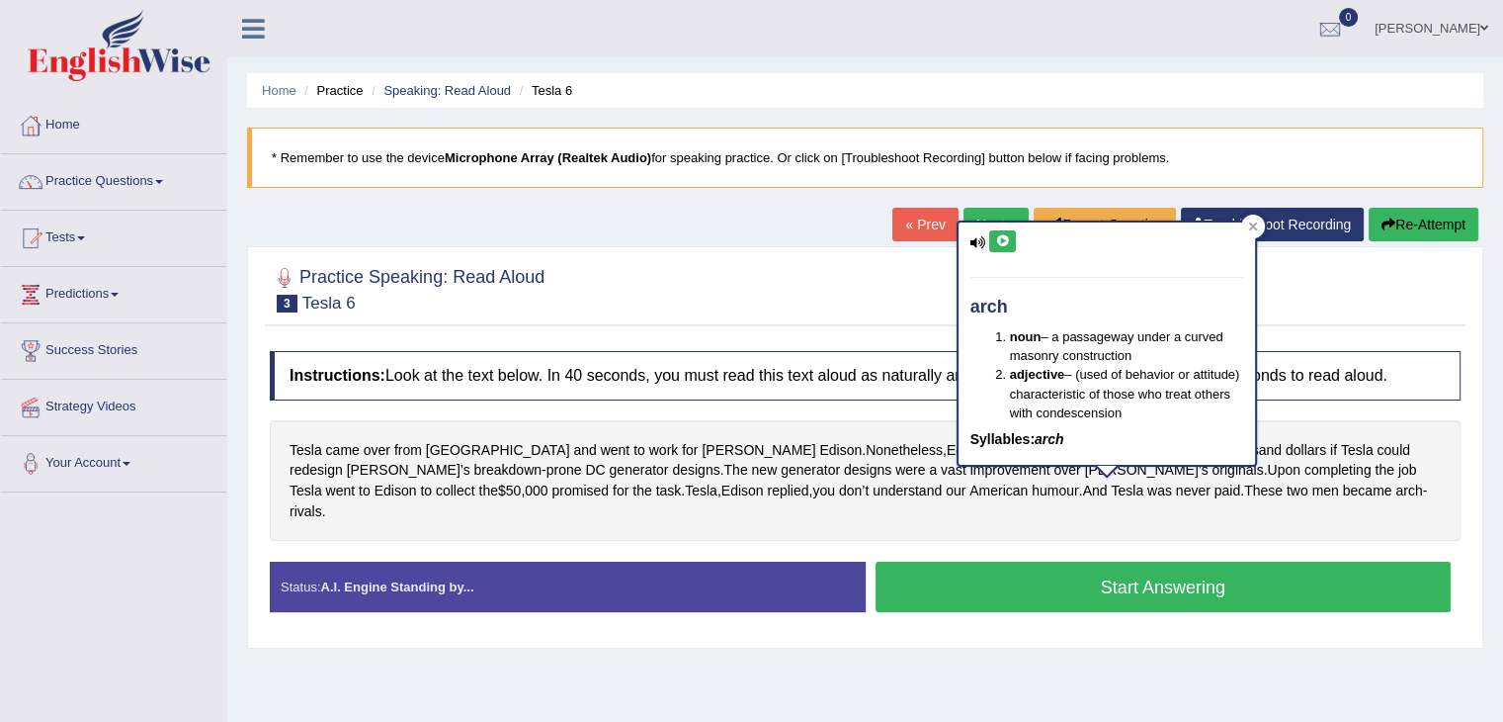
click at [996, 240] on icon at bounding box center [1002, 241] width 15 height 12
click at [1004, 246] on button at bounding box center [1002, 241] width 27 height 22
click at [1253, 217] on div at bounding box center [1253, 226] width 24 height 24
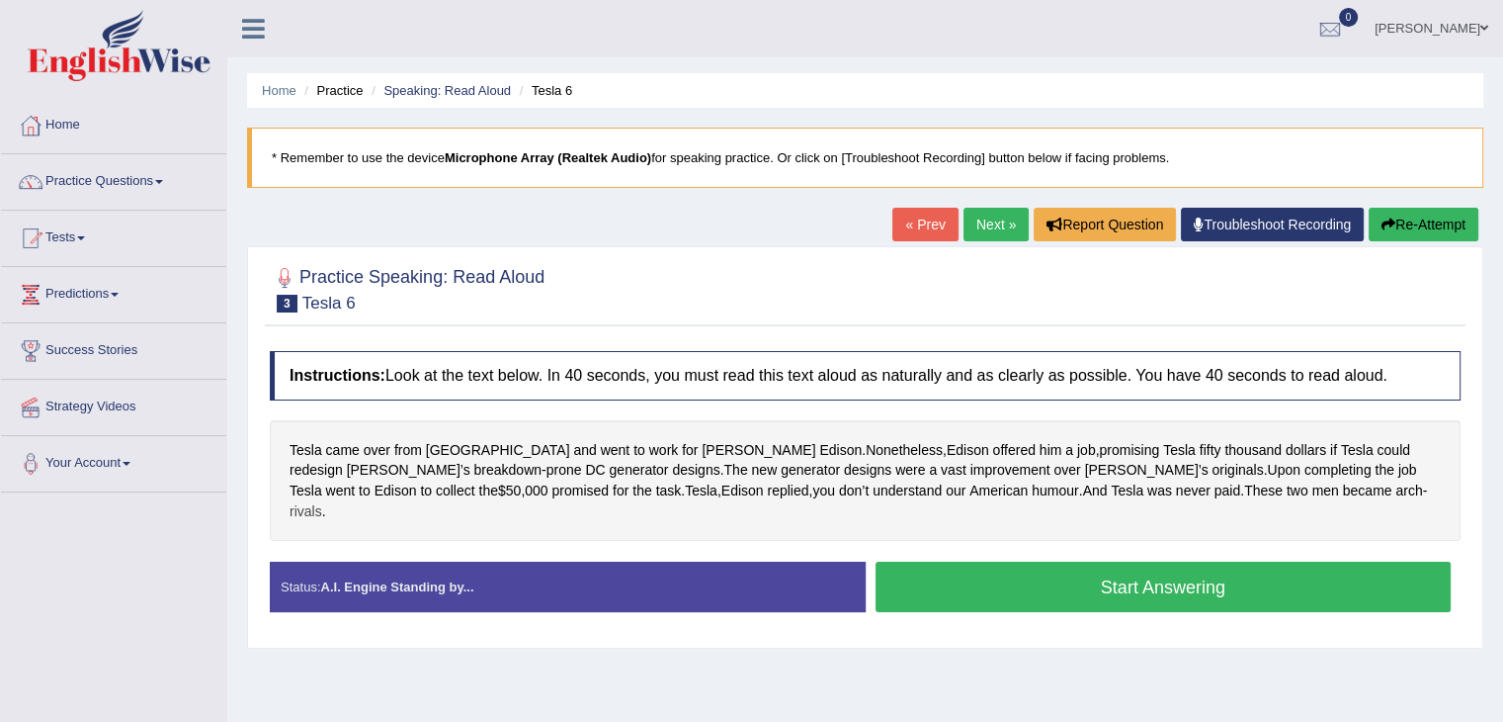
click at [322, 501] on span "rivals" at bounding box center [306, 511] width 33 height 21
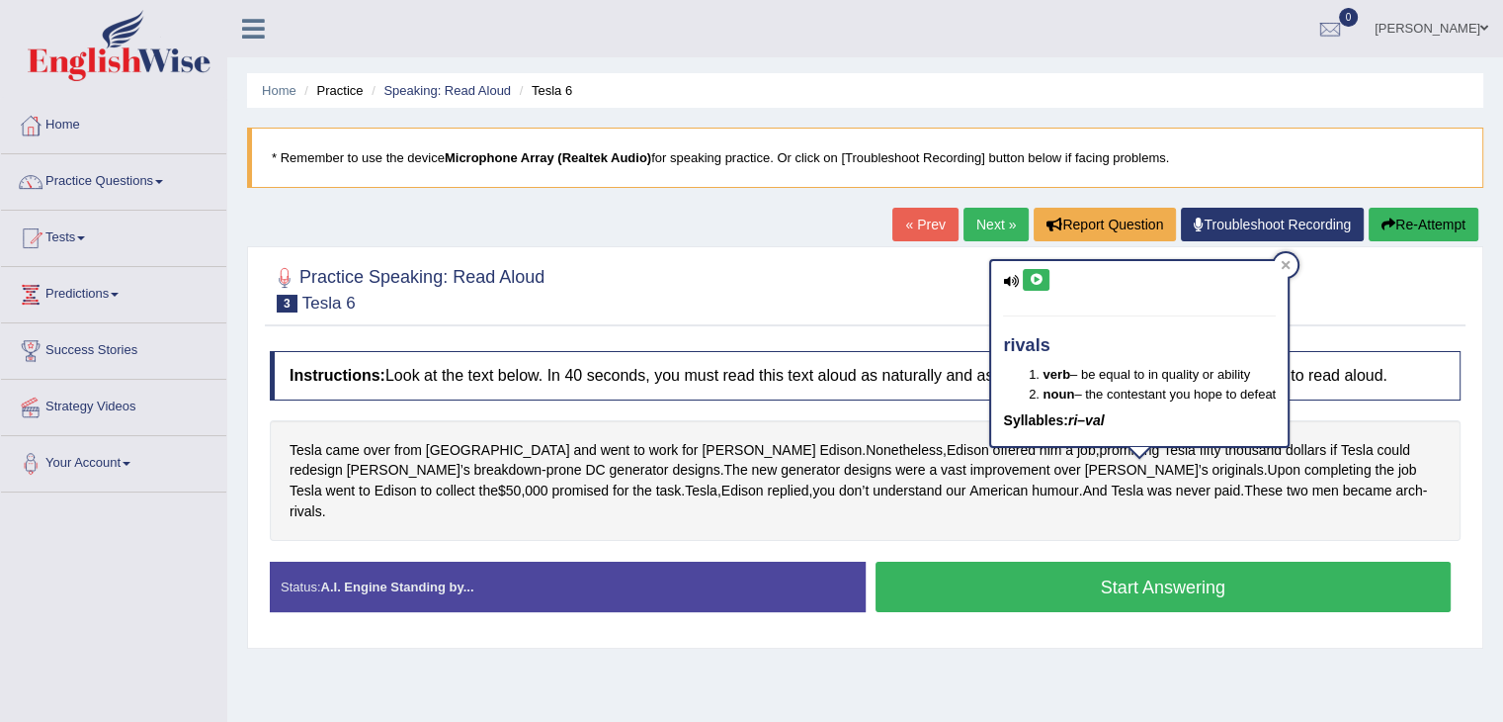
click at [1040, 280] on icon at bounding box center [1036, 280] width 15 height 12
click at [1286, 256] on div at bounding box center [1286, 265] width 24 height 24
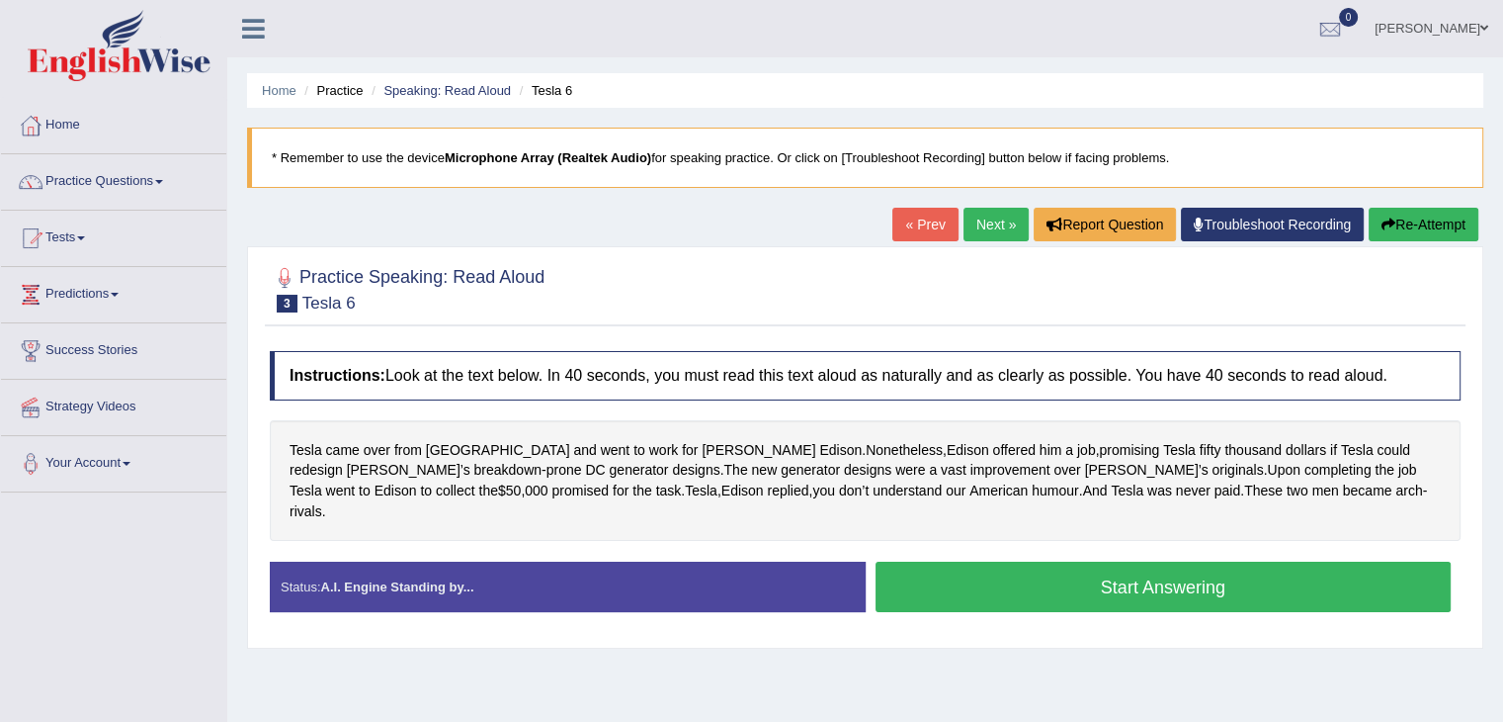
click at [1048, 569] on button "Start Answering" at bounding box center [1164, 586] width 576 height 50
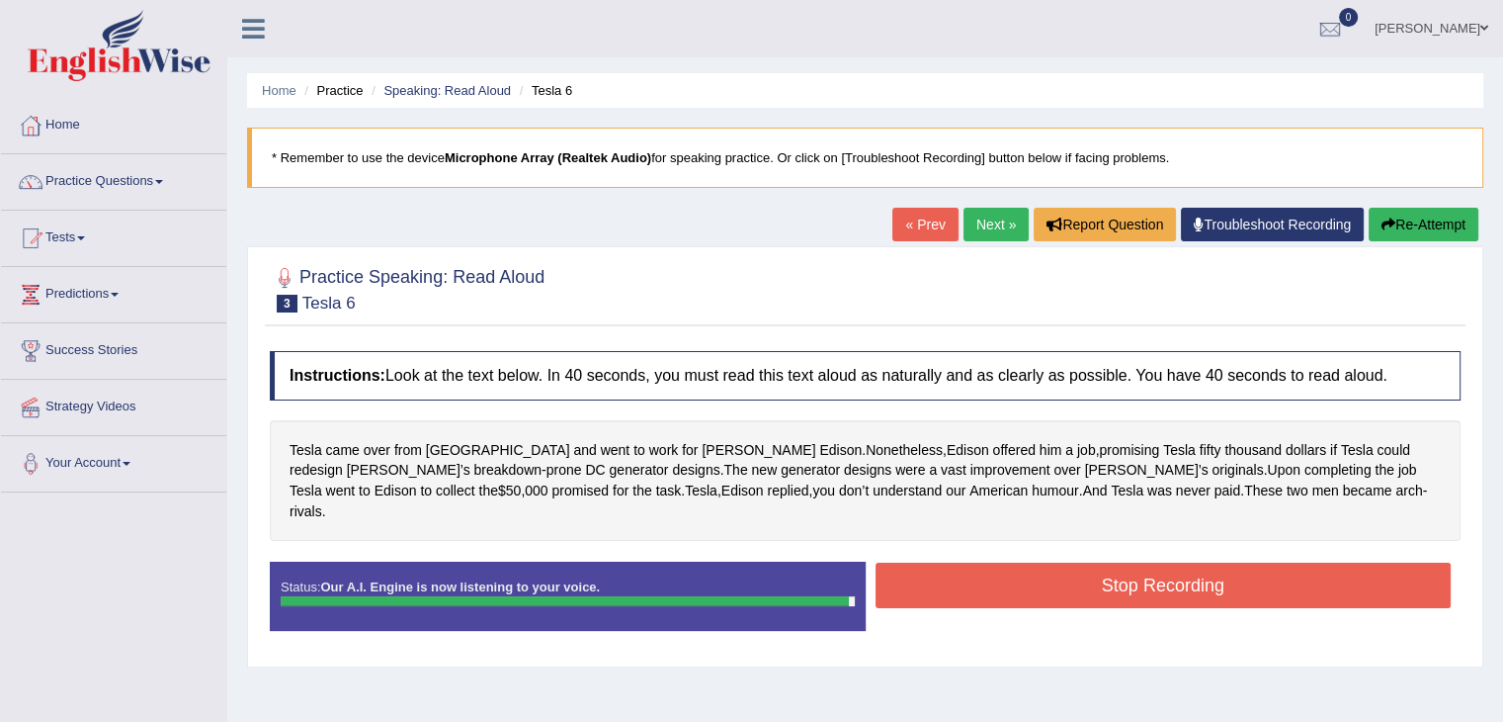
click at [1048, 569] on button "Stop Recording" at bounding box center [1164, 584] width 576 height 45
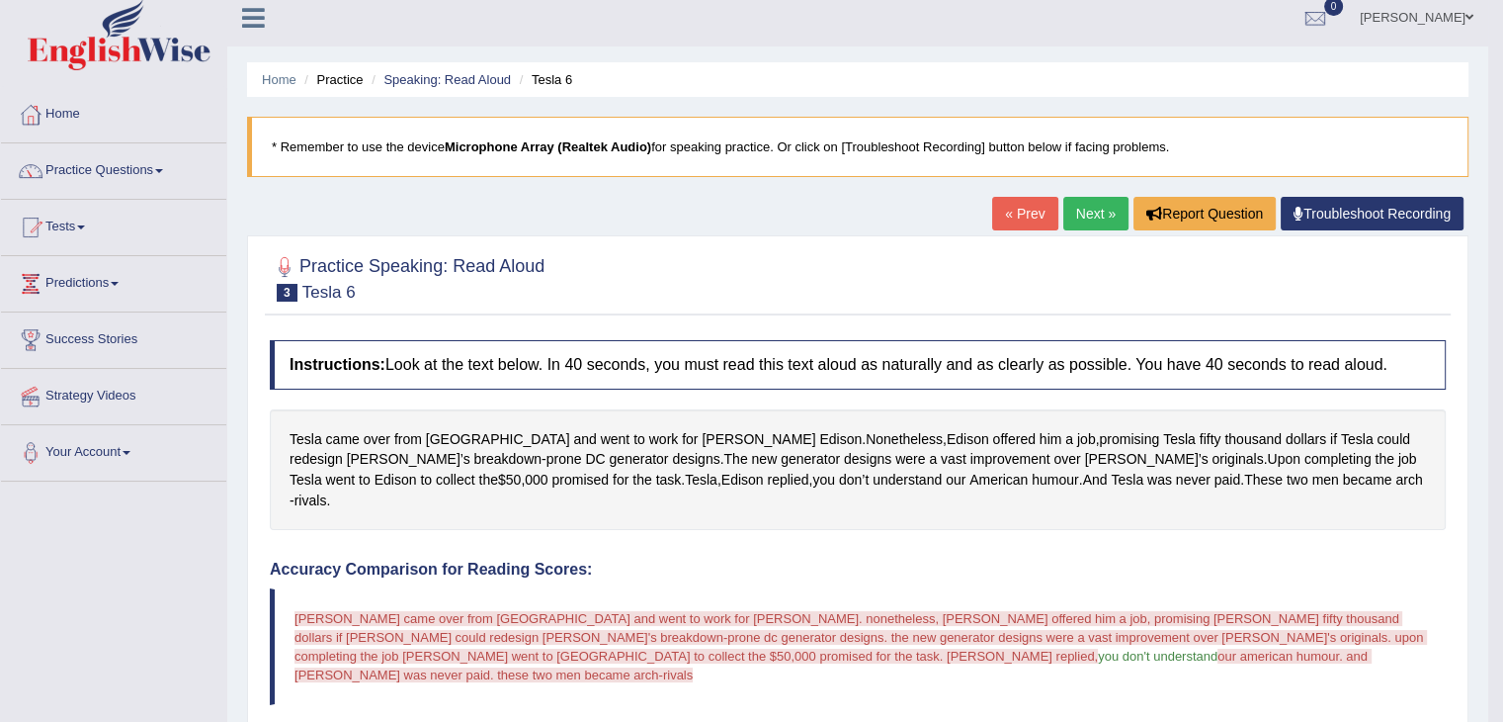
scroll to position [10, 0]
click at [1017, 203] on link "« Prev" at bounding box center [1024, 215] width 65 height 34
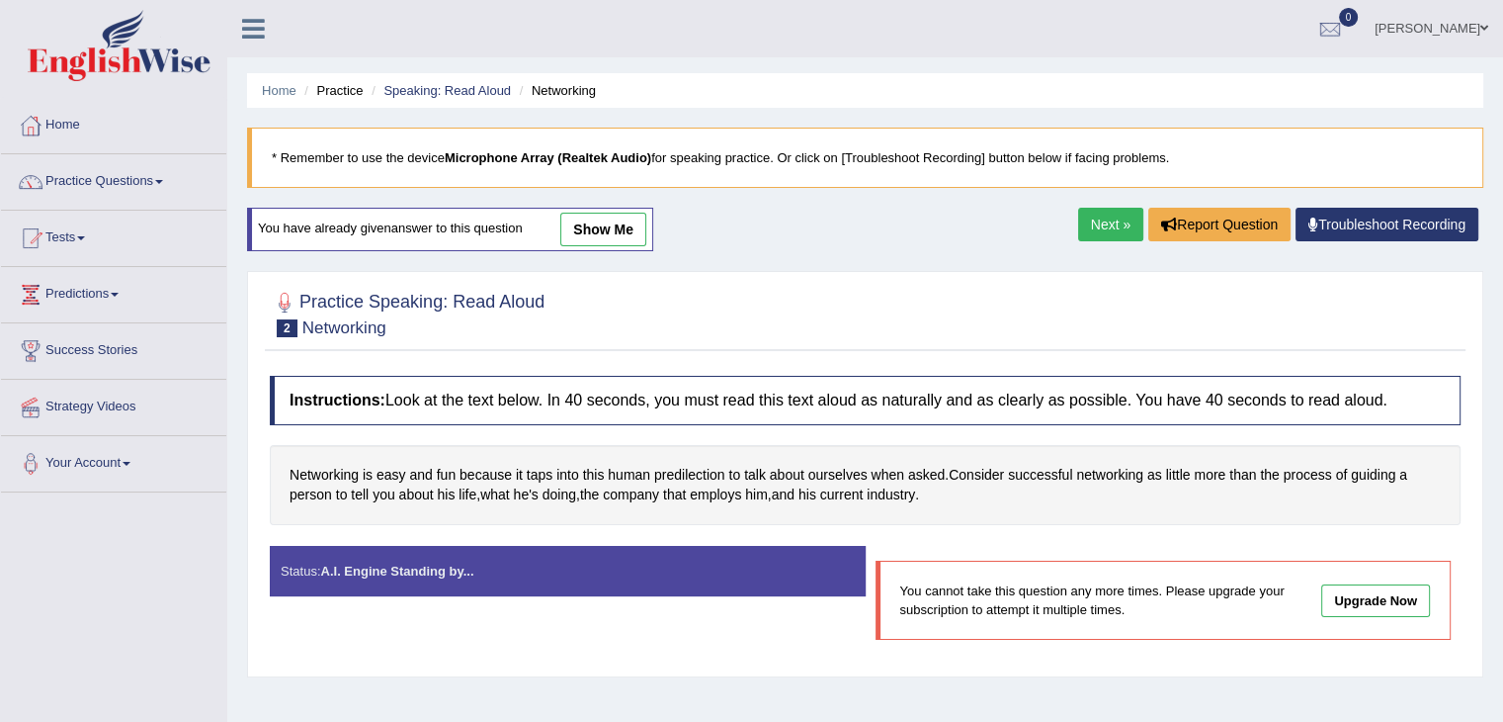
click at [1079, 221] on link "Next »" at bounding box center [1110, 225] width 65 height 34
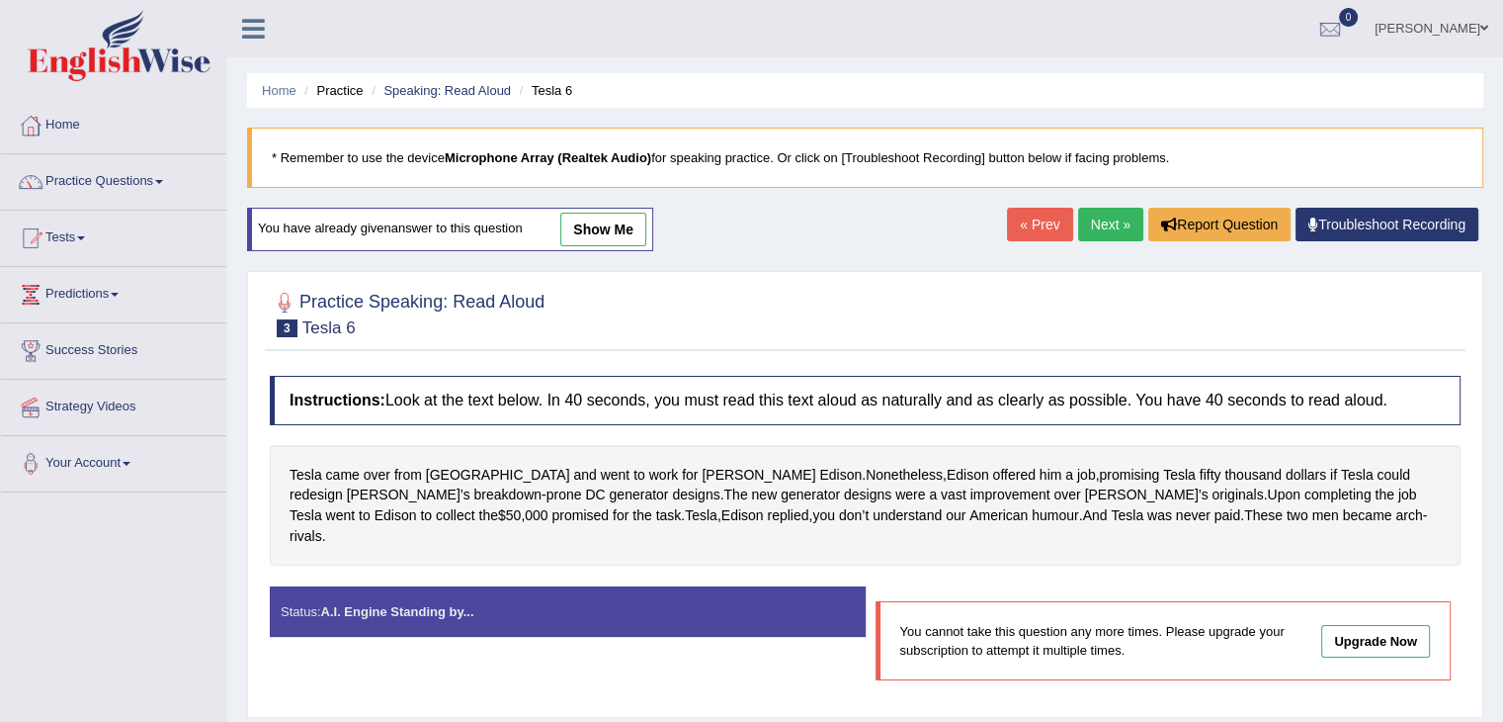
click at [1093, 224] on link "Next »" at bounding box center [1110, 225] width 65 height 34
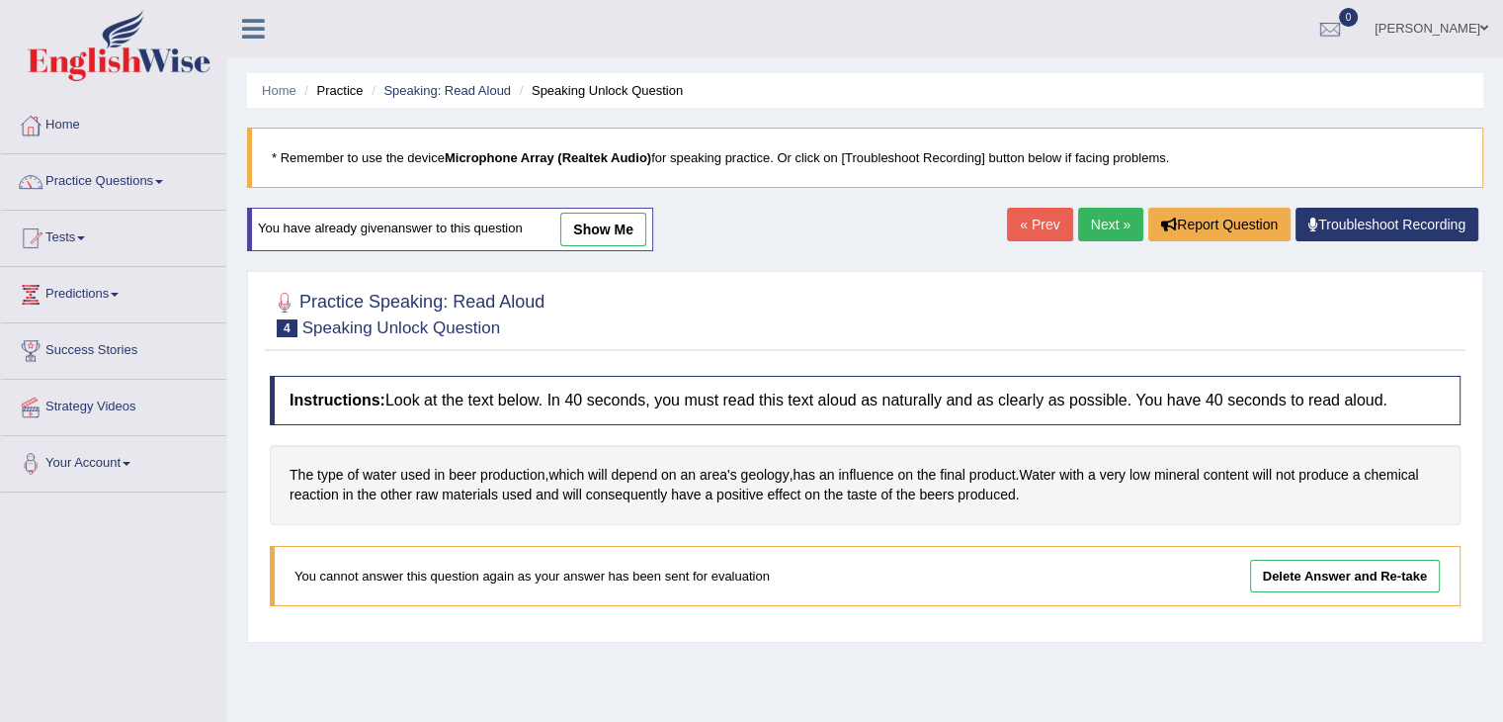
click at [1307, 564] on link "Delete Answer and Re-take" at bounding box center [1345, 575] width 190 height 33
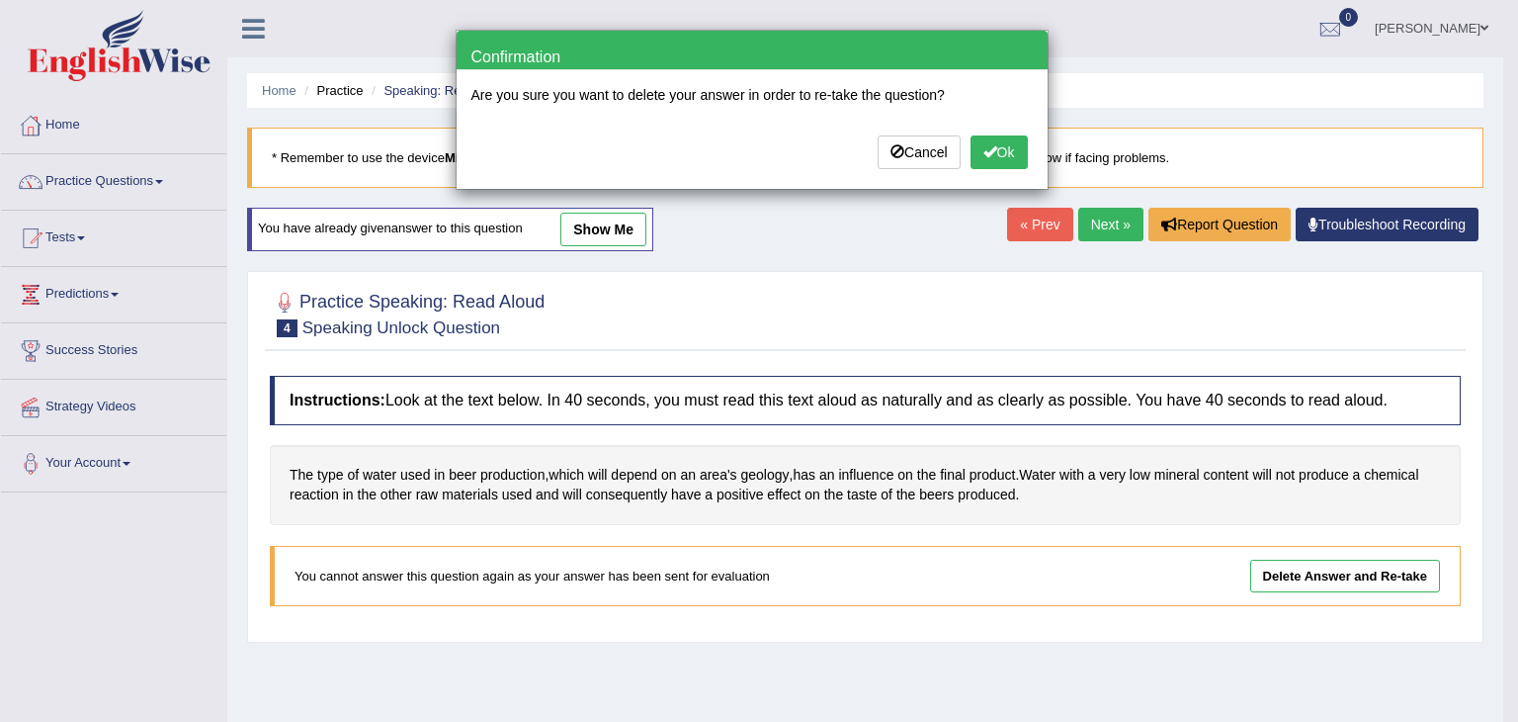
click at [989, 155] on span at bounding box center [990, 151] width 14 height 14
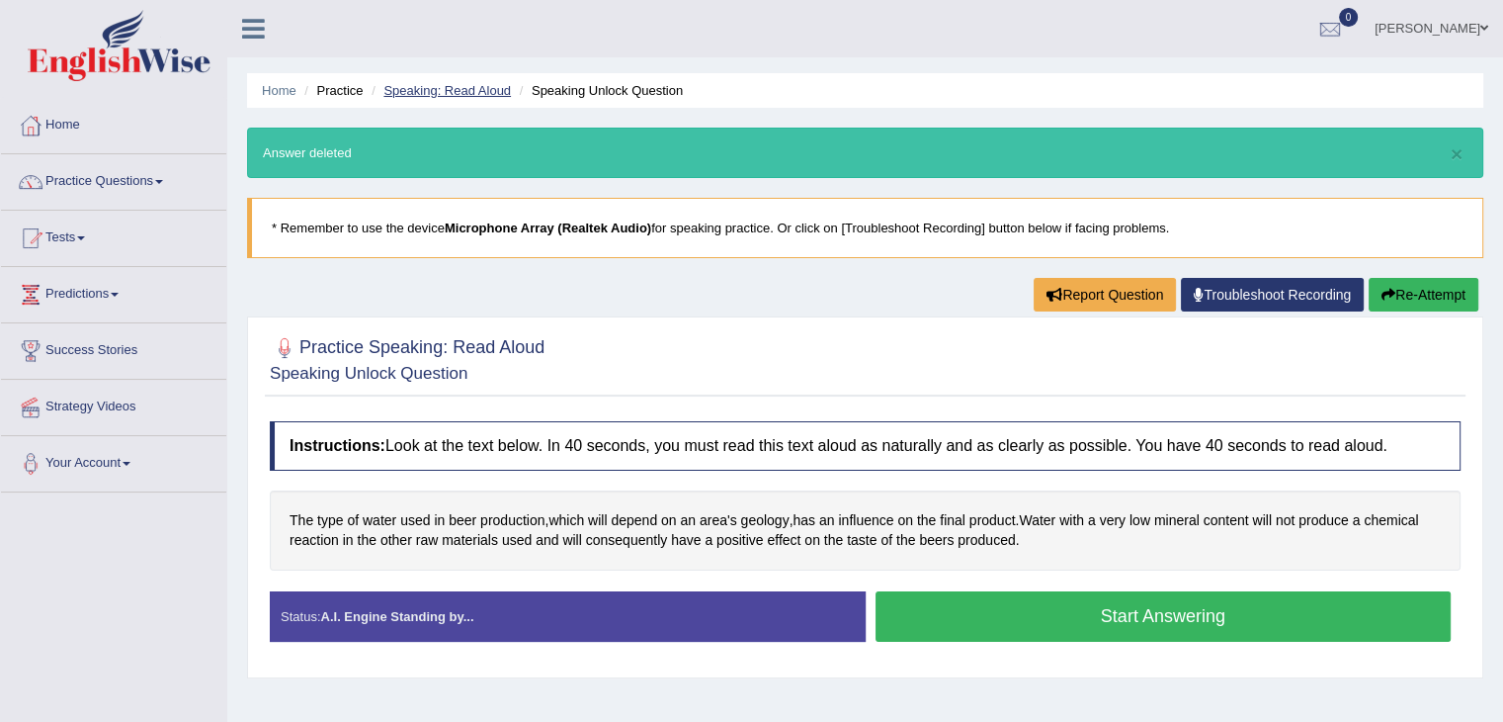
click at [451, 88] on link "Speaking: Read Aloud" at bounding box center [448, 90] width 128 height 15
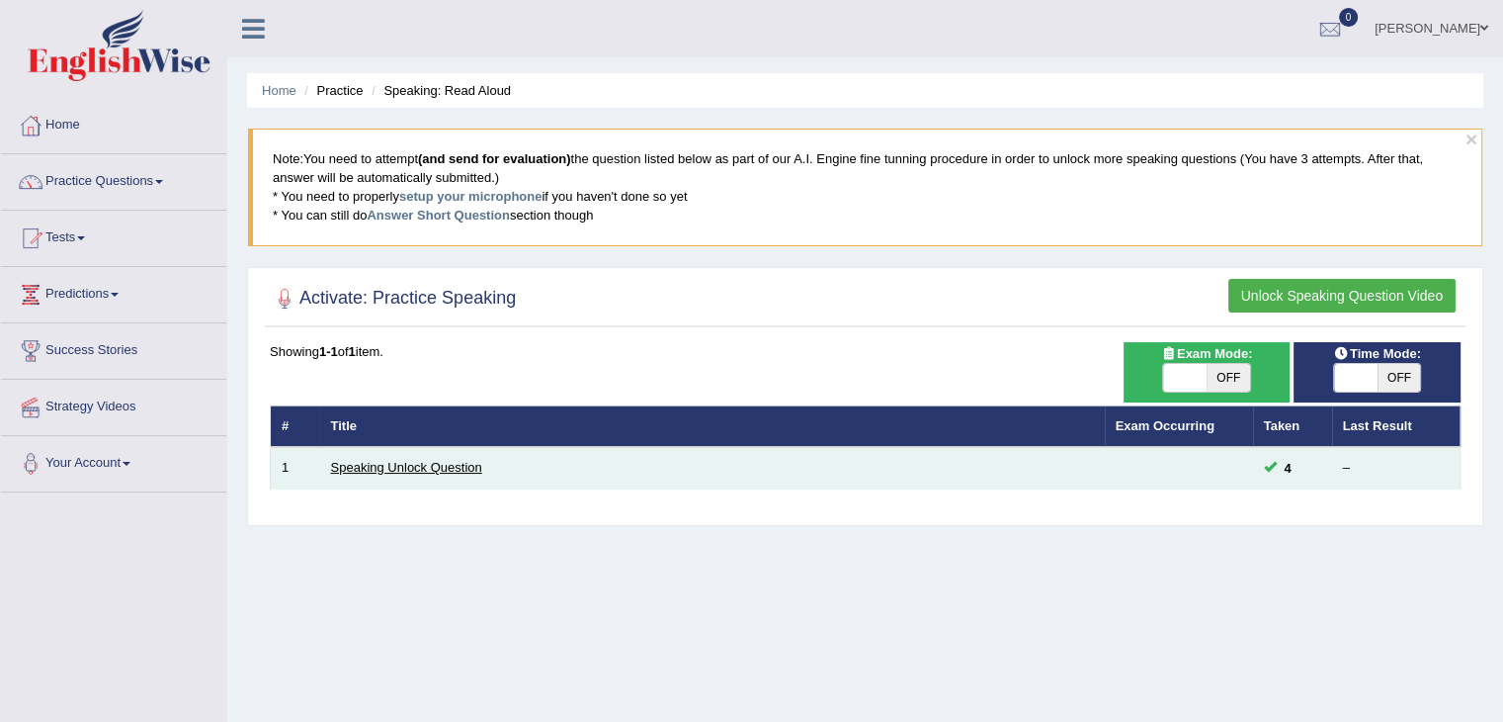
click at [398, 464] on link "Speaking Unlock Question" at bounding box center [406, 467] width 151 height 15
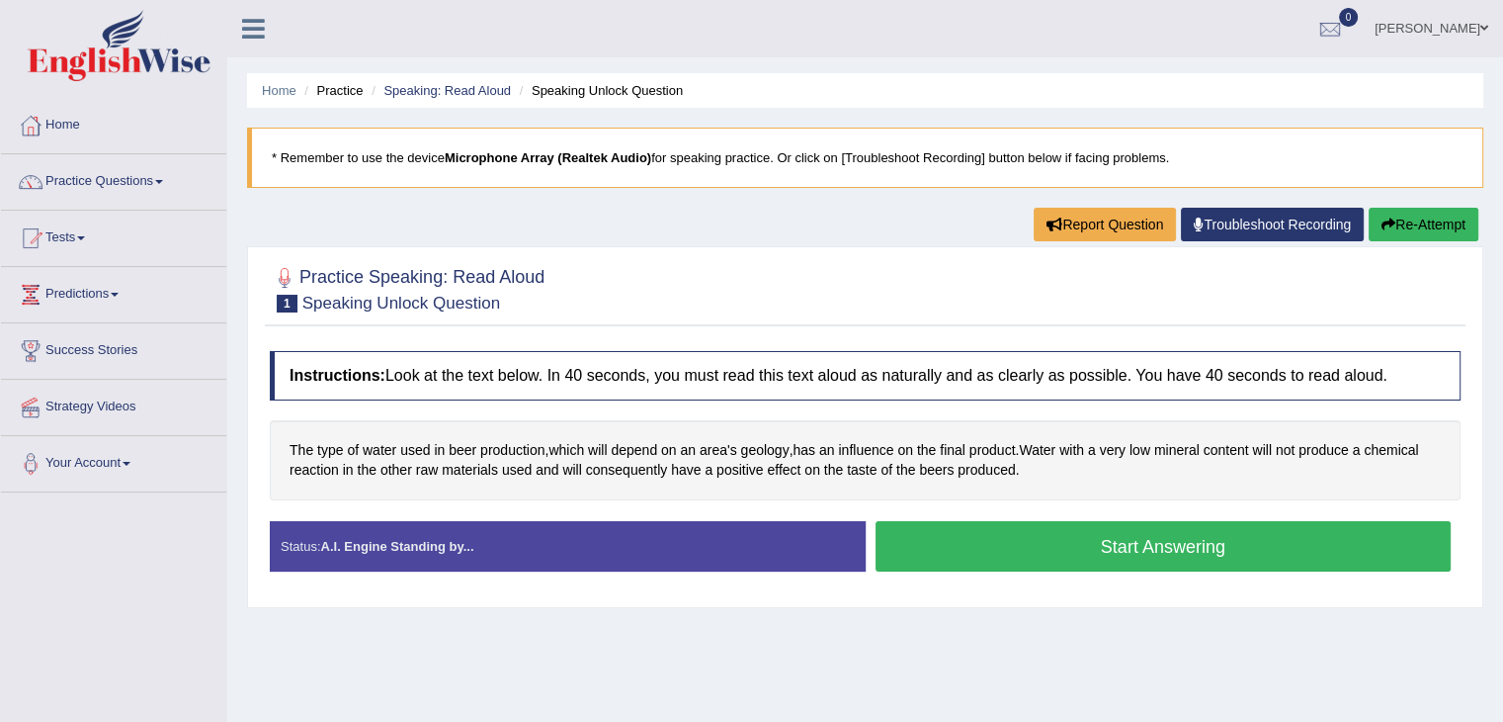
click at [994, 545] on button "Start Answering" at bounding box center [1164, 546] width 576 height 50
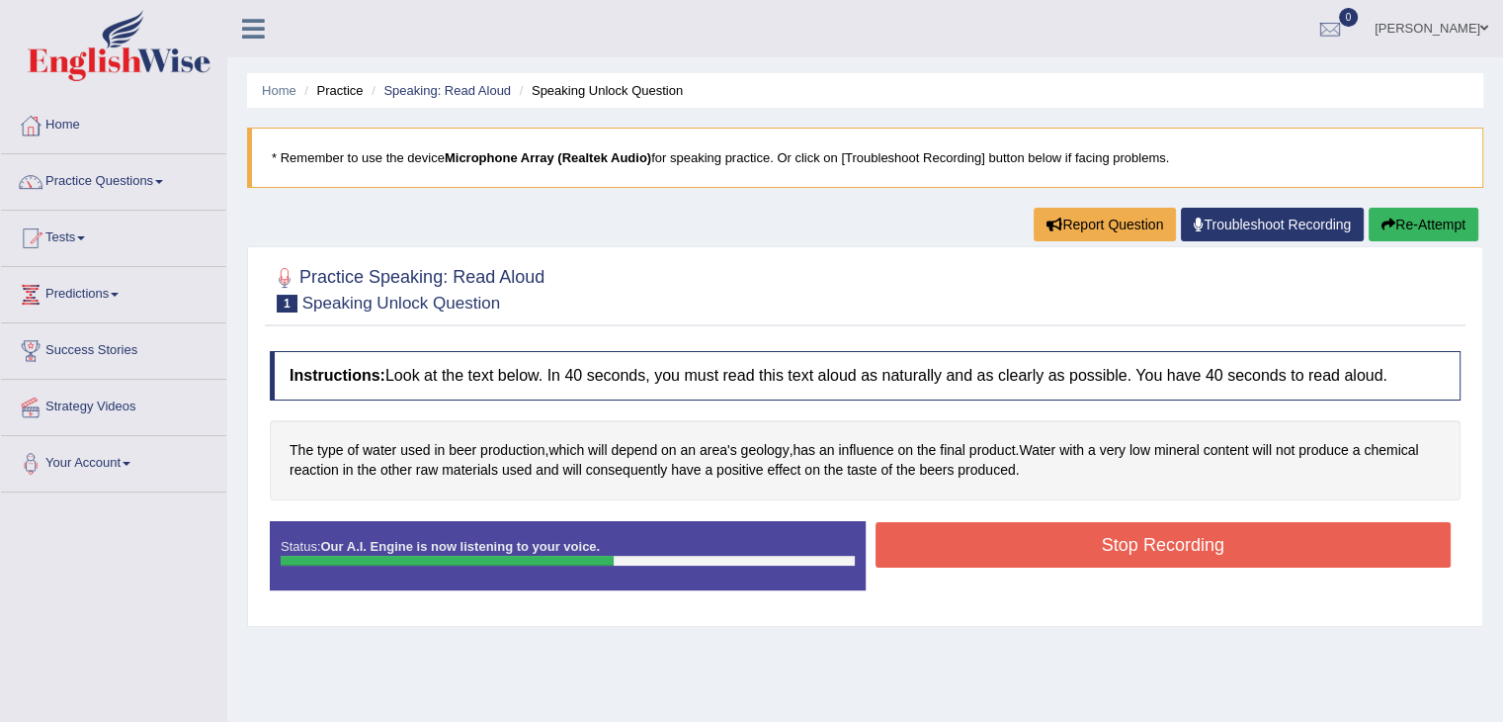
click at [994, 545] on button "Stop Recording" at bounding box center [1164, 544] width 576 height 45
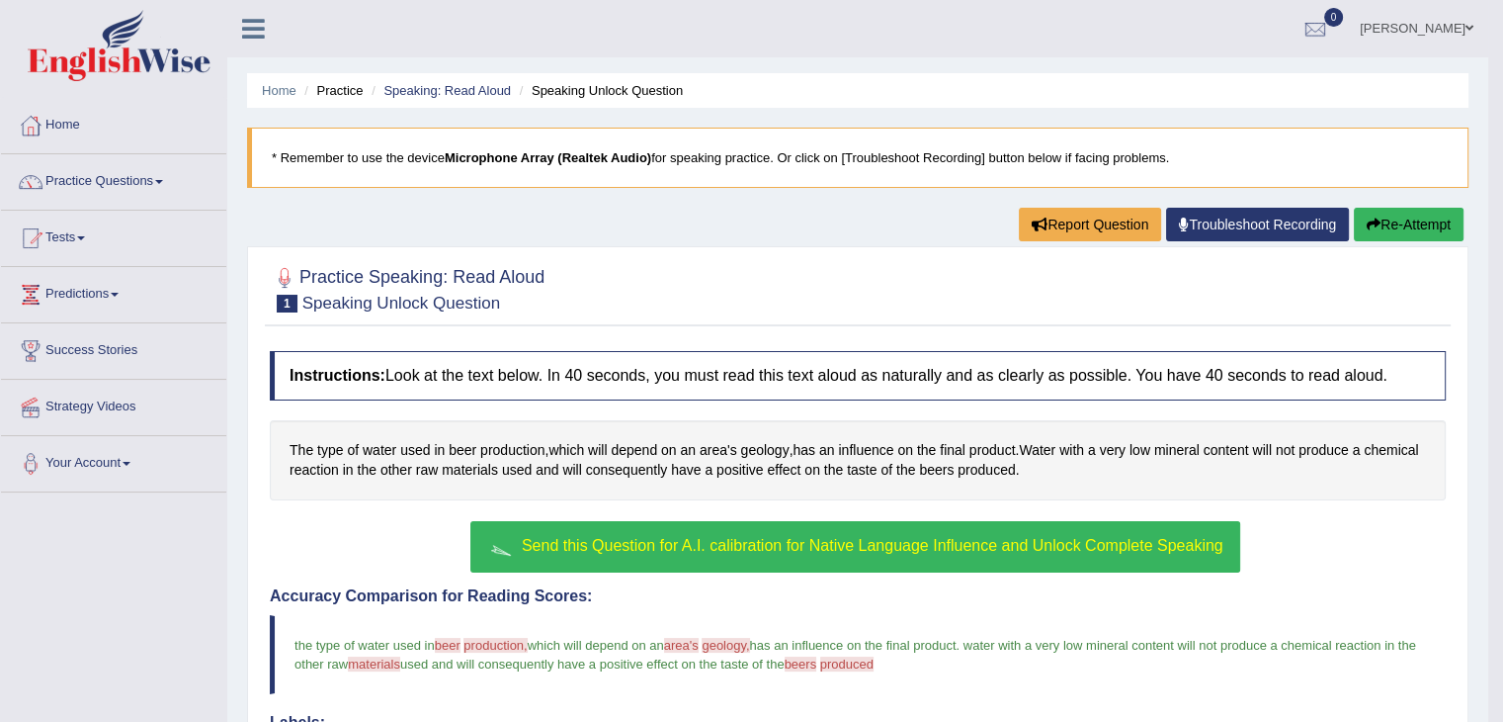
click at [994, 545] on span "Send this Question for A.I. calibration for Native Language Influence and Unloc…" at bounding box center [873, 545] width 702 height 17
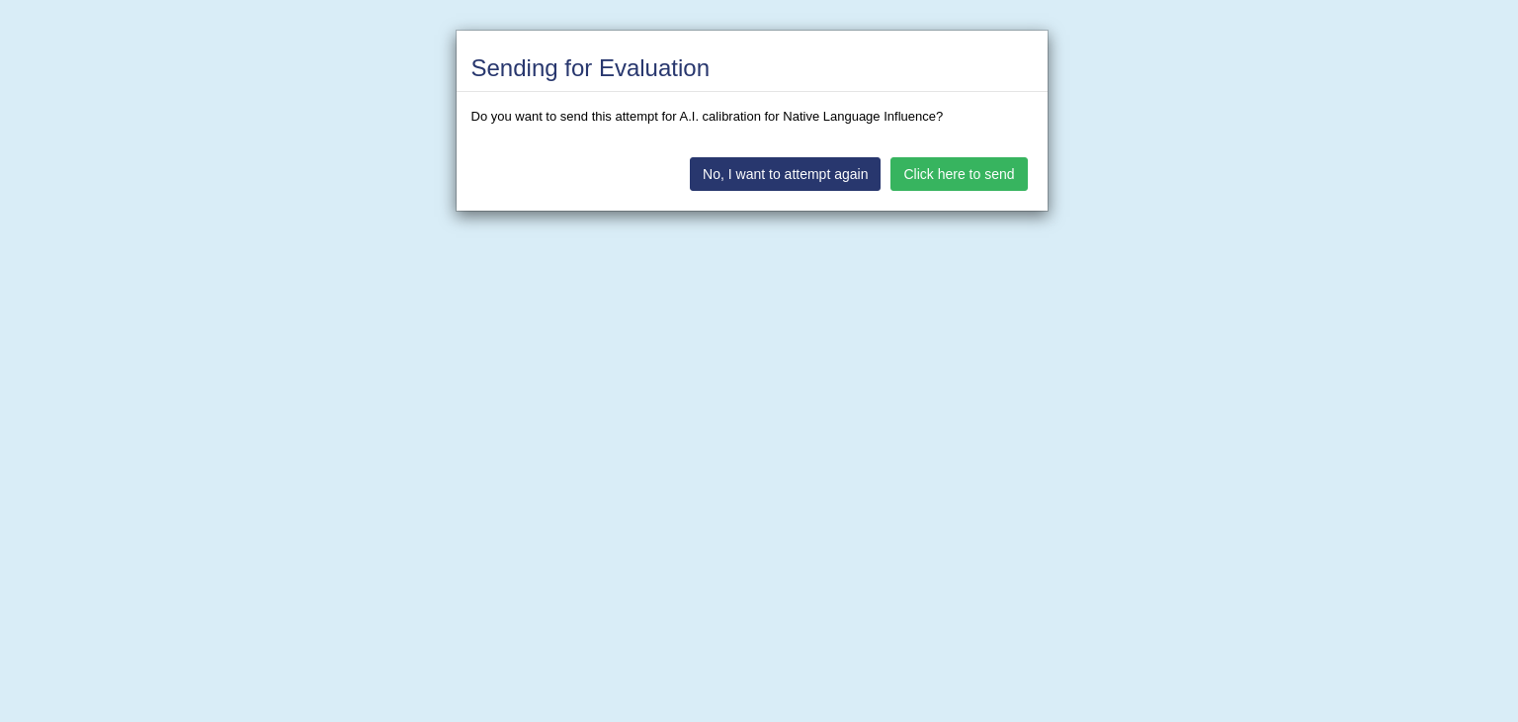
click at [940, 165] on button "Click here to send" at bounding box center [959, 174] width 136 height 34
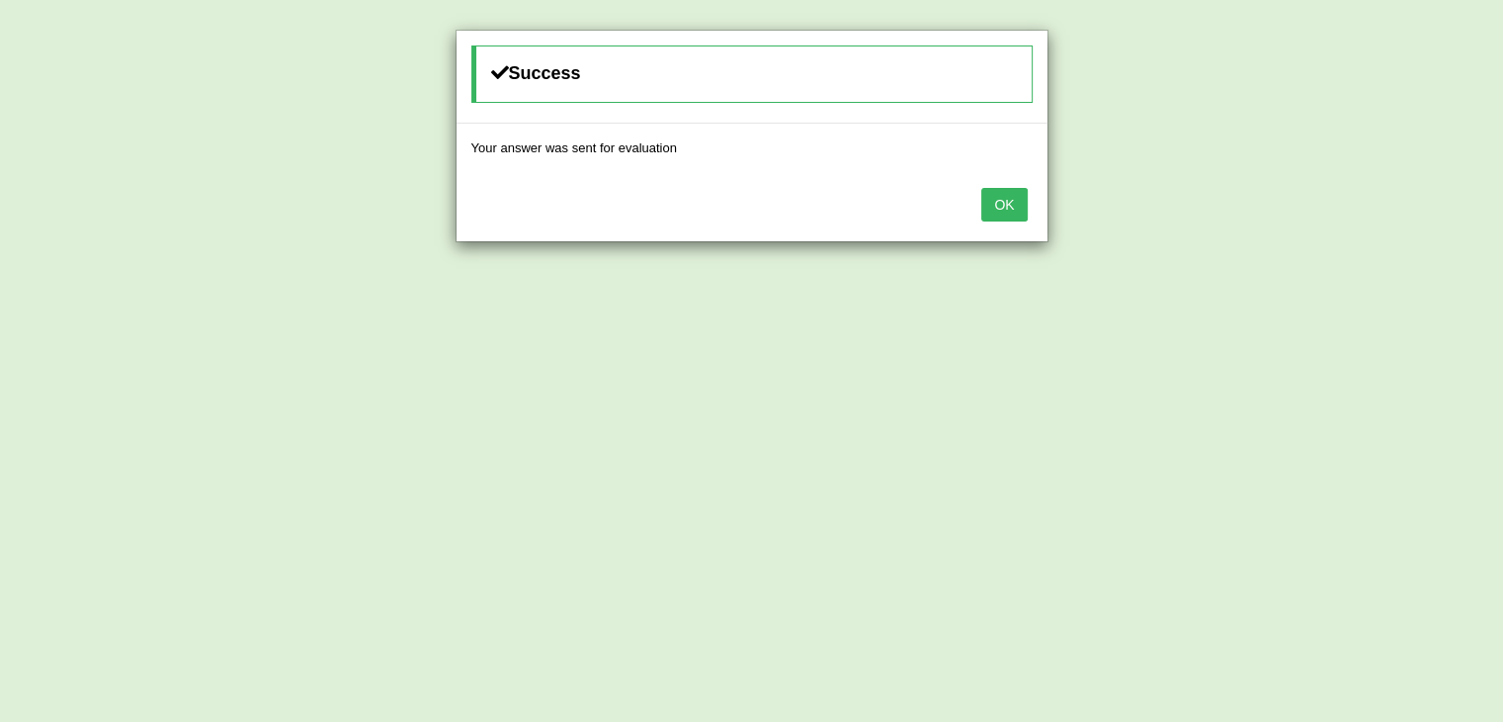
click at [1006, 207] on button "OK" at bounding box center [1003, 205] width 45 height 34
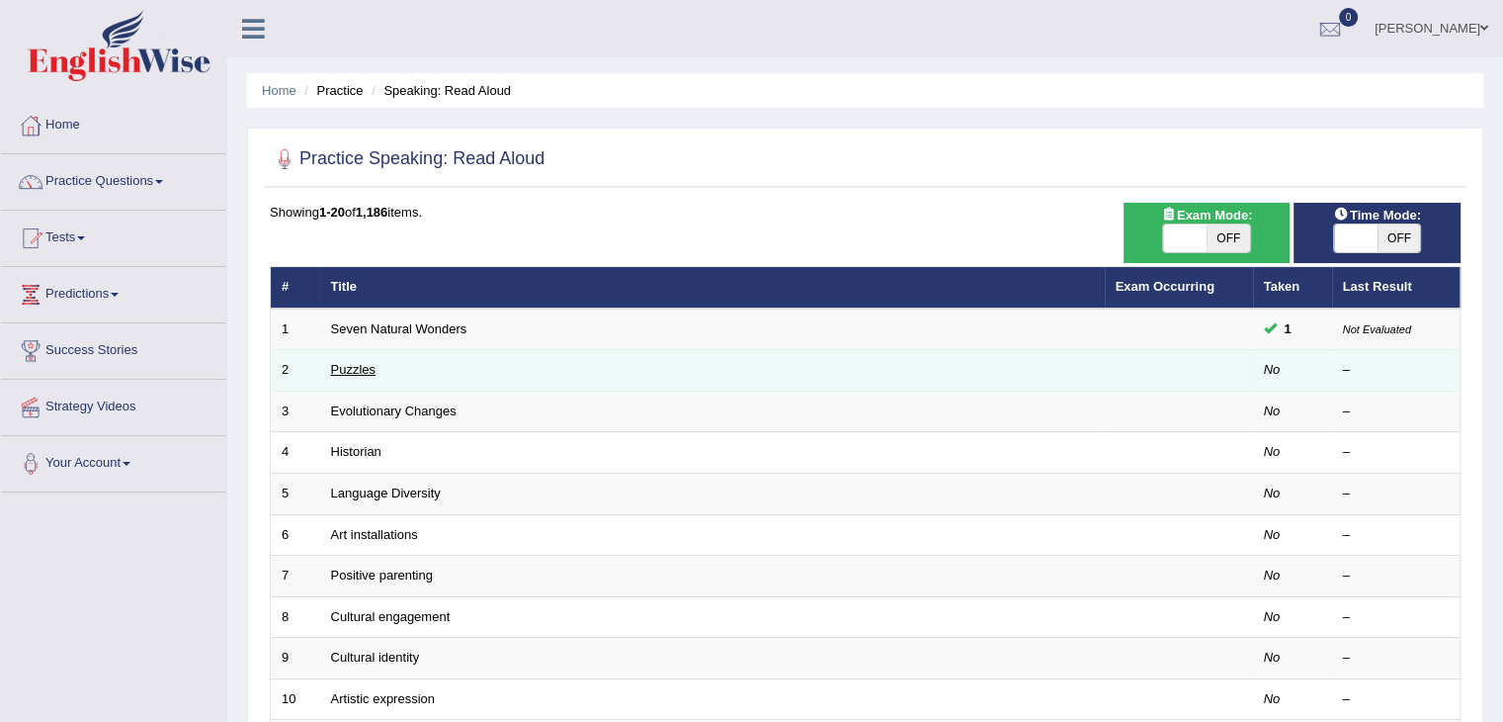
click at [351, 362] on link "Puzzles" at bounding box center [353, 369] width 45 height 15
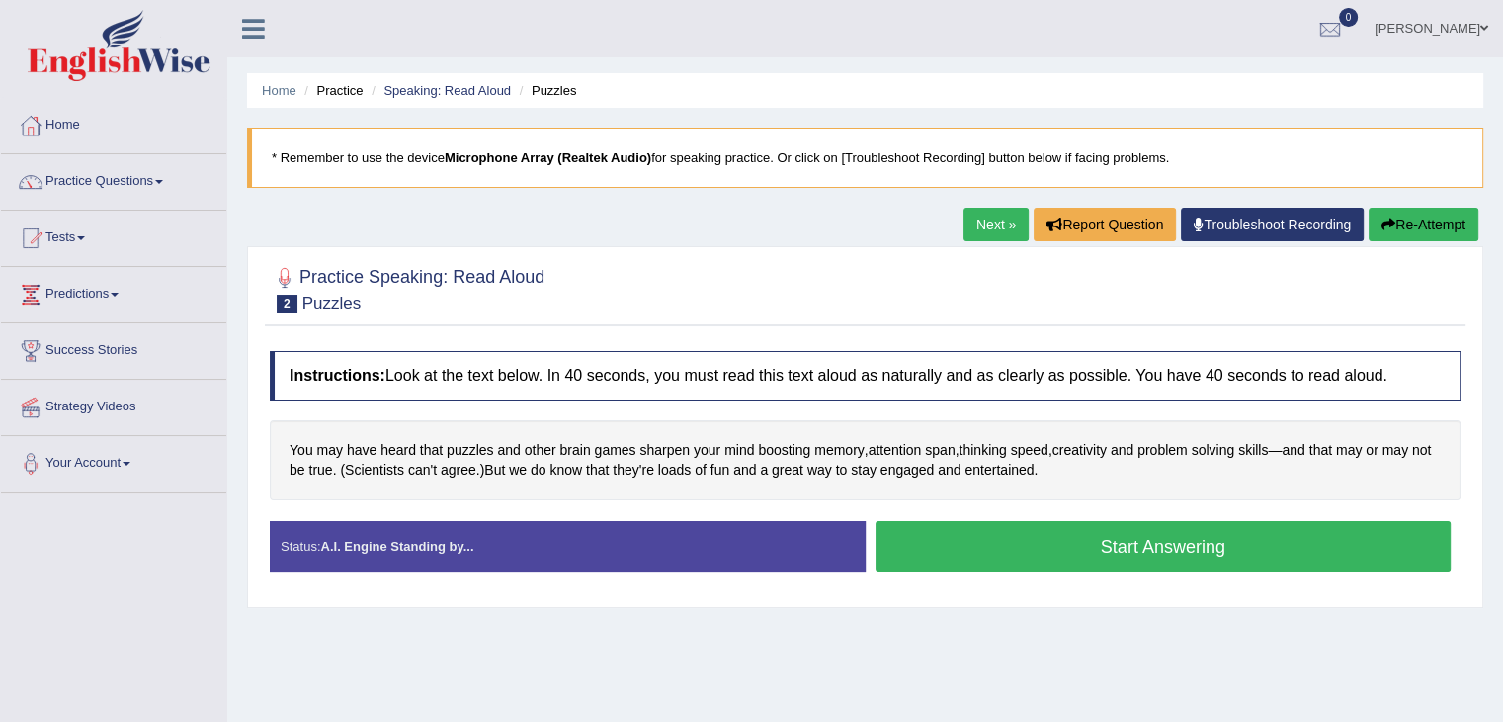
click at [961, 535] on button "Start Answering" at bounding box center [1164, 546] width 576 height 50
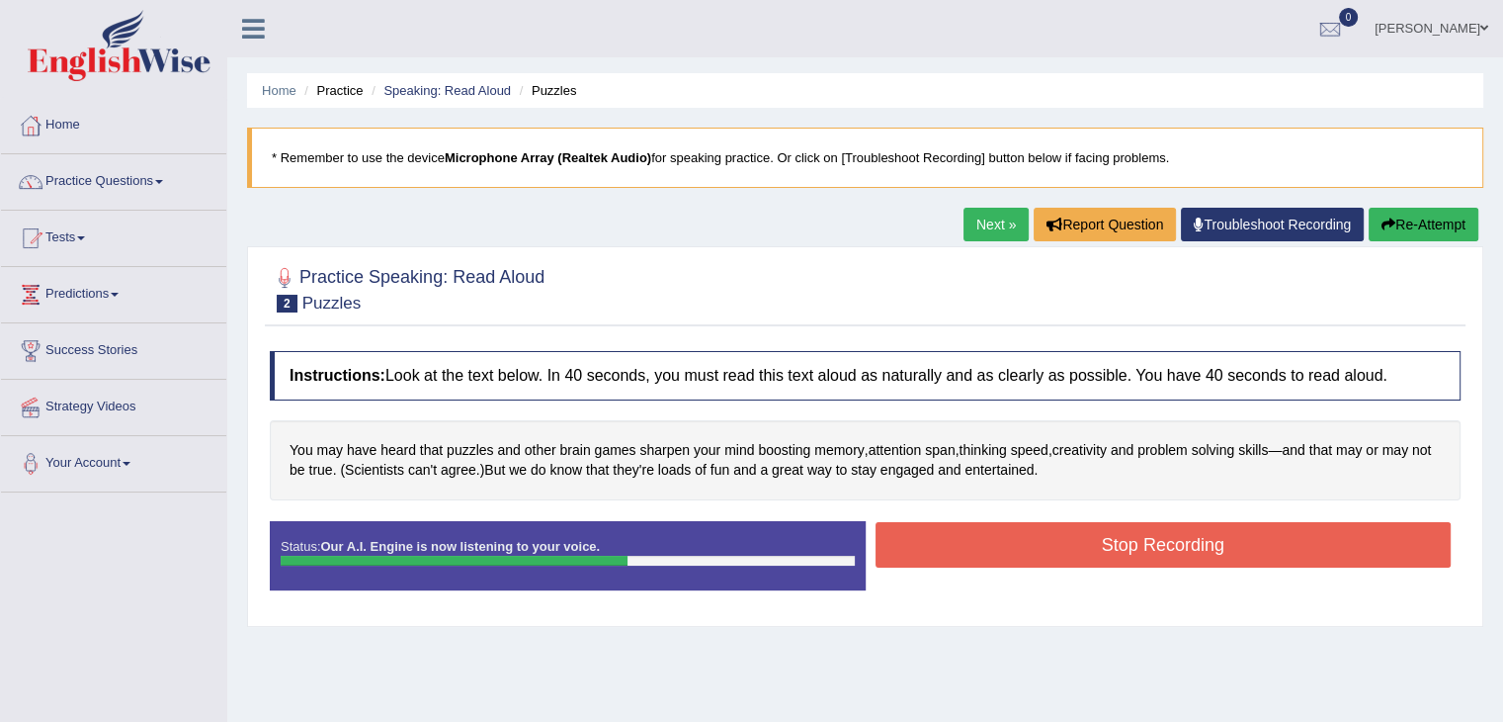
click at [961, 535] on button "Stop Recording" at bounding box center [1164, 544] width 576 height 45
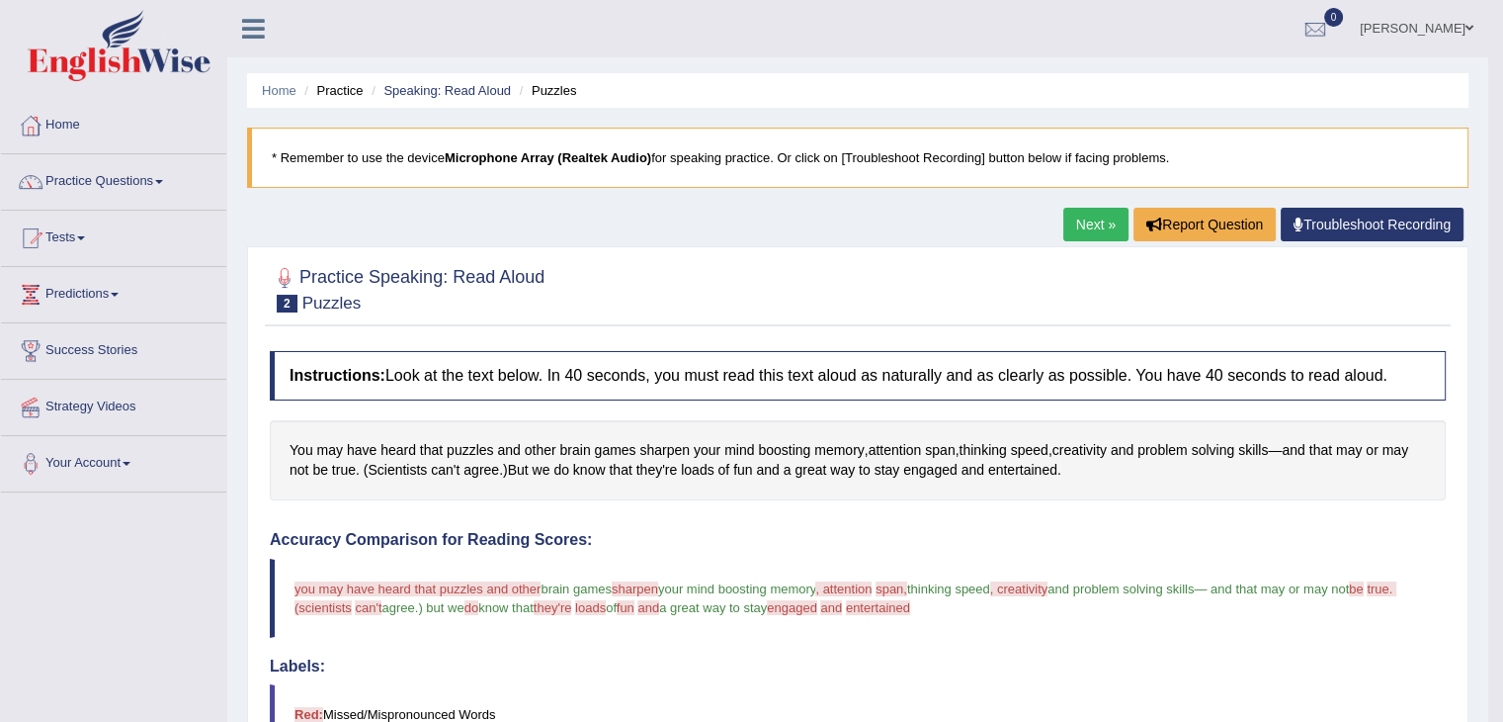
click at [1087, 227] on link "Next »" at bounding box center [1096, 225] width 65 height 34
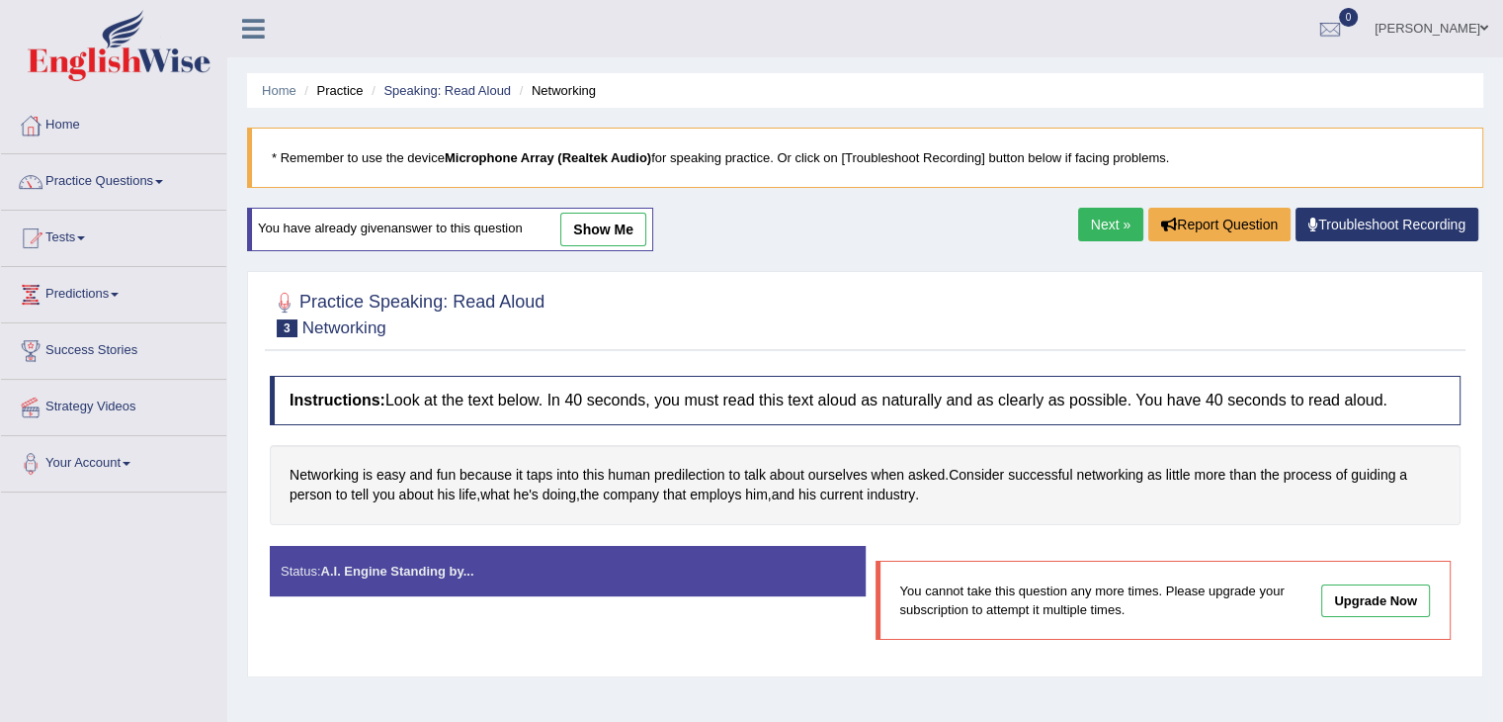
click at [1108, 218] on link "Next »" at bounding box center [1110, 225] width 65 height 34
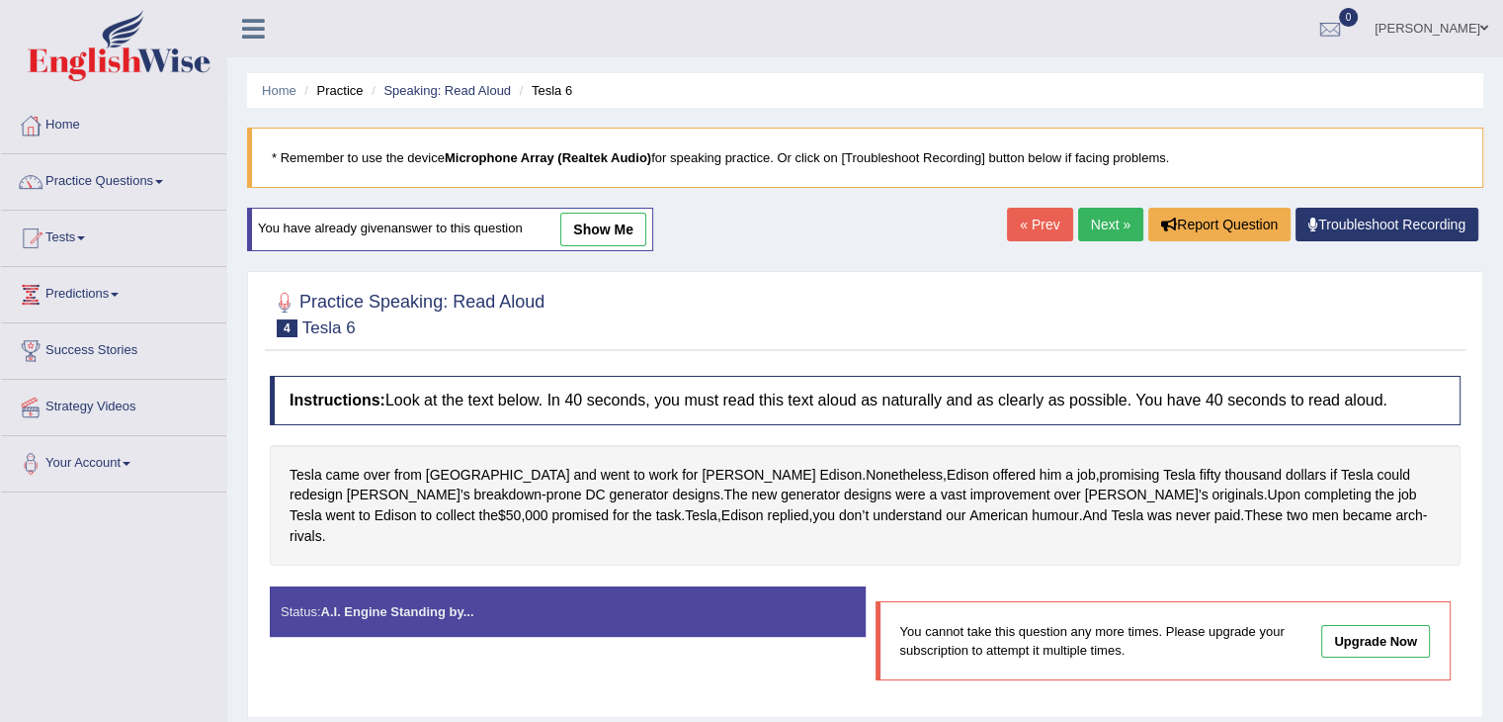
click at [1101, 220] on link "Next »" at bounding box center [1110, 225] width 65 height 34
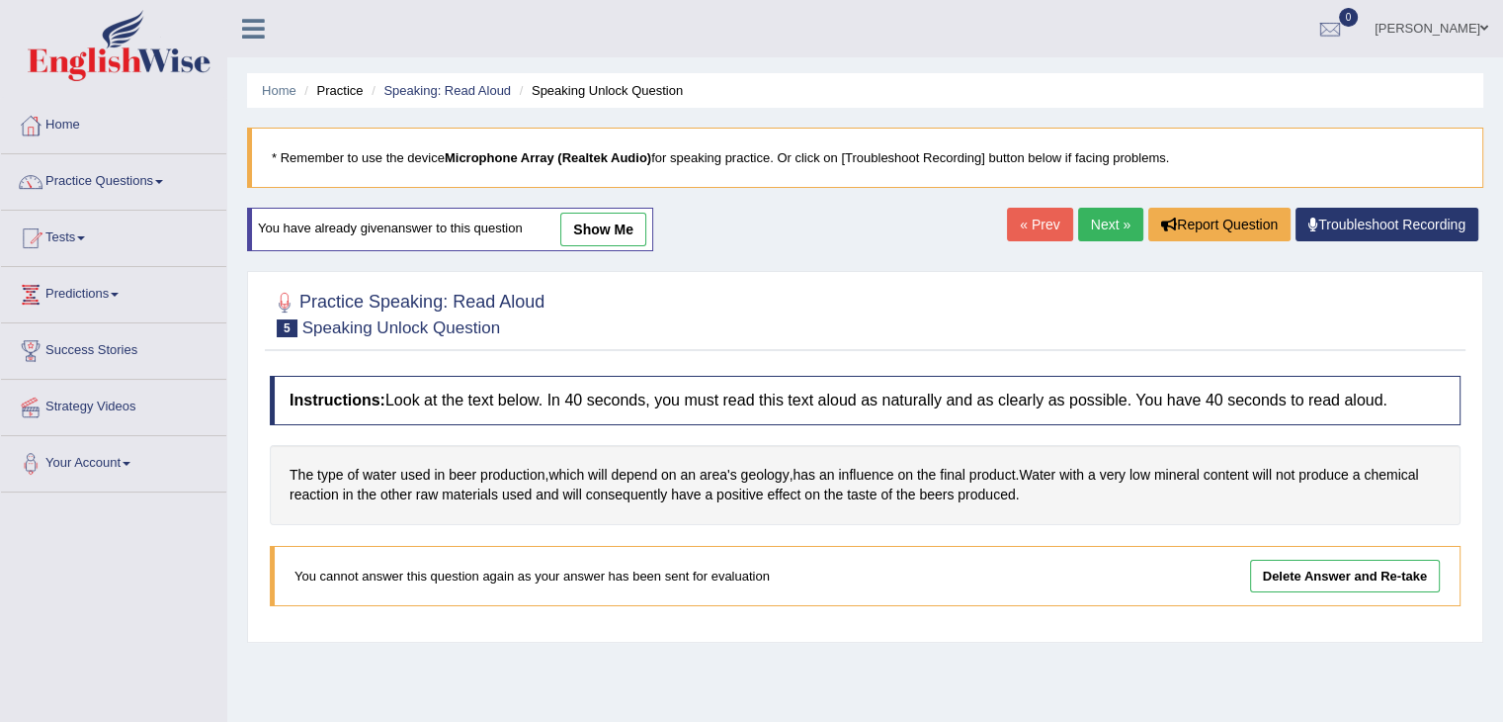
click at [1101, 220] on link "Next »" at bounding box center [1110, 225] width 65 height 34
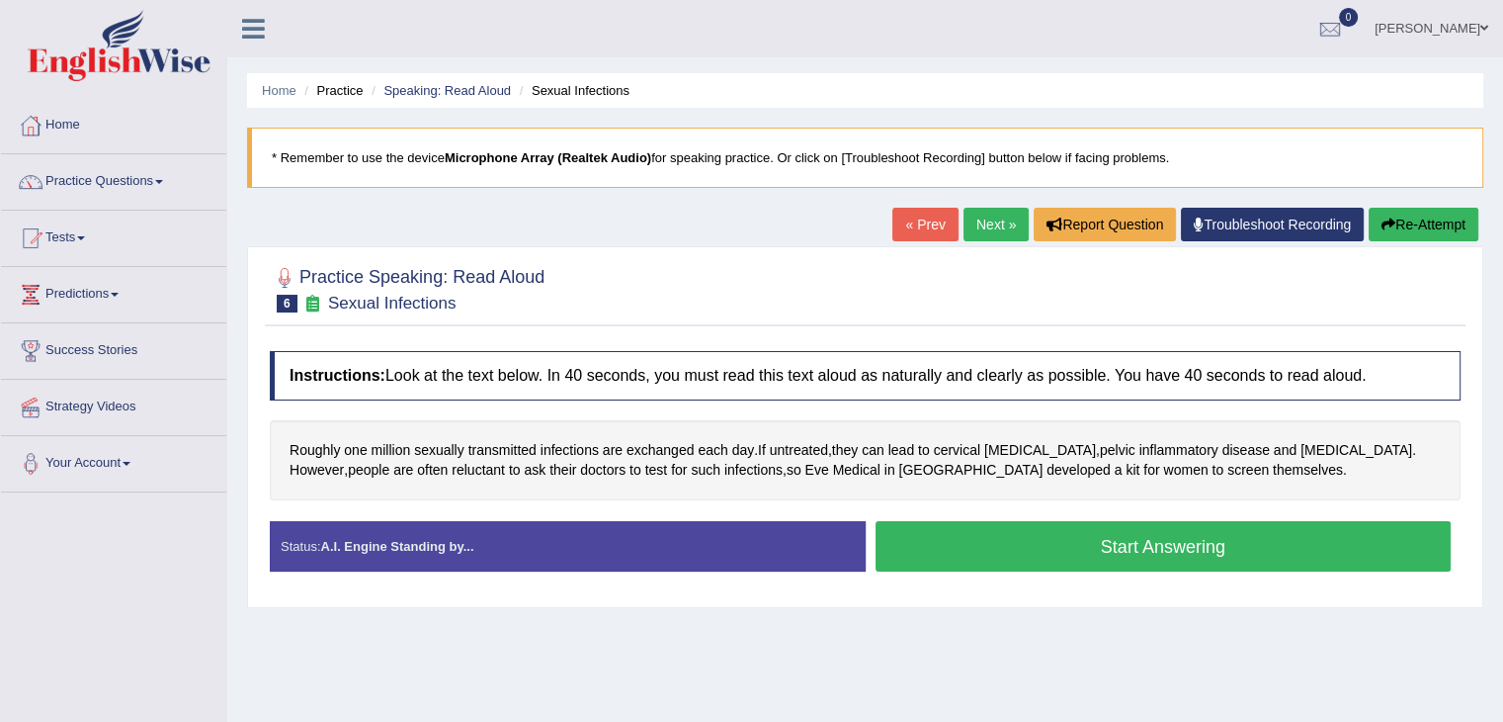
click at [1016, 533] on button "Start Answering" at bounding box center [1164, 546] width 576 height 50
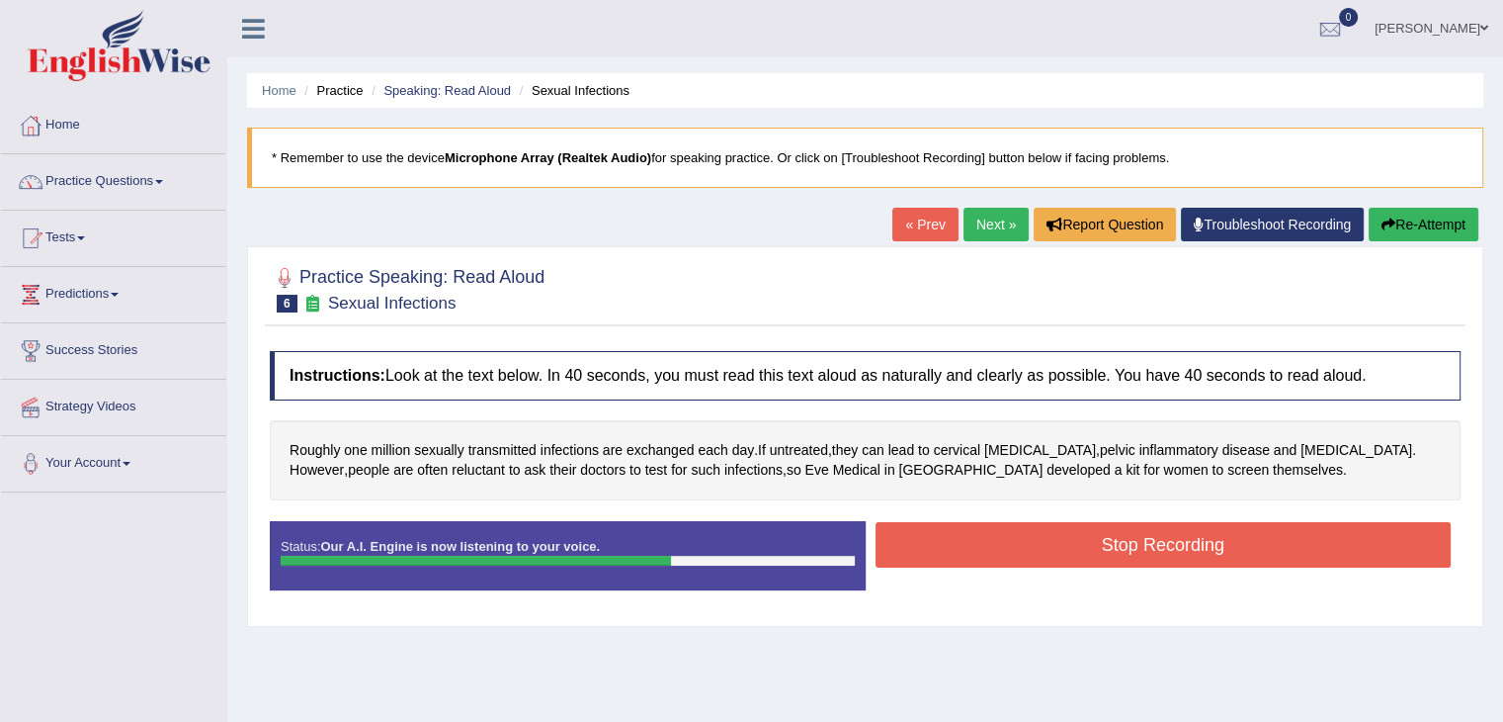
click at [1023, 533] on button "Stop Recording" at bounding box center [1164, 544] width 576 height 45
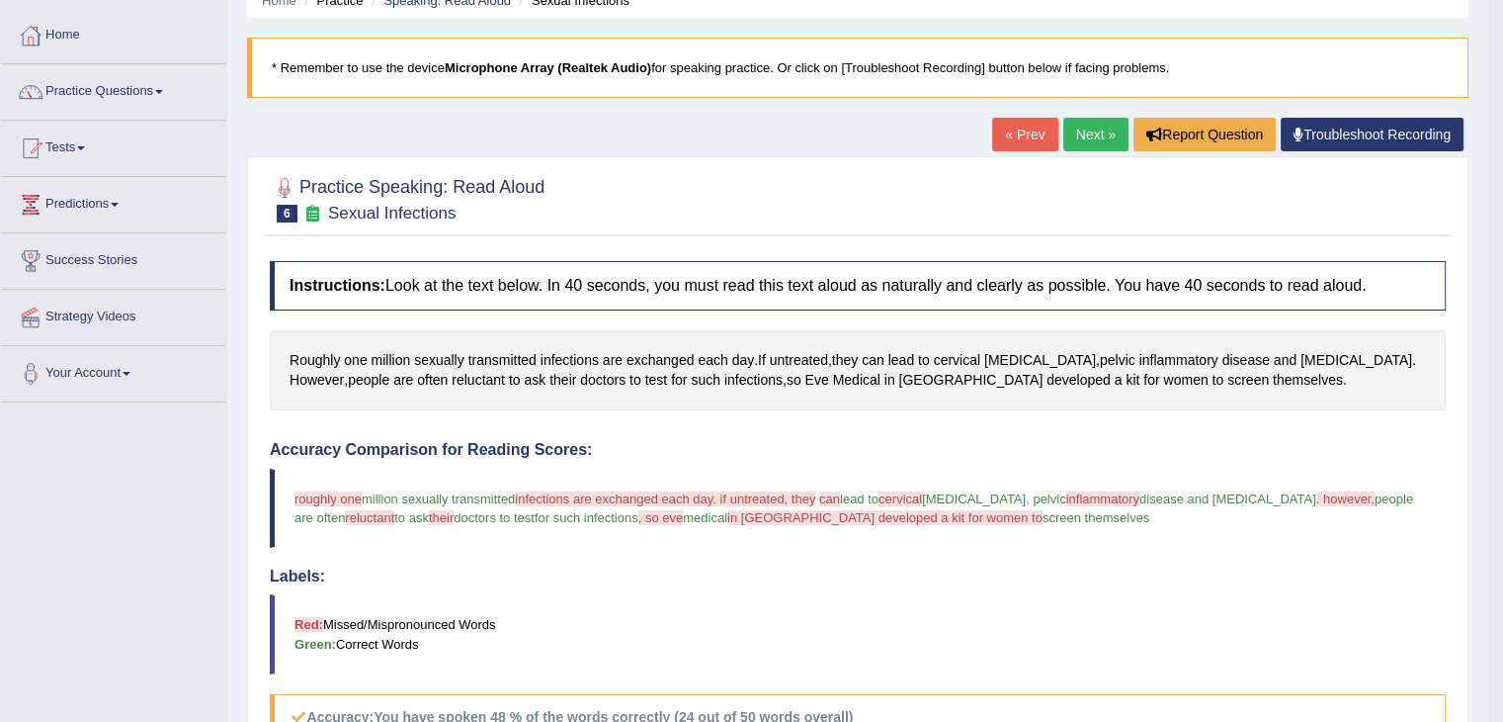
scroll to position [89, 0]
click at [1088, 129] on link "Next »" at bounding box center [1096, 136] width 65 height 34
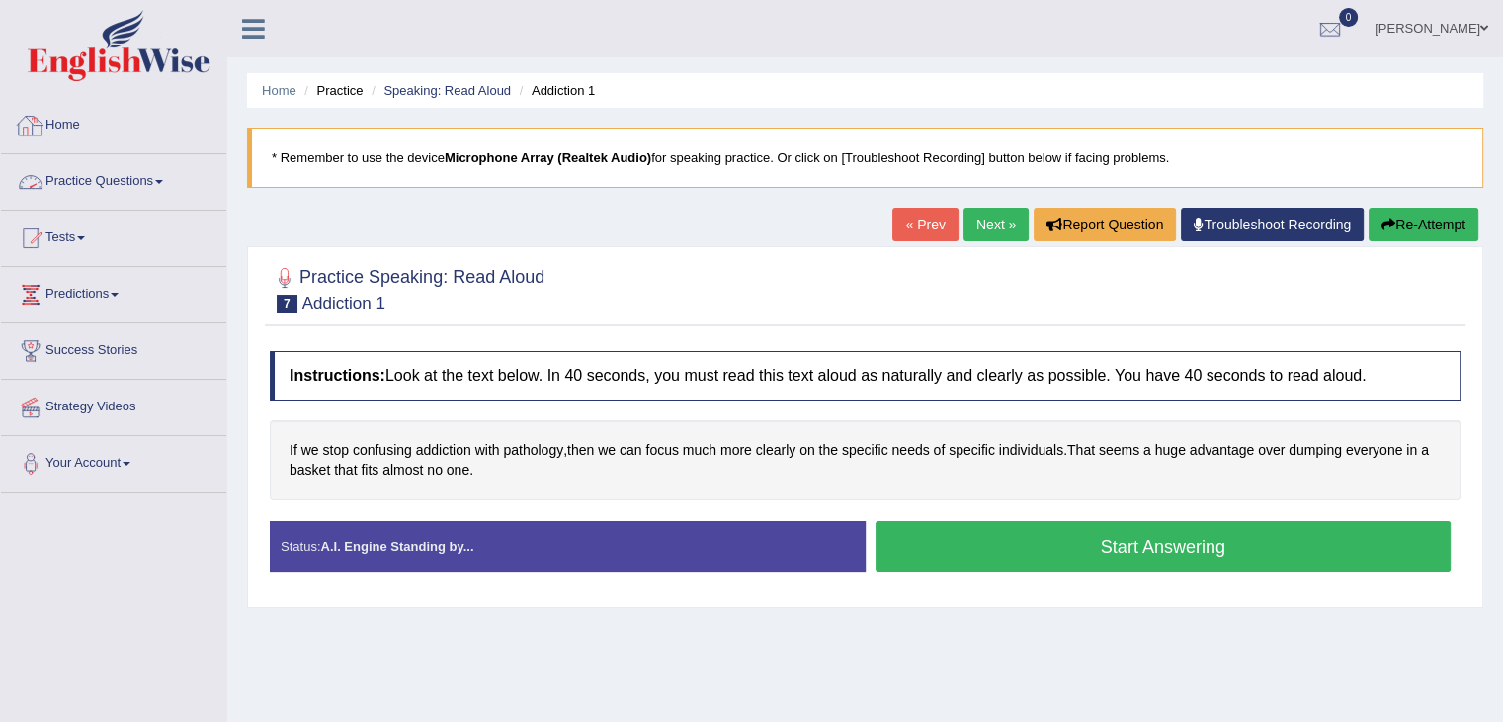
click at [142, 173] on link "Practice Questions" at bounding box center [113, 178] width 225 height 49
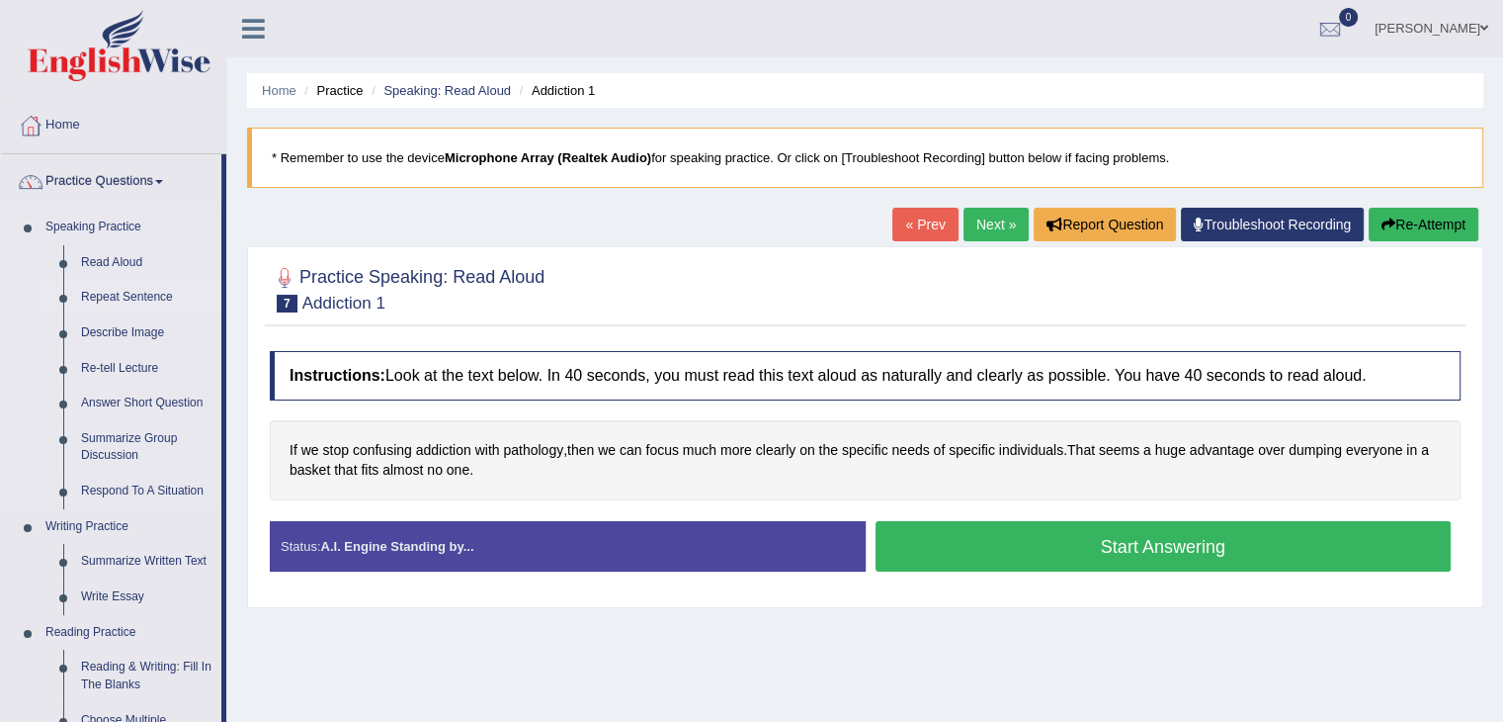
click at [128, 297] on link "Repeat Sentence" at bounding box center [146, 298] width 149 height 36
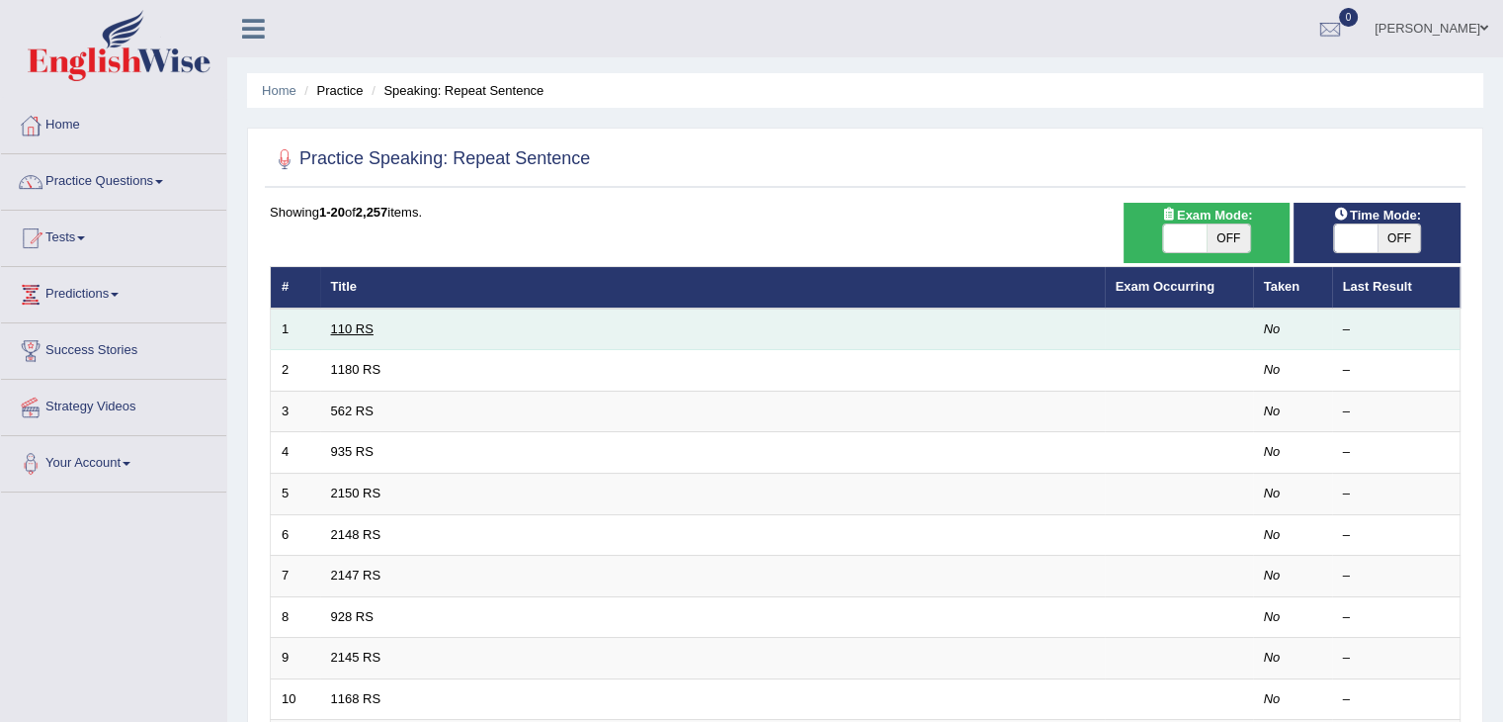
click at [354, 326] on link "110 RS" at bounding box center [352, 328] width 43 height 15
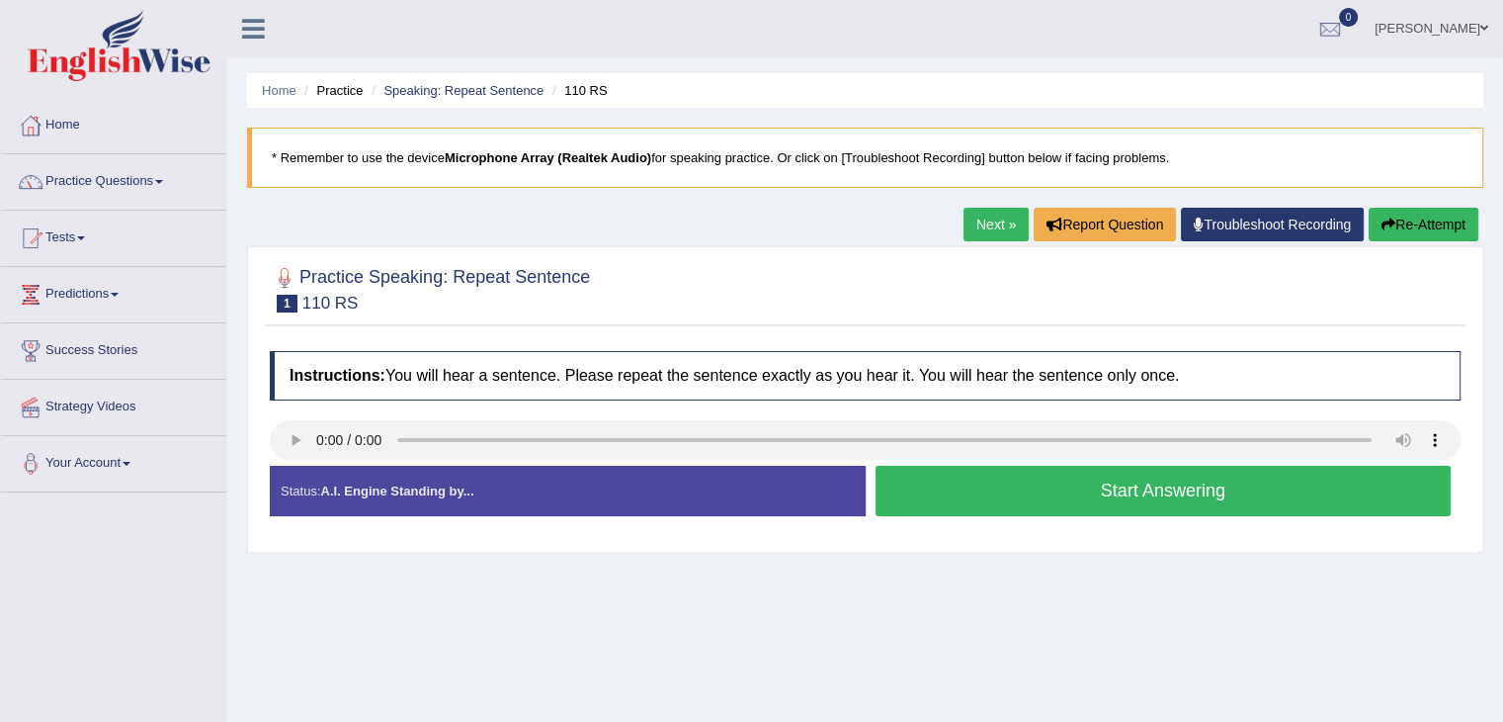
click at [981, 223] on link "Next »" at bounding box center [996, 225] width 65 height 34
click at [124, 173] on link "Practice Questions" at bounding box center [113, 178] width 225 height 49
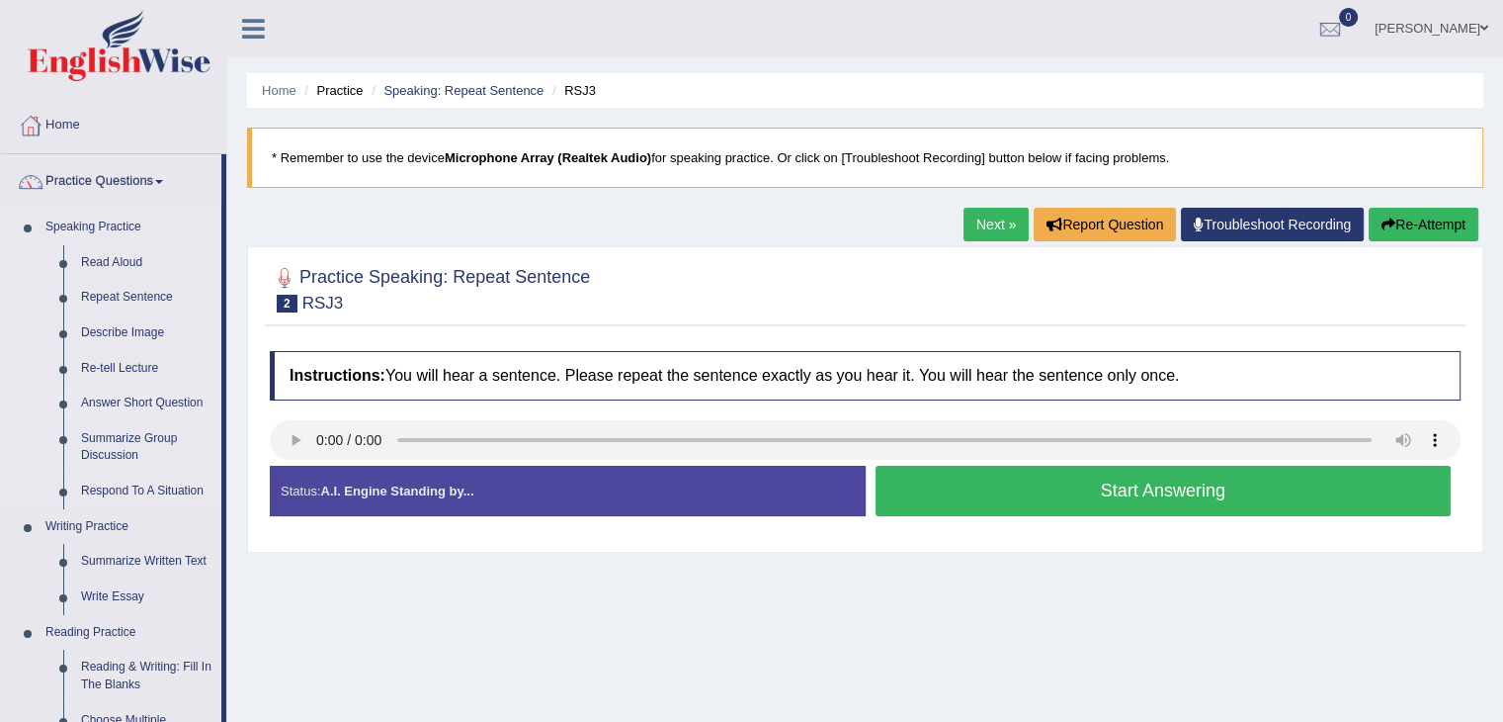
click at [169, 396] on link "Answer Short Question" at bounding box center [146, 403] width 149 height 36
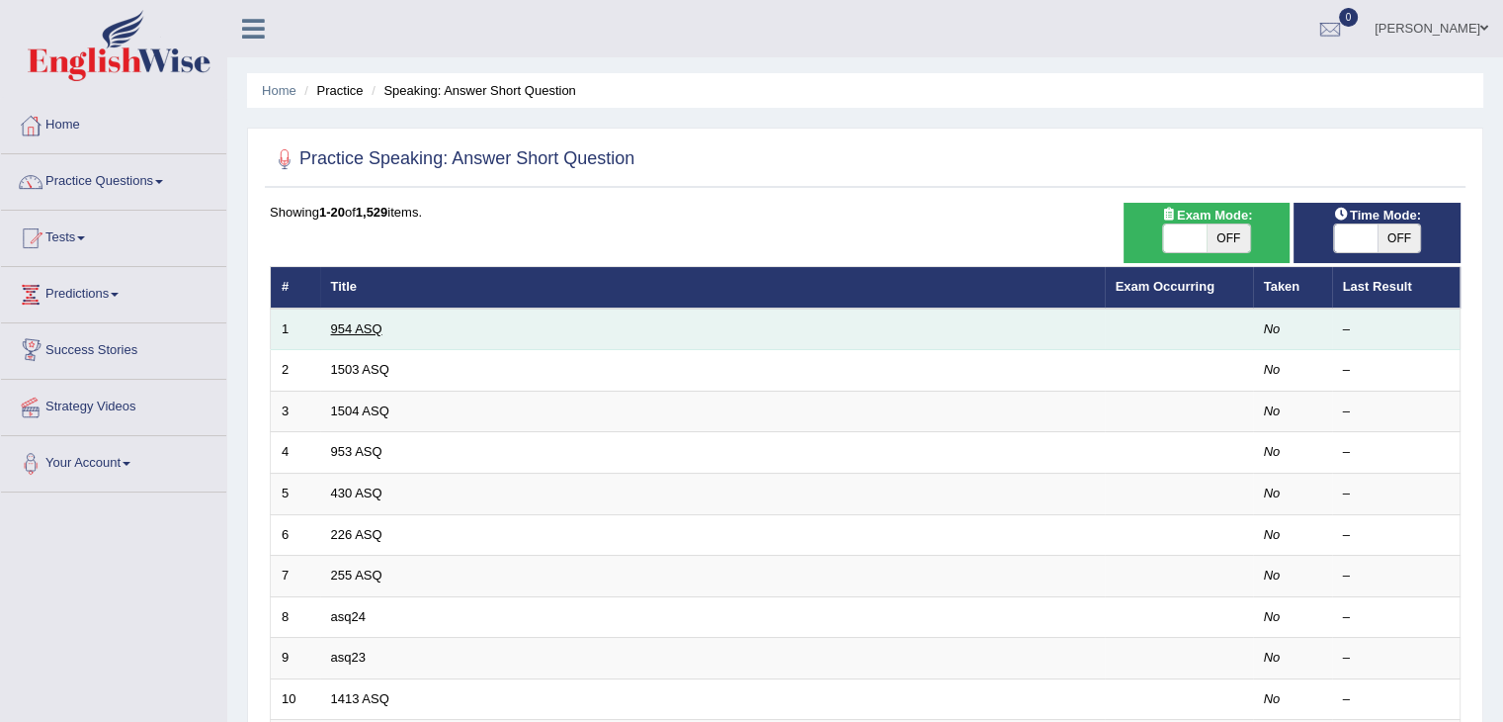
click at [353, 332] on link "954 ASQ" at bounding box center [356, 328] width 51 height 15
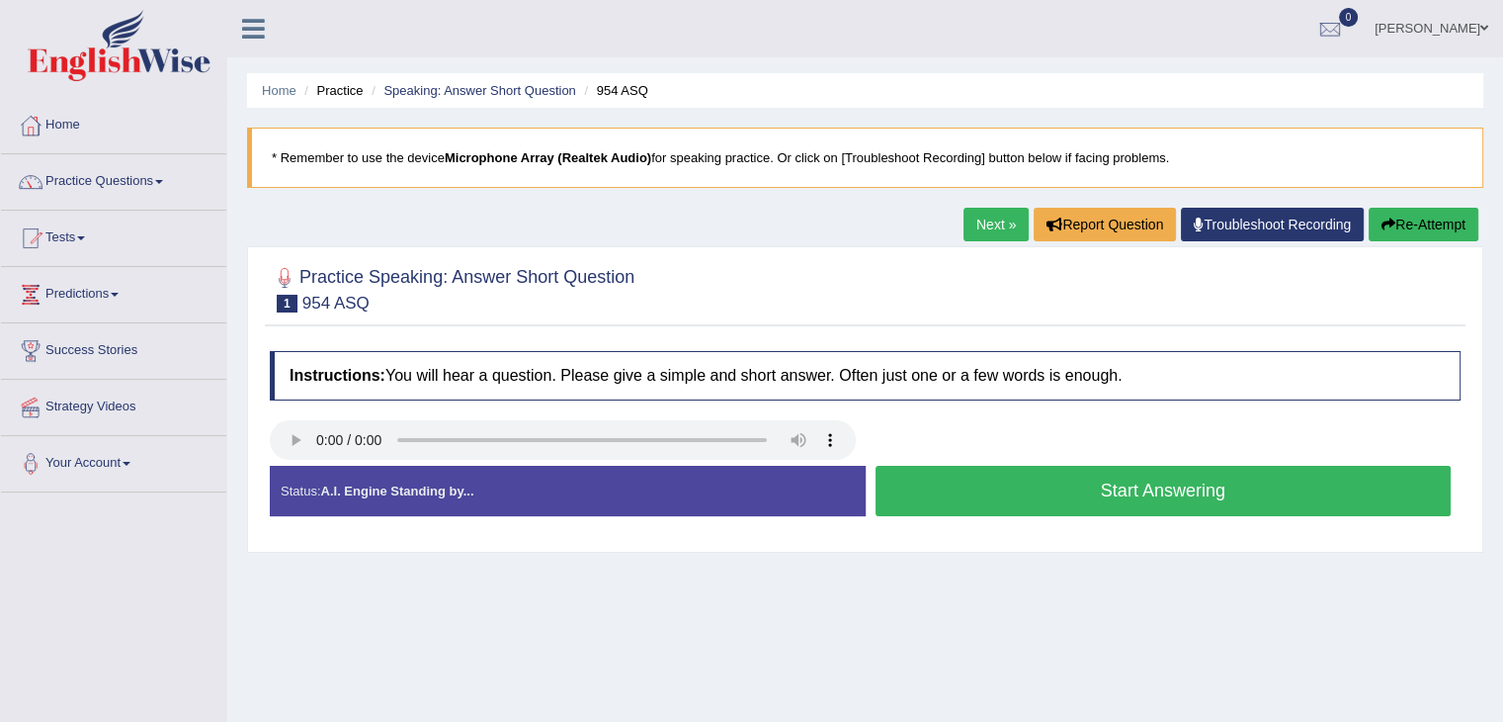
click at [984, 230] on link "Next »" at bounding box center [996, 225] width 65 height 34
click at [1106, 487] on button "Start Answering" at bounding box center [1164, 491] width 576 height 50
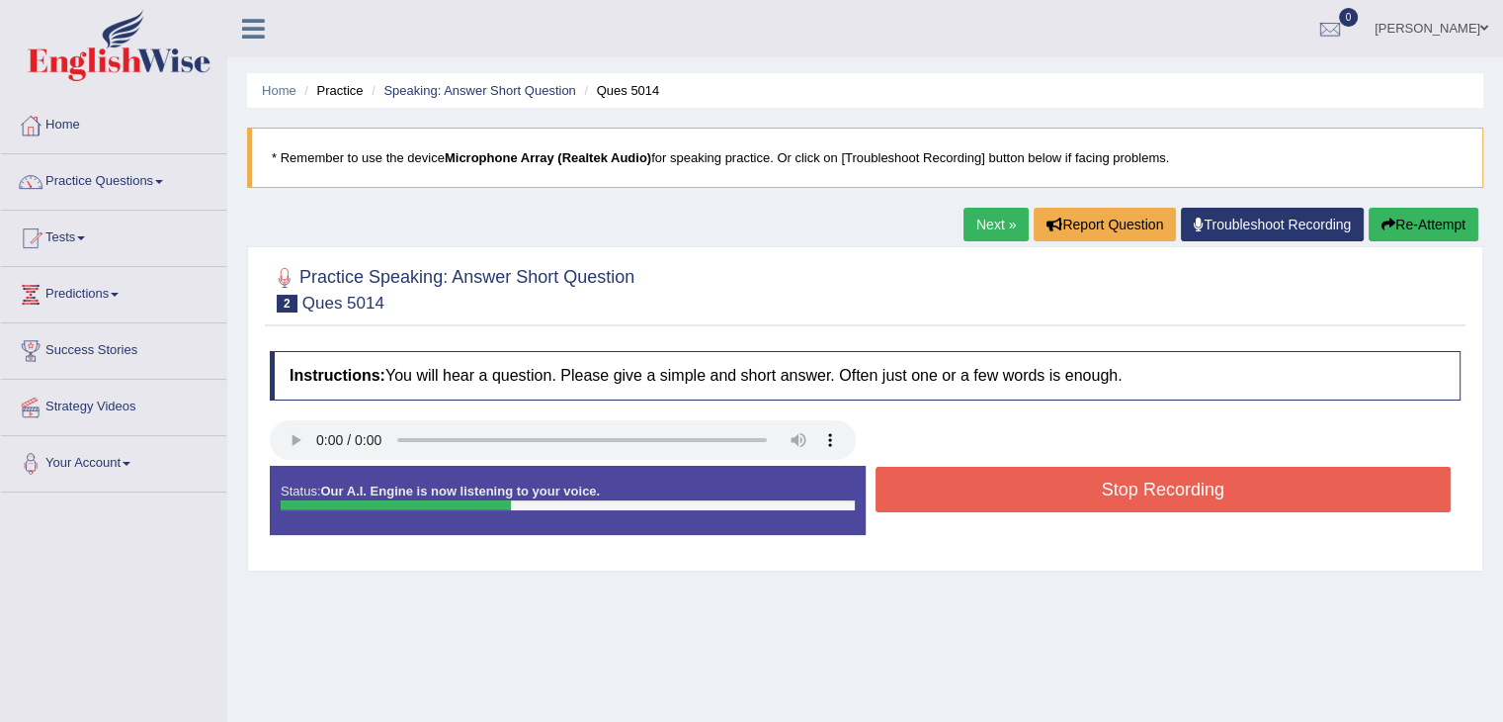
click at [1106, 487] on button "Stop Recording" at bounding box center [1164, 489] width 576 height 45
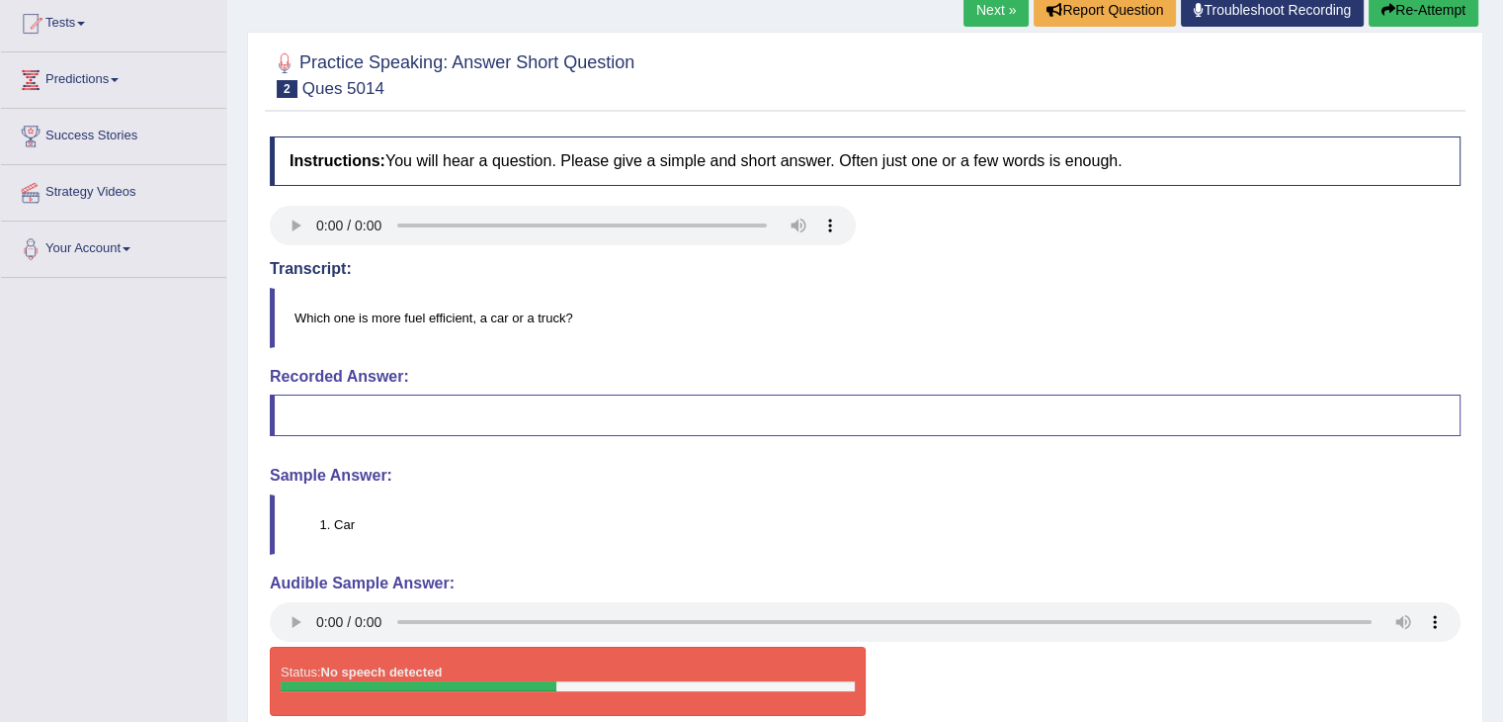
scroll to position [216, 0]
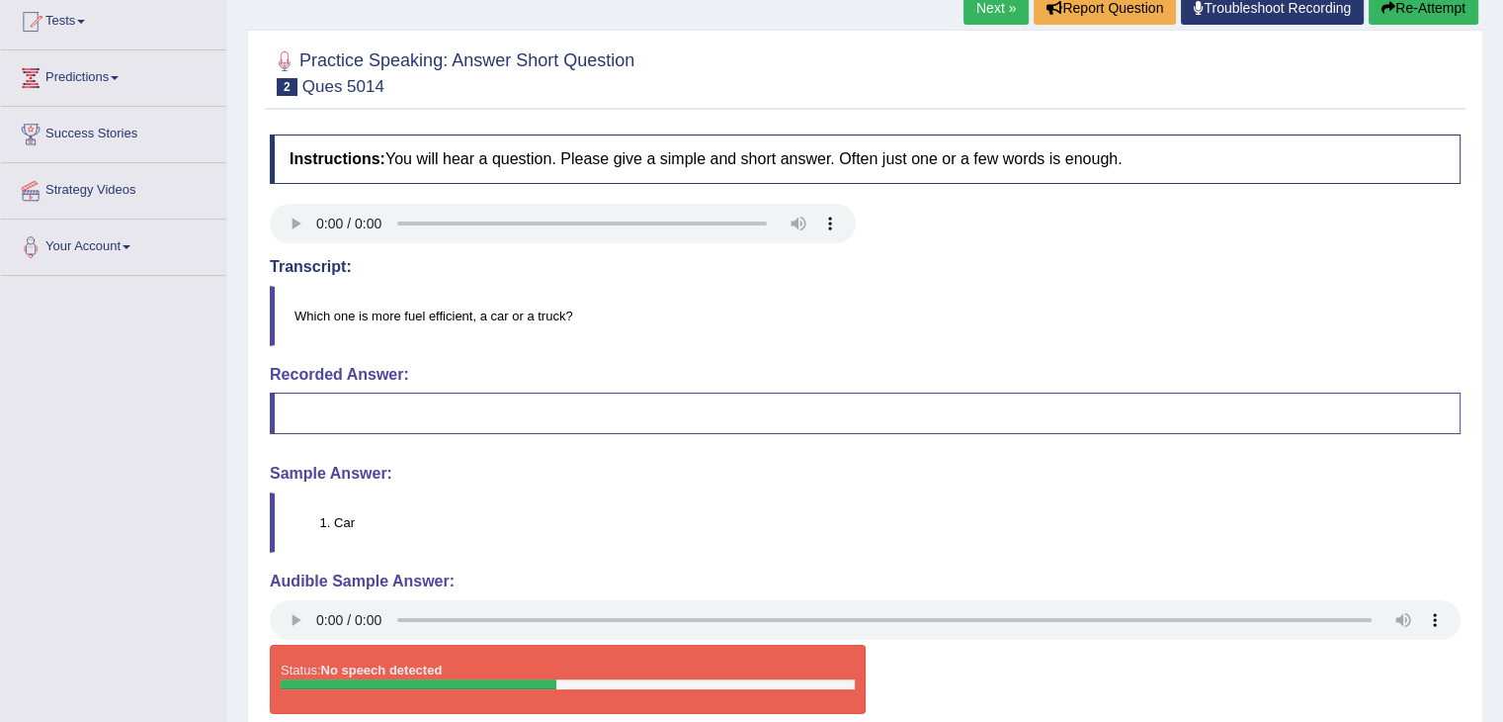
click at [981, 7] on link "Next »" at bounding box center [996, 8] width 65 height 34
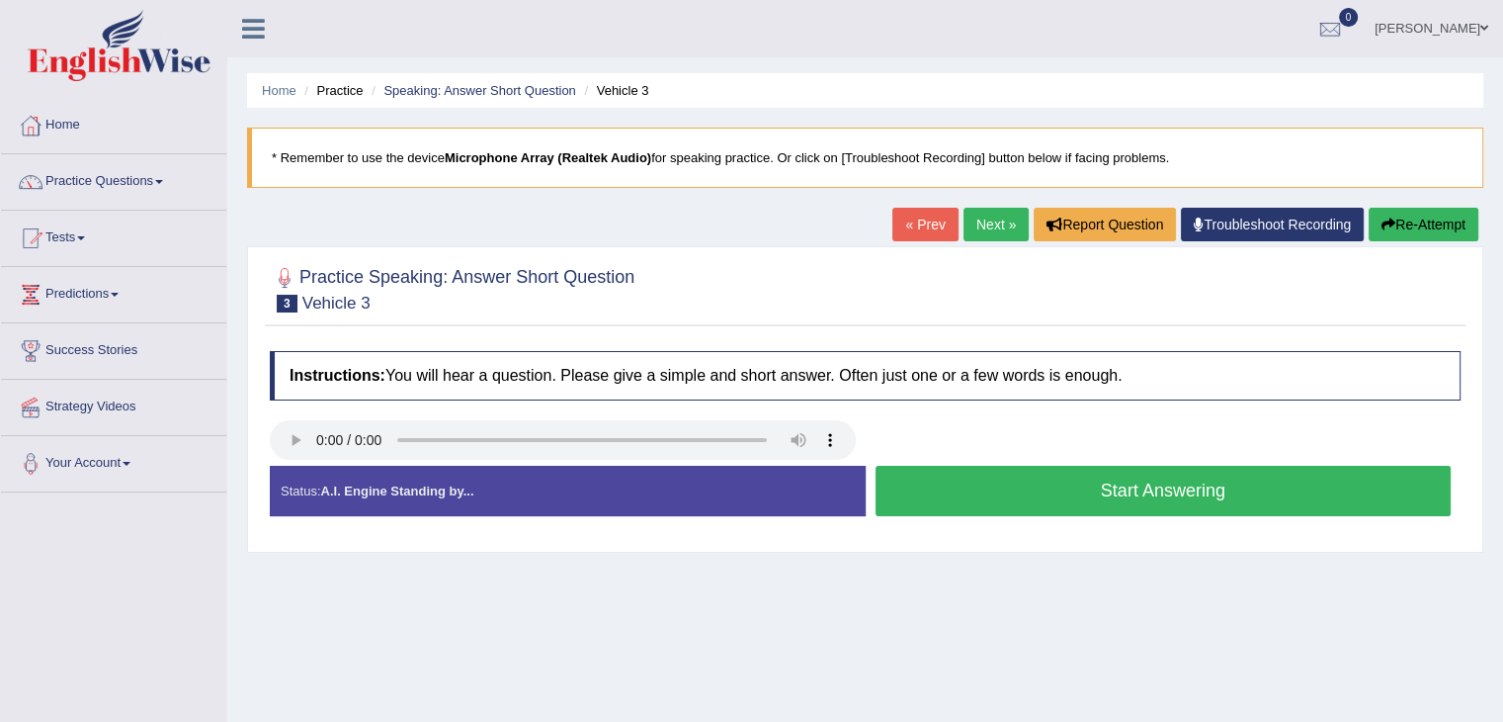
click at [1057, 496] on button "Start Answering" at bounding box center [1164, 491] width 576 height 50
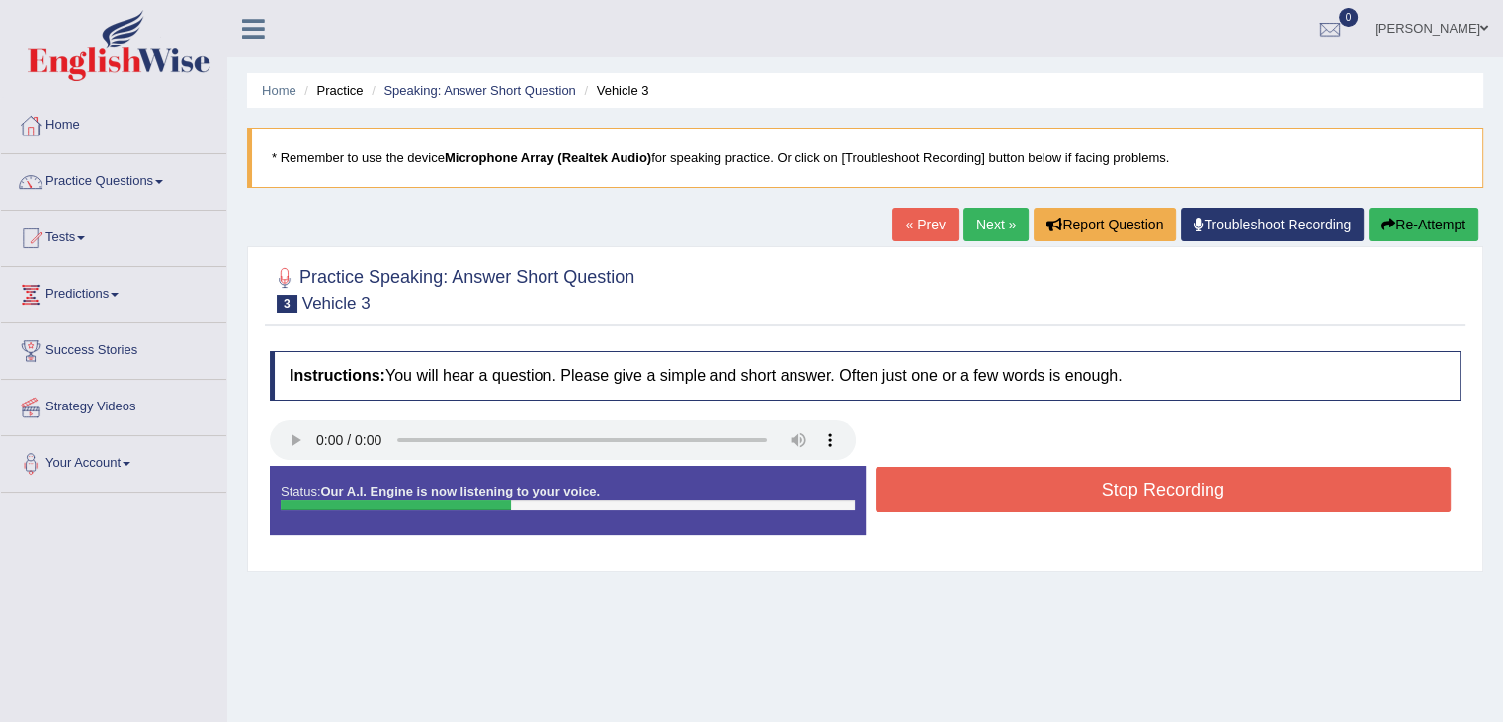
click at [1057, 496] on button "Stop Recording" at bounding box center [1164, 489] width 576 height 45
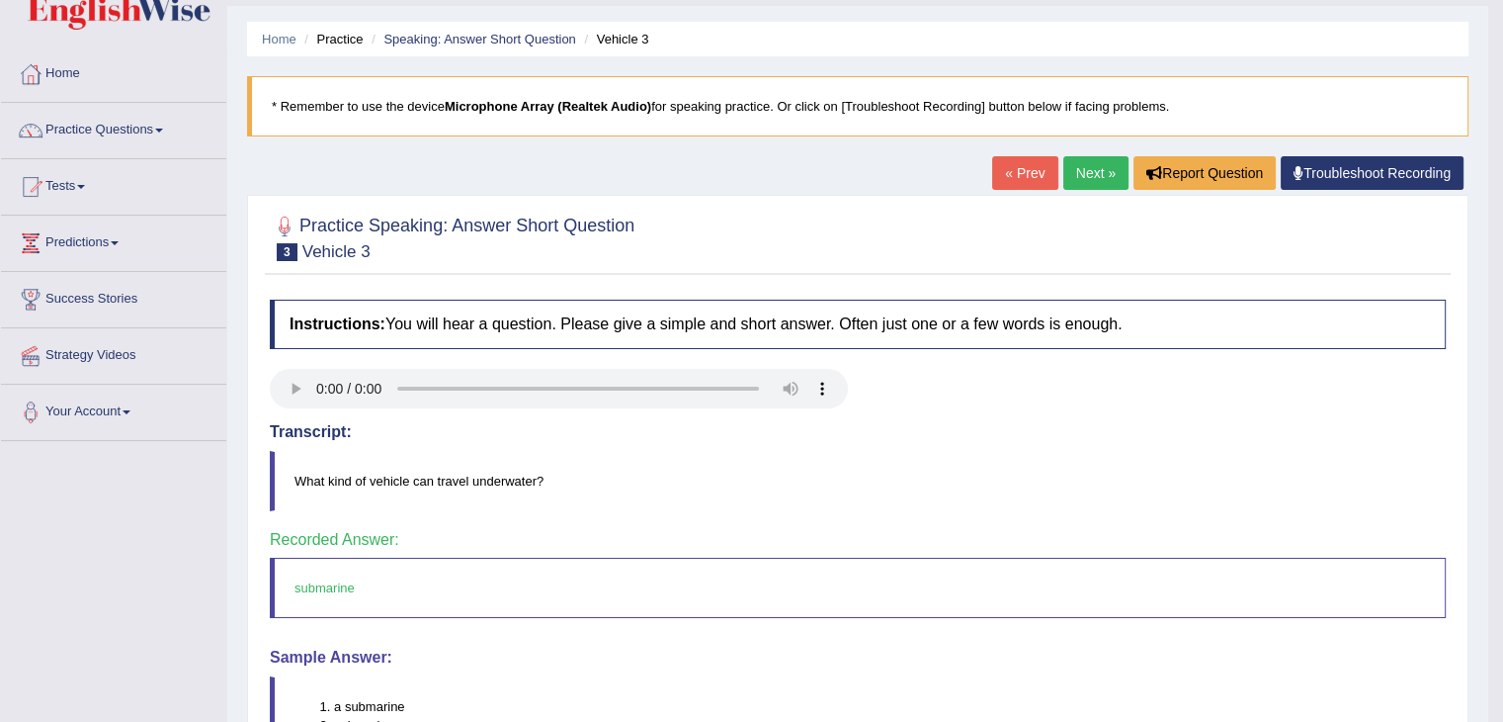
scroll to position [50, 0]
click at [1087, 175] on link "Next »" at bounding box center [1096, 174] width 65 height 34
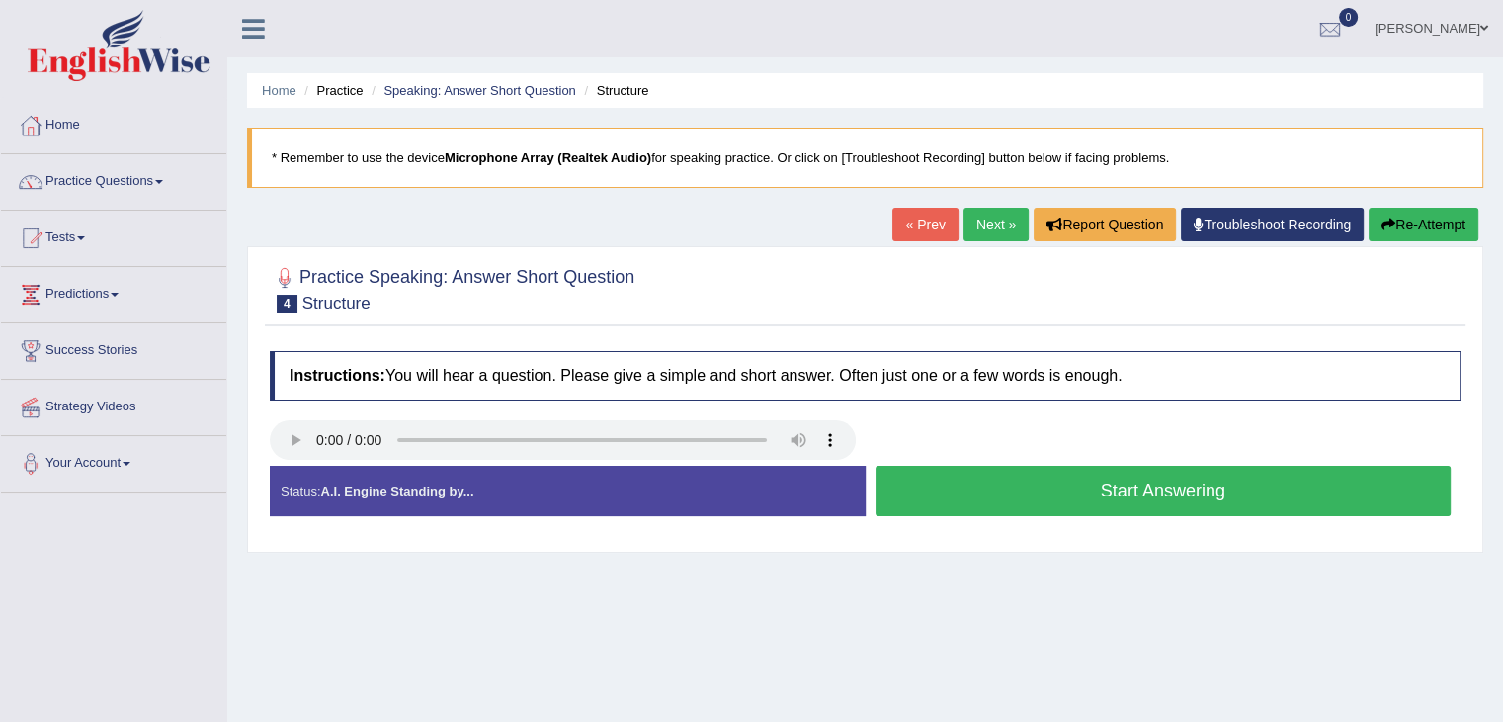
click at [1081, 499] on button "Start Answering" at bounding box center [1164, 491] width 576 height 50
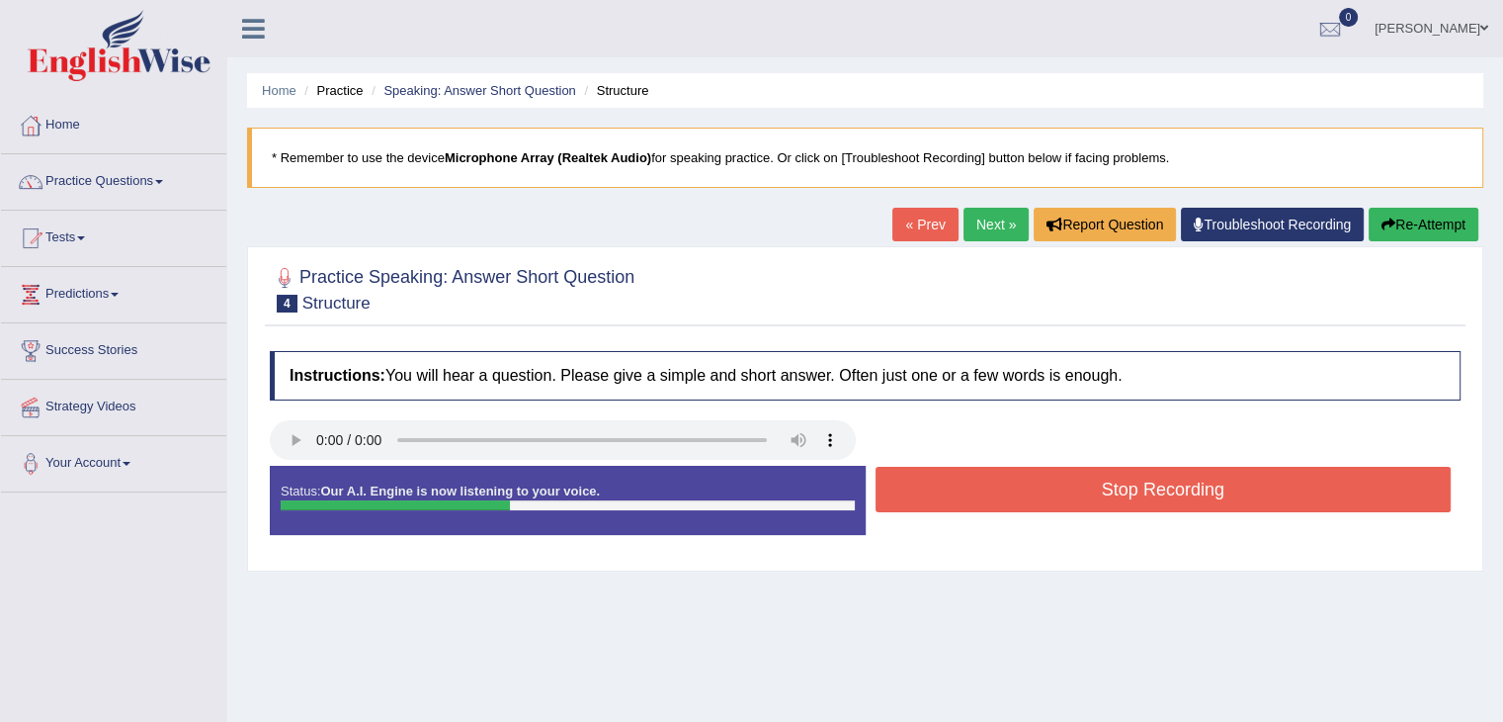
click at [1081, 499] on button "Stop Recording" at bounding box center [1164, 489] width 576 height 45
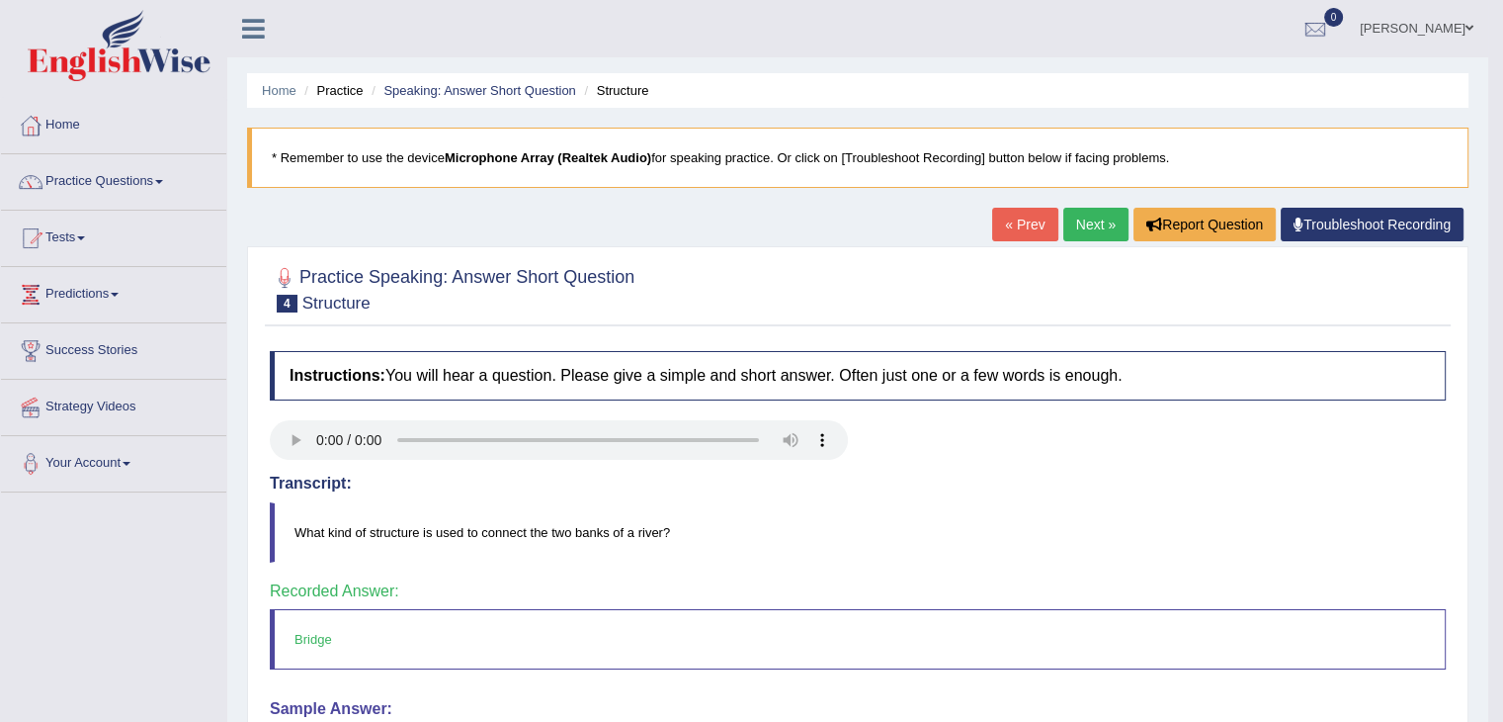
click at [1071, 226] on link "Next »" at bounding box center [1096, 225] width 65 height 34
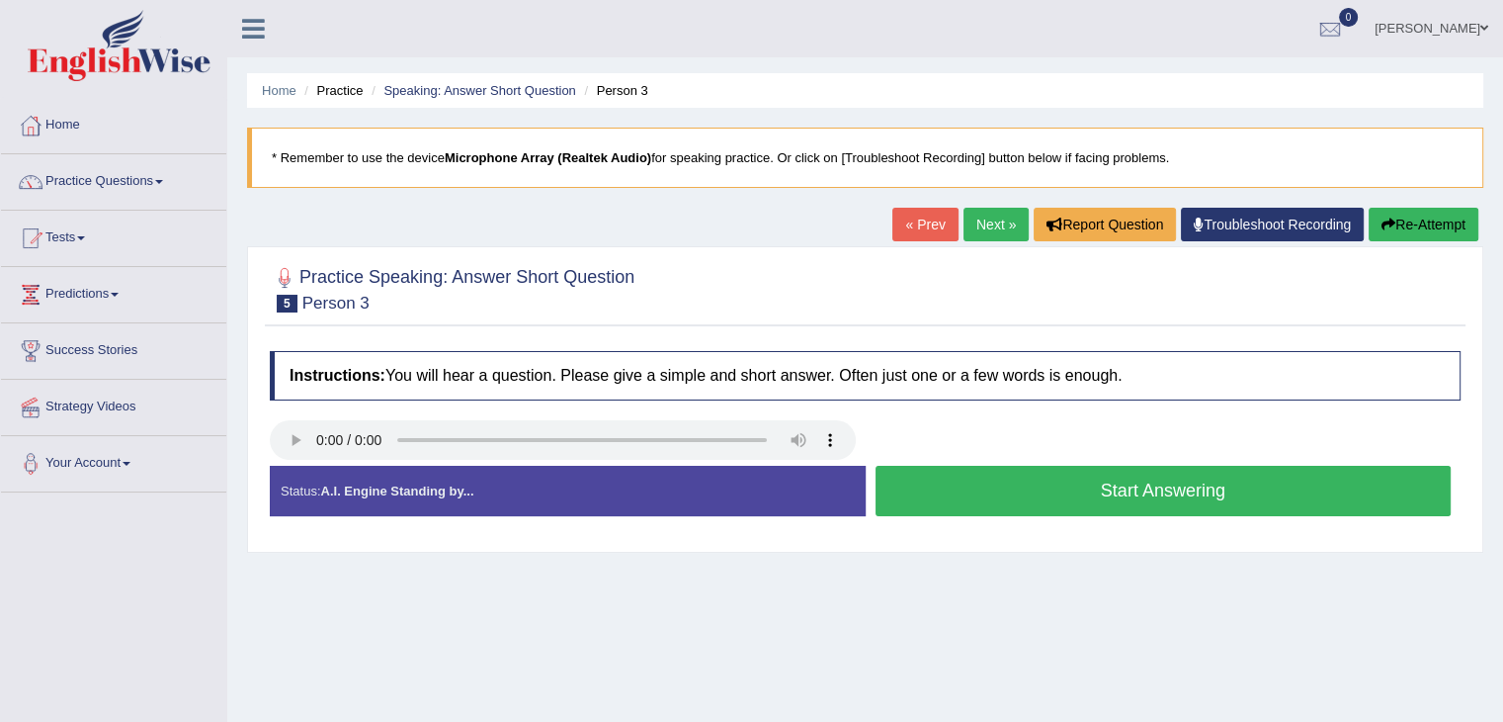
click at [1029, 487] on button "Start Answering" at bounding box center [1164, 491] width 576 height 50
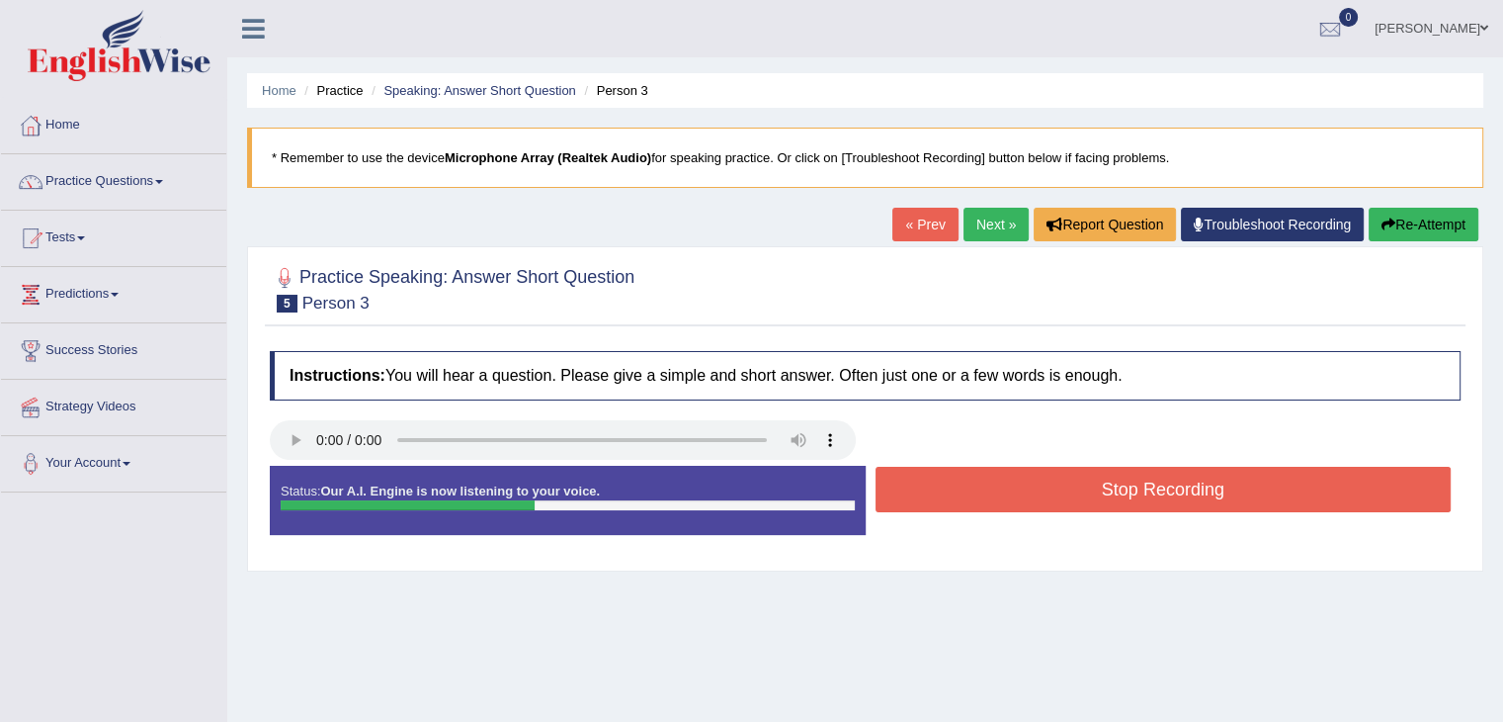
click at [1029, 487] on button "Stop Recording" at bounding box center [1164, 489] width 576 height 45
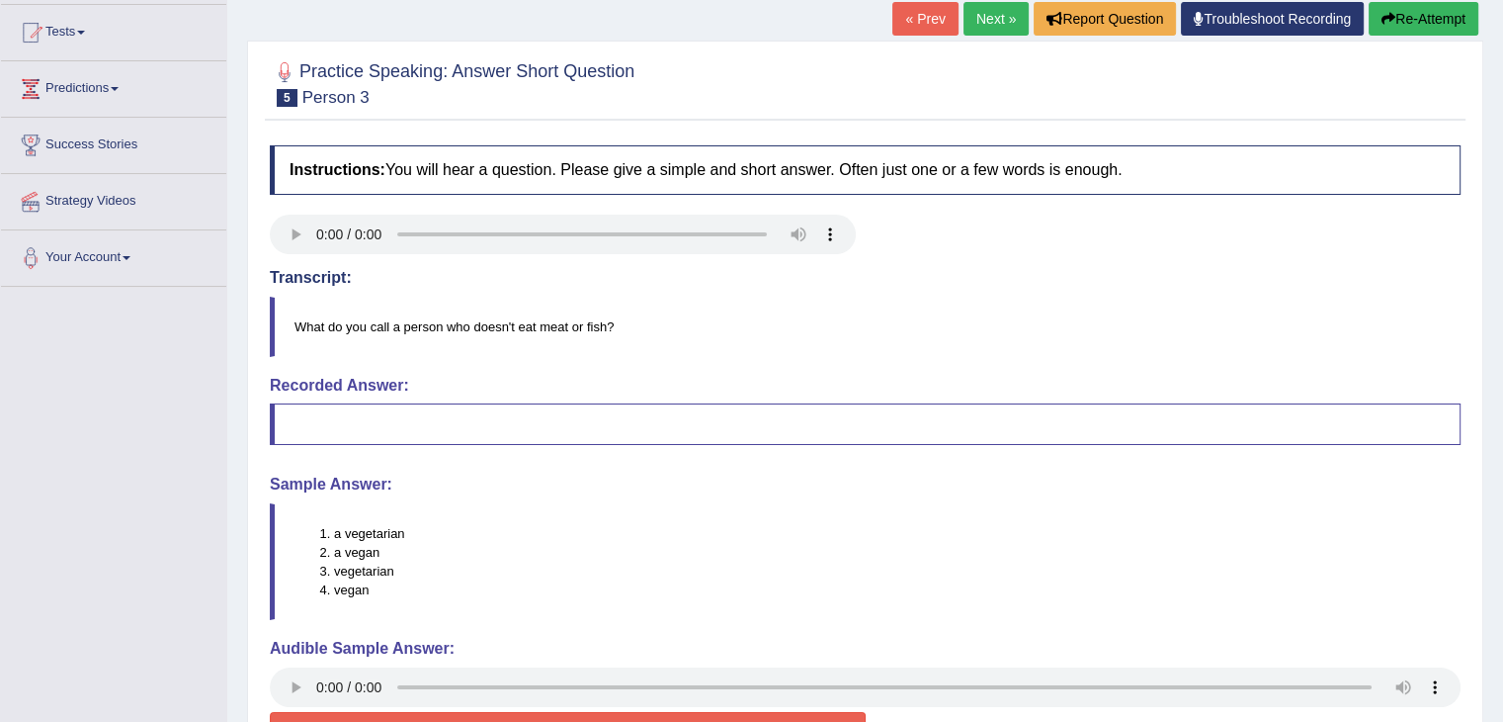
scroll to position [190, 0]
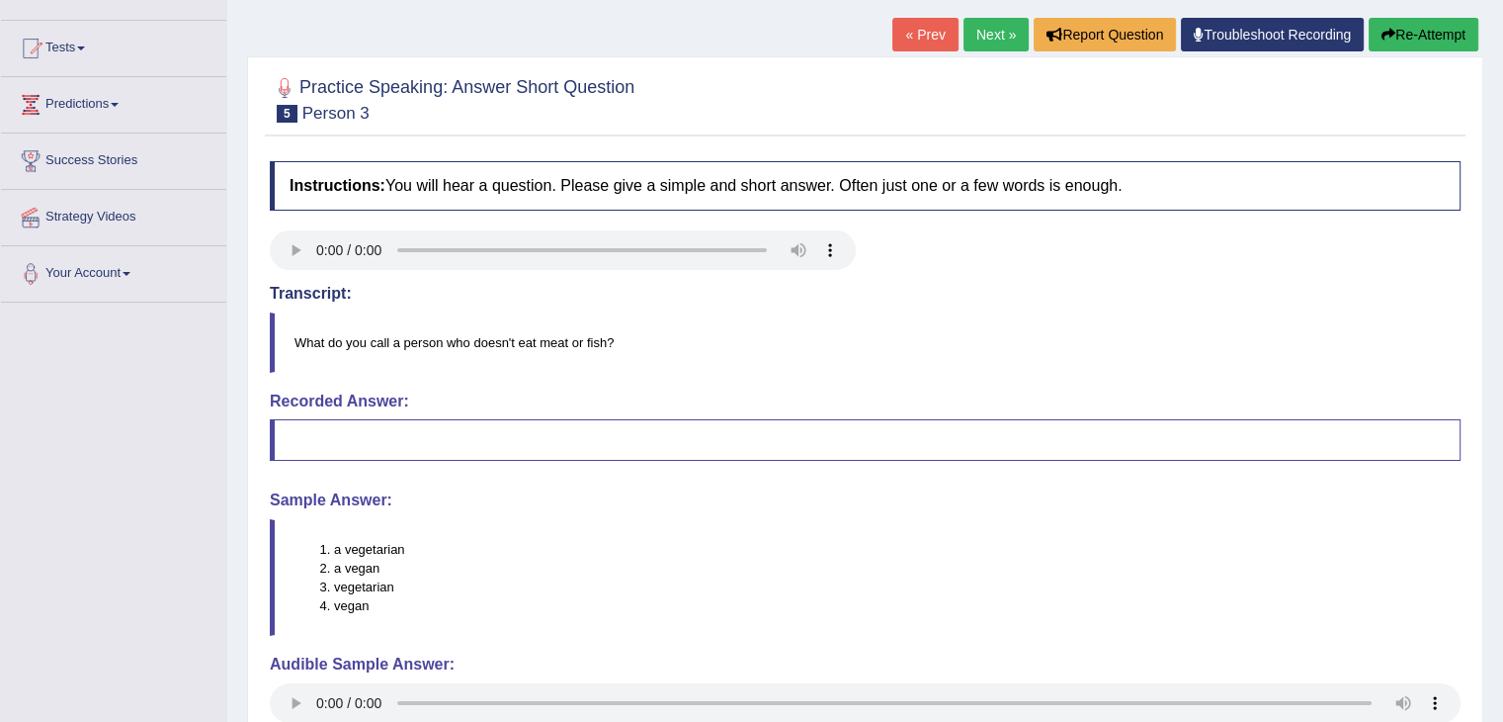
click at [982, 33] on link "Next »" at bounding box center [996, 35] width 65 height 34
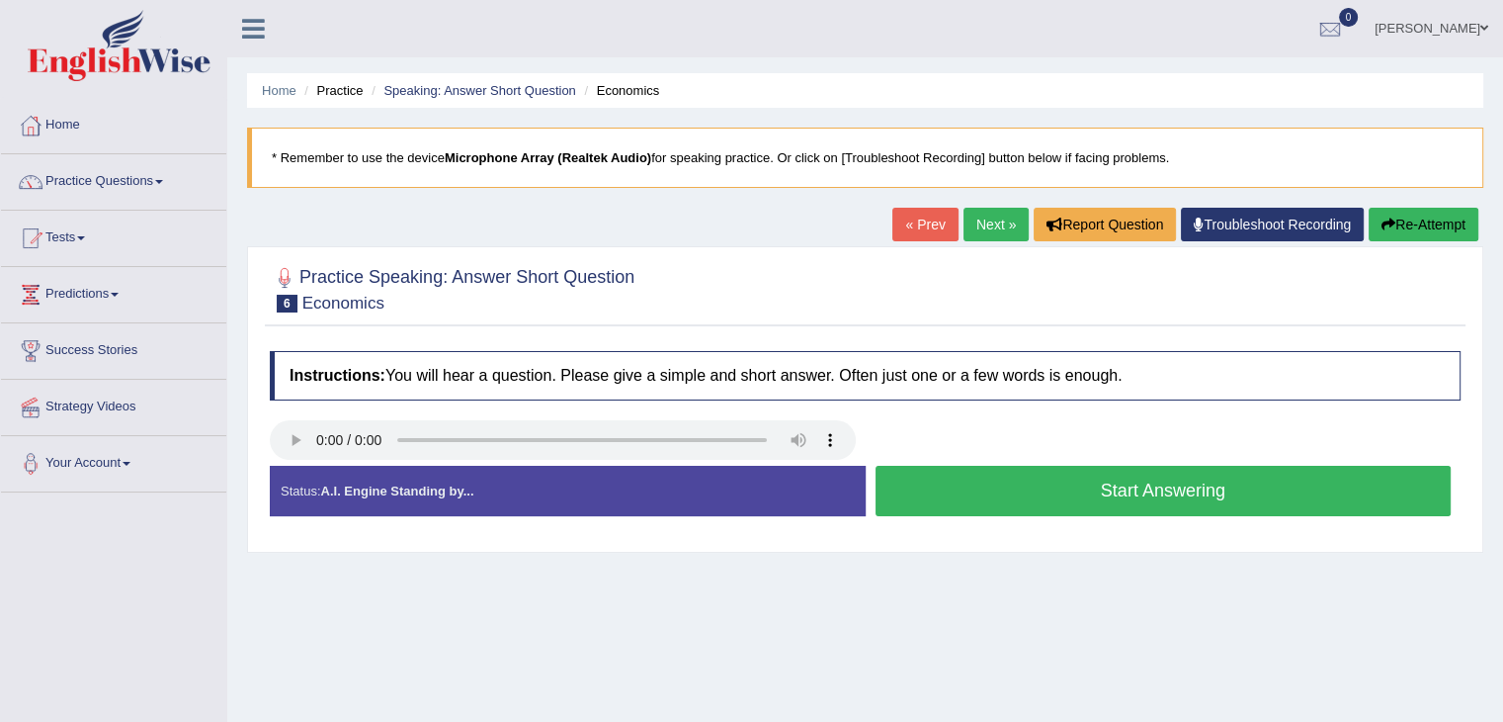
click at [986, 219] on link "Next »" at bounding box center [996, 225] width 65 height 34
click at [1093, 490] on button "Start Answering" at bounding box center [1164, 491] width 576 height 50
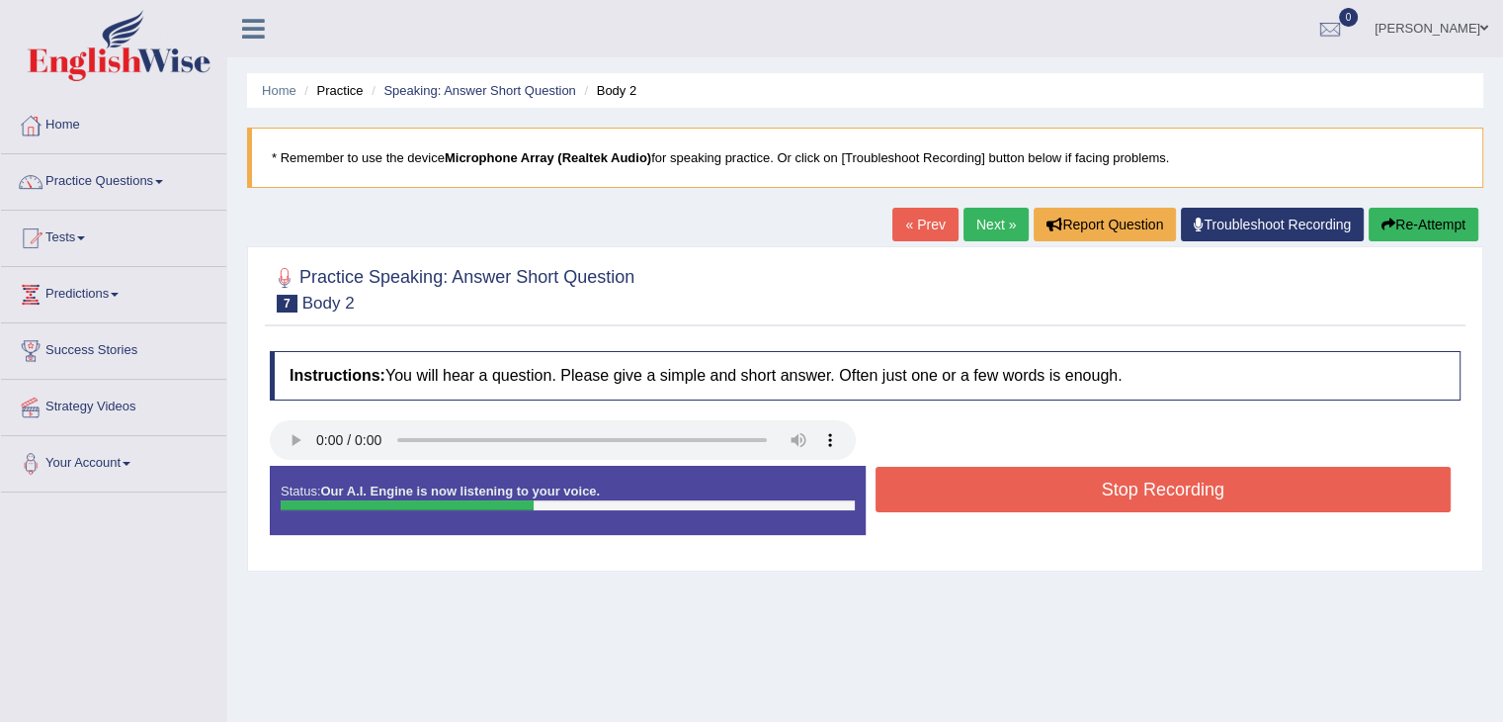
click at [1093, 490] on button "Stop Recording" at bounding box center [1164, 489] width 576 height 45
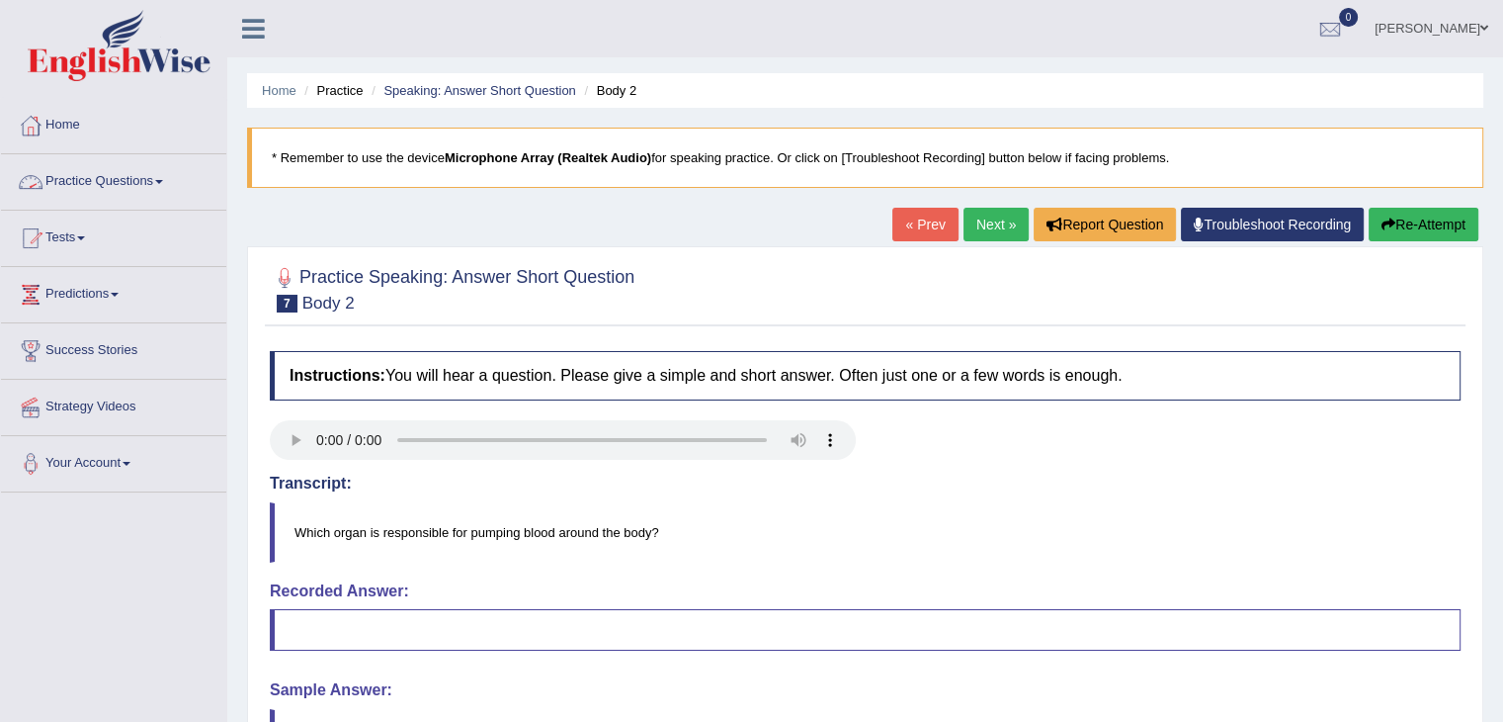
click at [133, 177] on link "Practice Questions" at bounding box center [113, 178] width 225 height 49
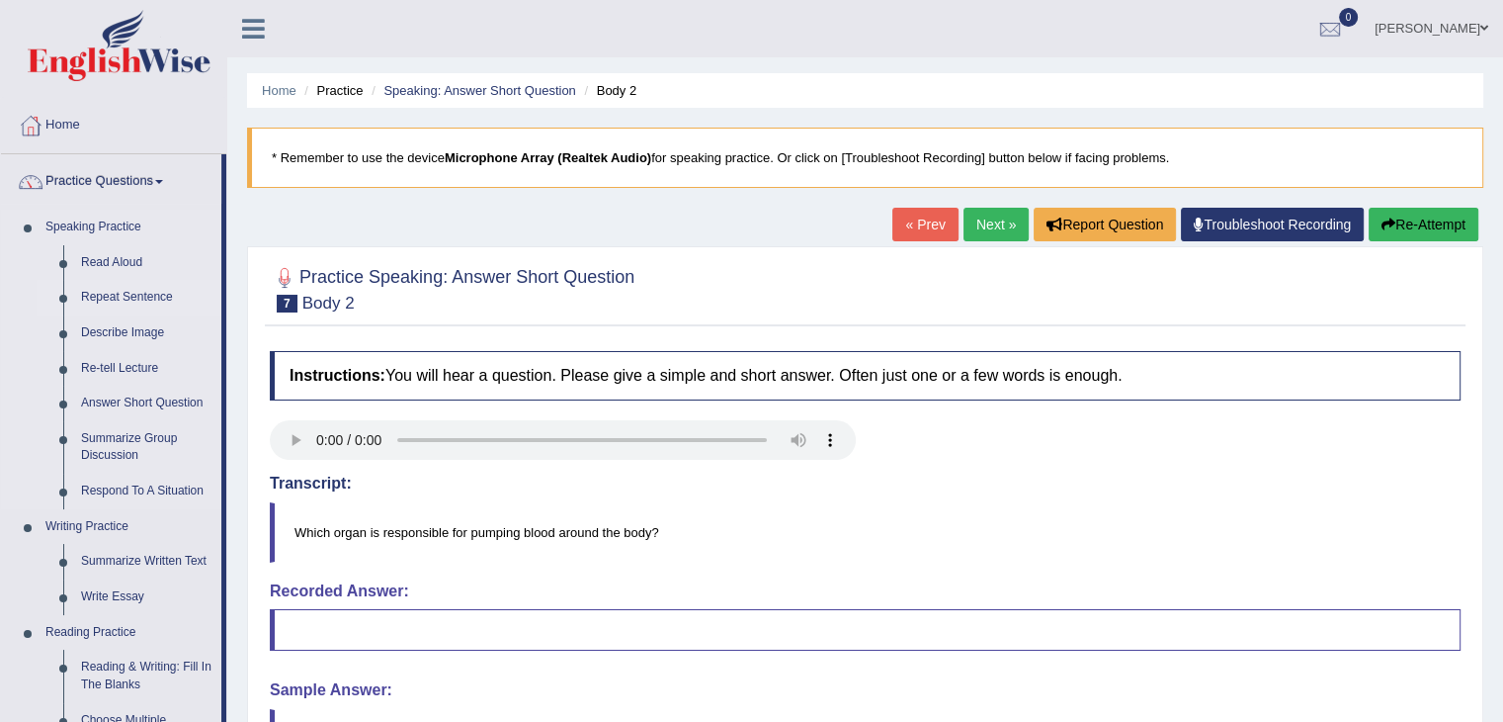
click at [138, 291] on link "Repeat Sentence" at bounding box center [146, 298] width 149 height 36
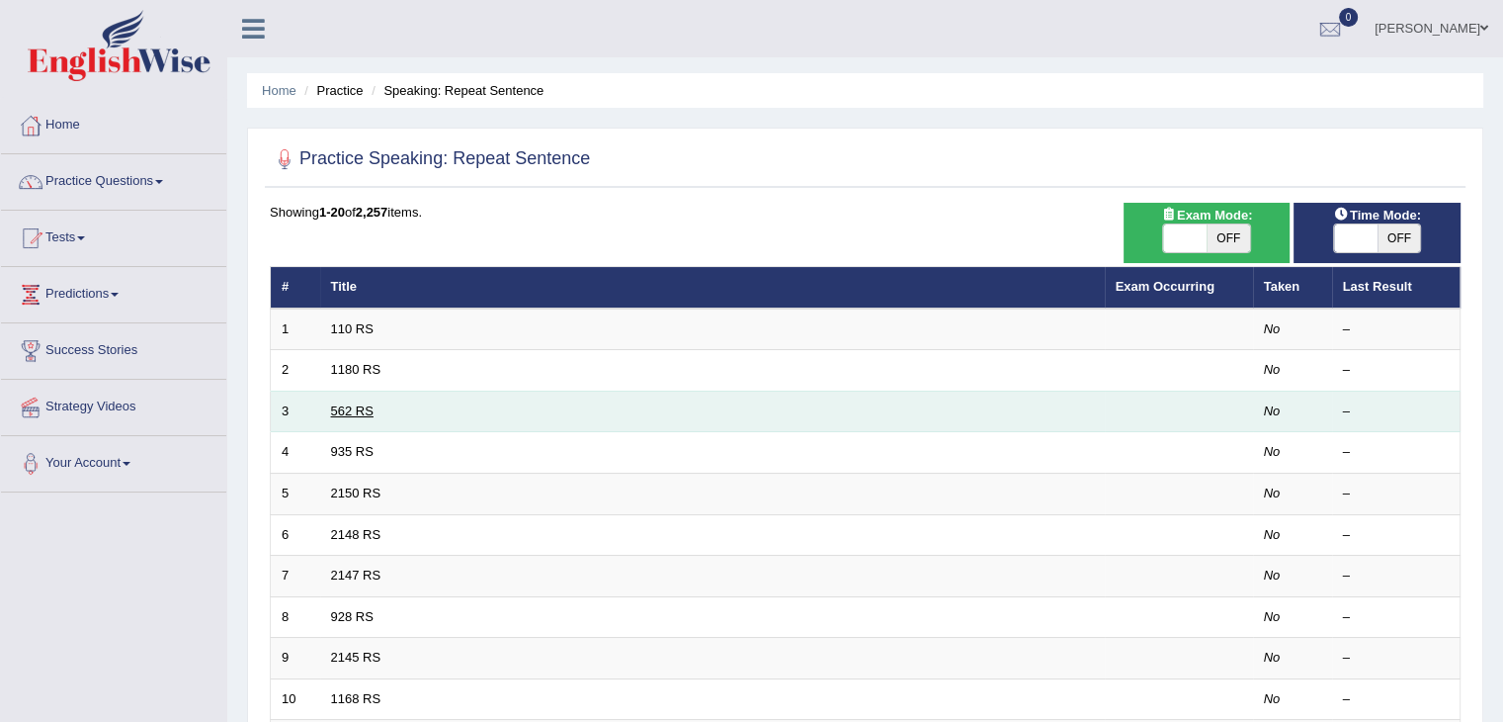
click at [341, 411] on link "562 RS" at bounding box center [352, 410] width 43 height 15
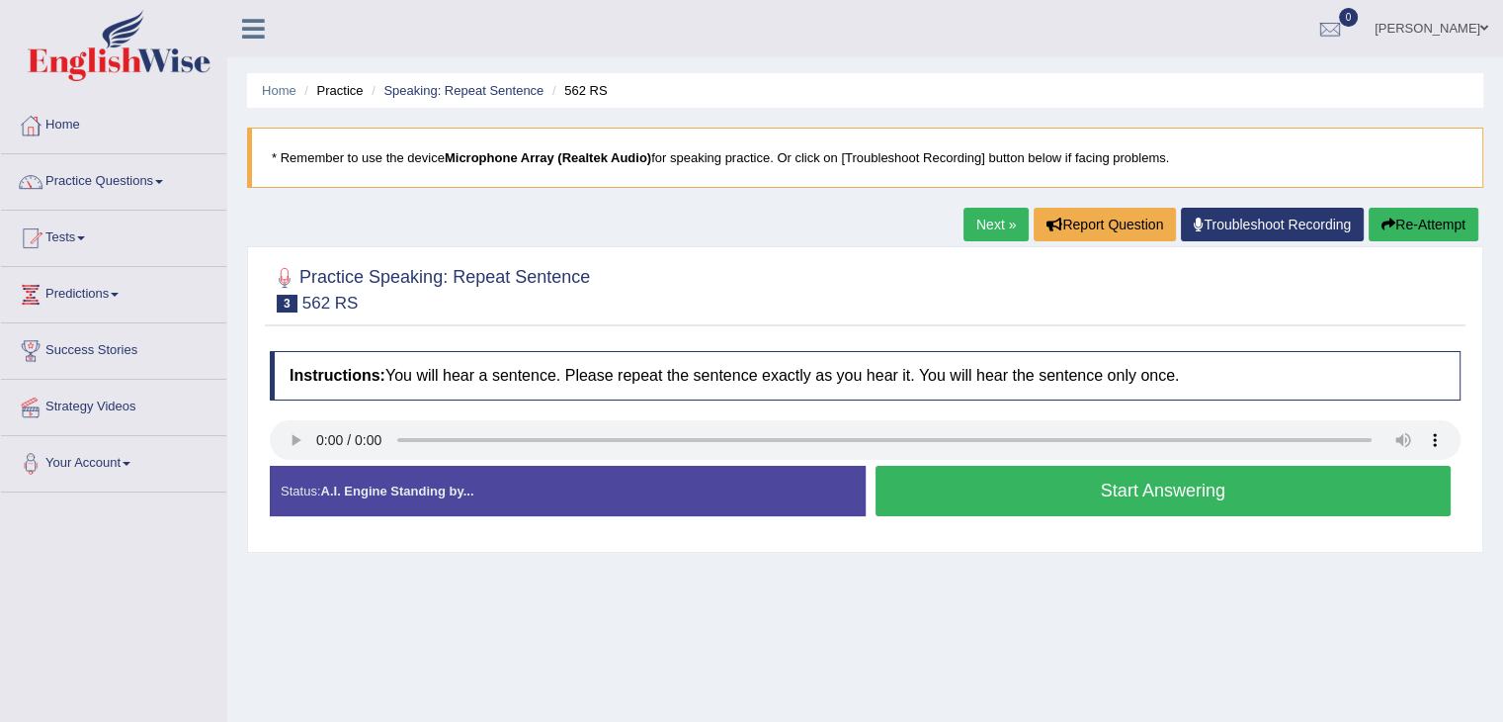
click at [1049, 492] on button "Start Answering" at bounding box center [1164, 491] width 576 height 50
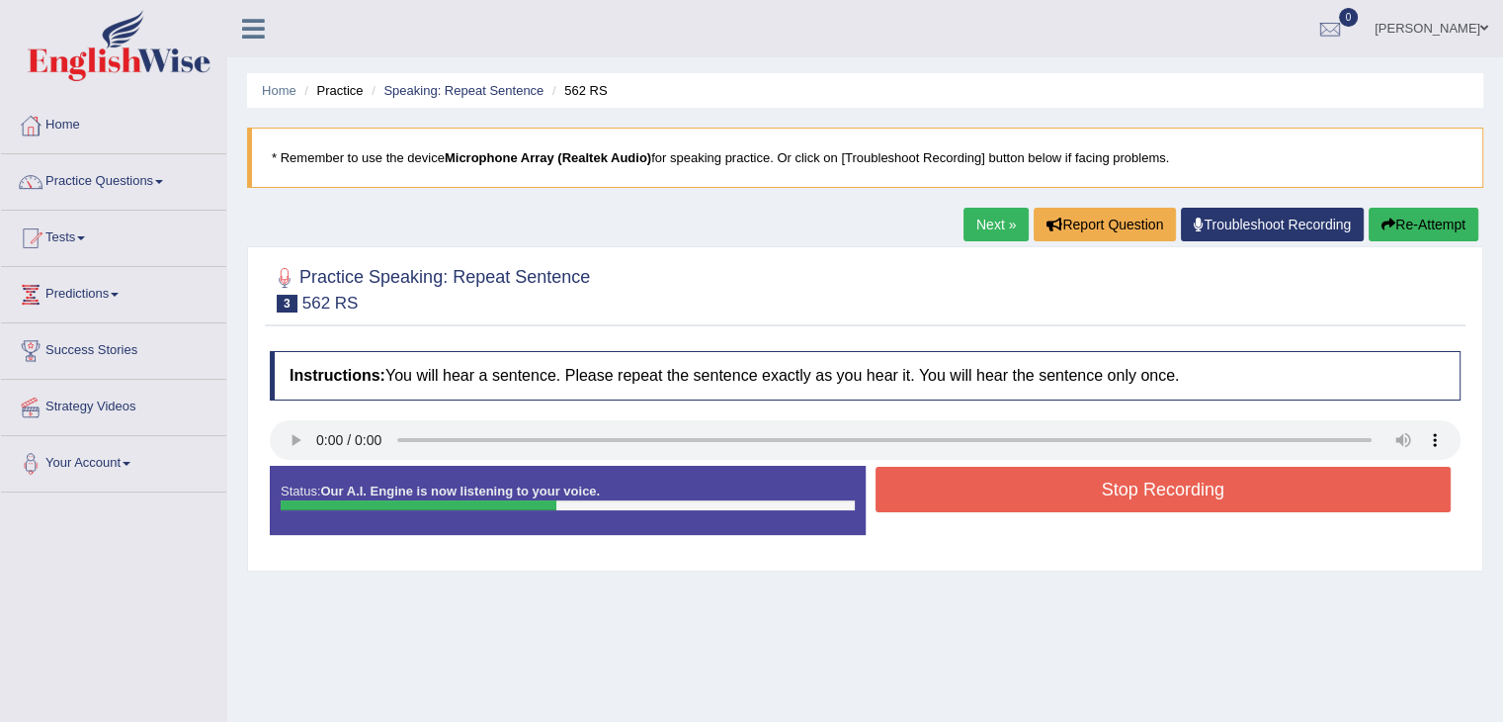
click at [1049, 492] on button "Stop Recording" at bounding box center [1164, 489] width 576 height 45
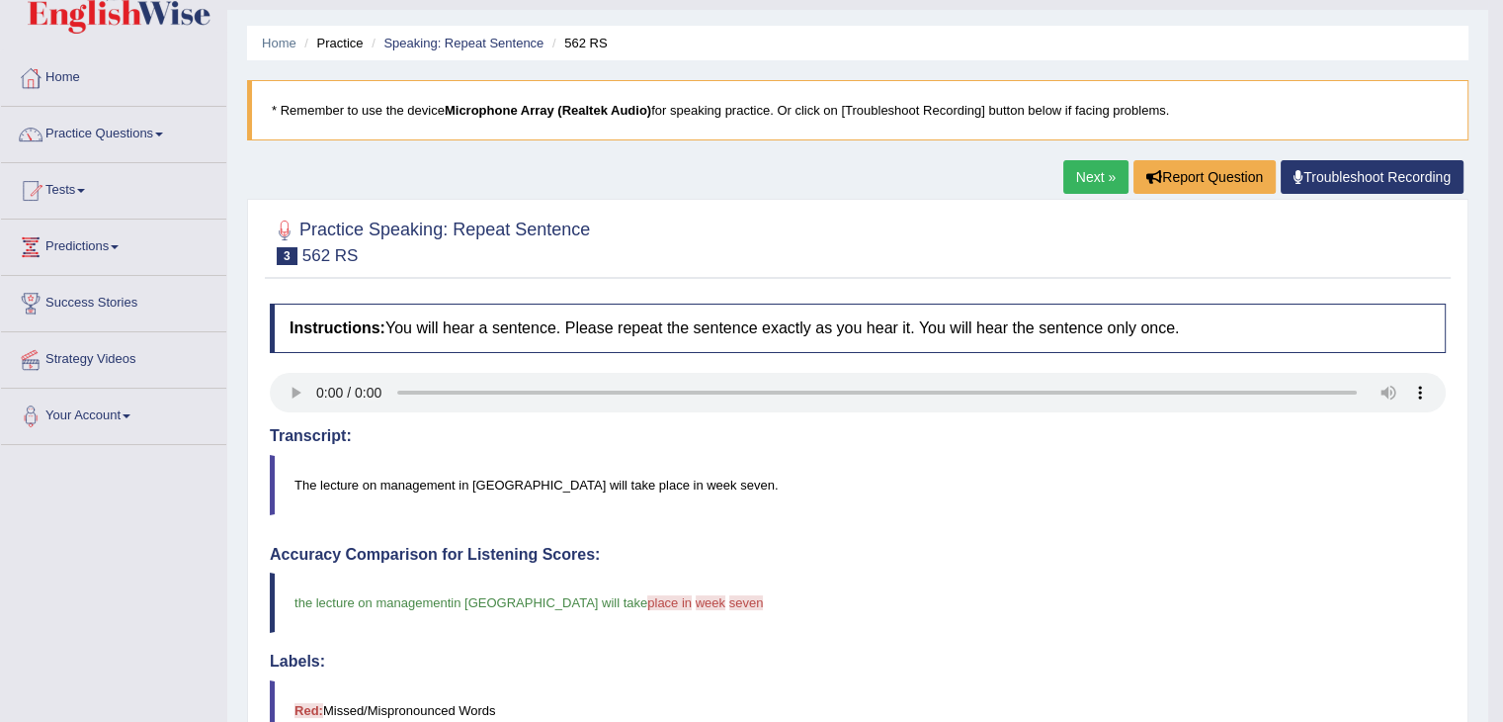
scroll to position [47, 0]
click at [1091, 179] on link "Next »" at bounding box center [1096, 177] width 65 height 34
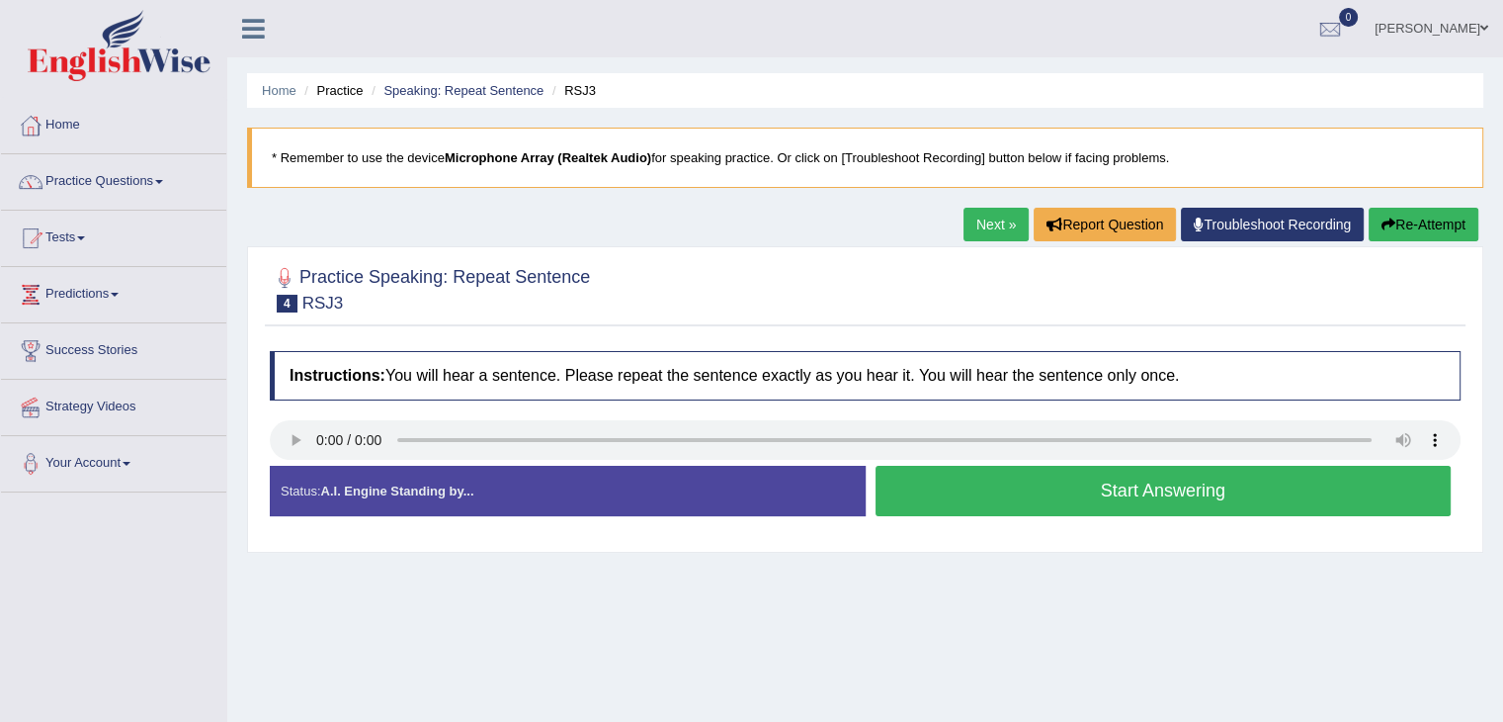
click at [1133, 485] on button "Start Answering" at bounding box center [1164, 491] width 576 height 50
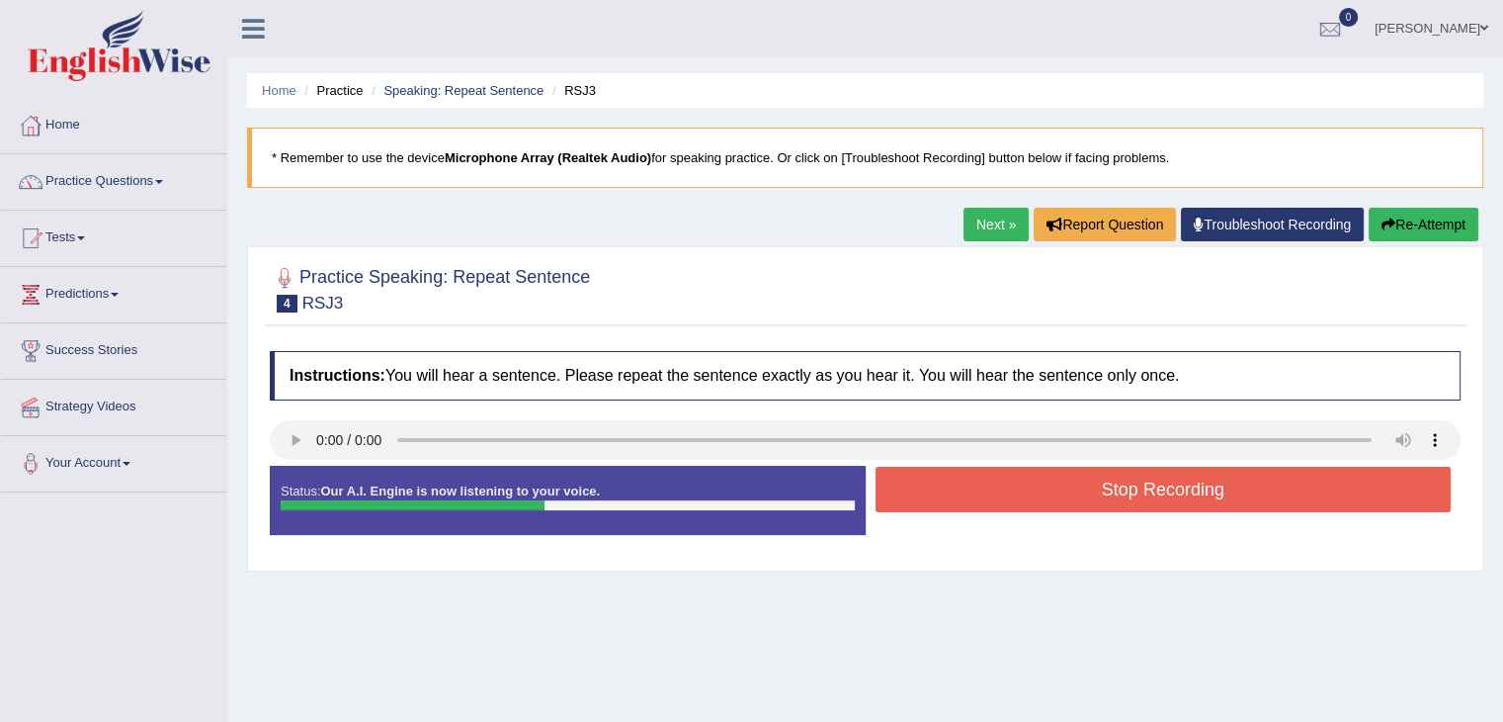
click at [1133, 485] on button "Stop Recording" at bounding box center [1164, 489] width 576 height 45
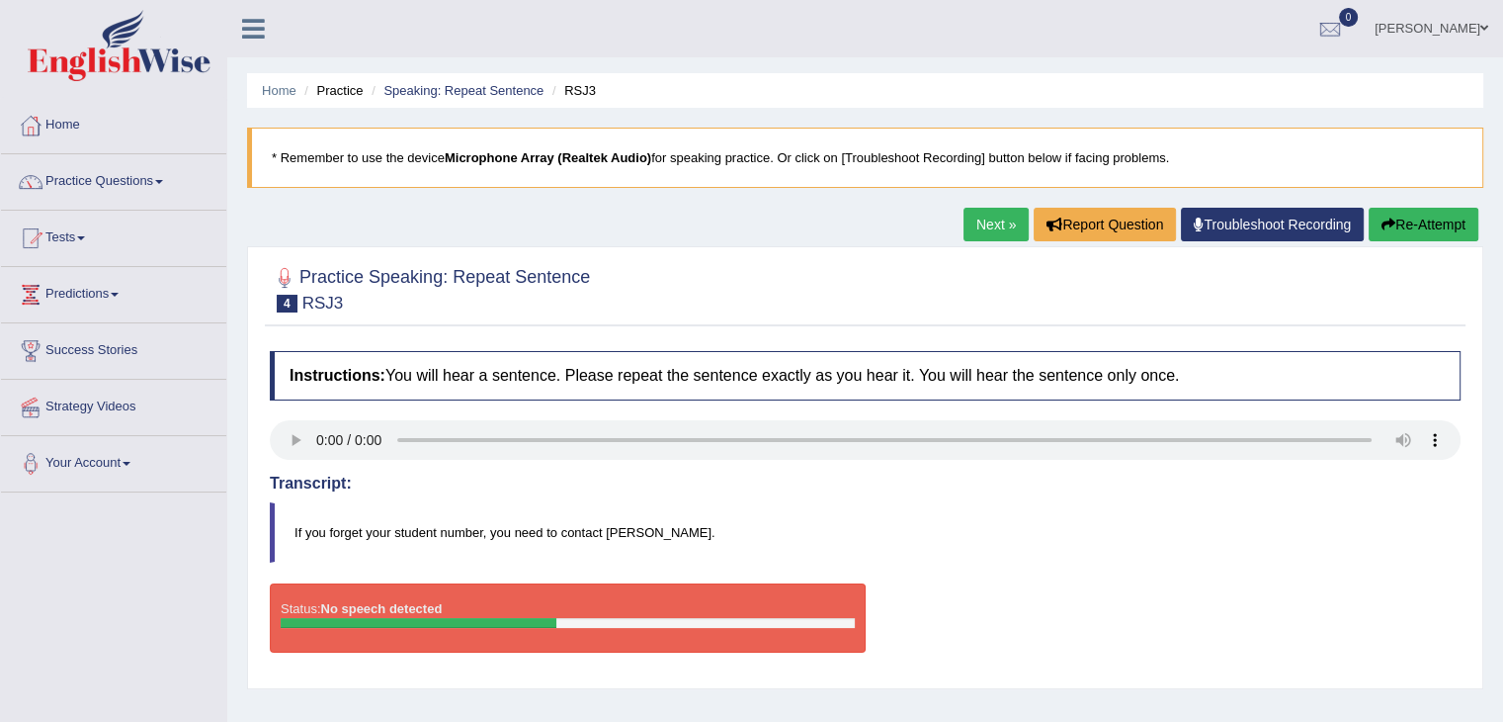
click at [1418, 225] on button "Re-Attempt" at bounding box center [1424, 225] width 110 height 34
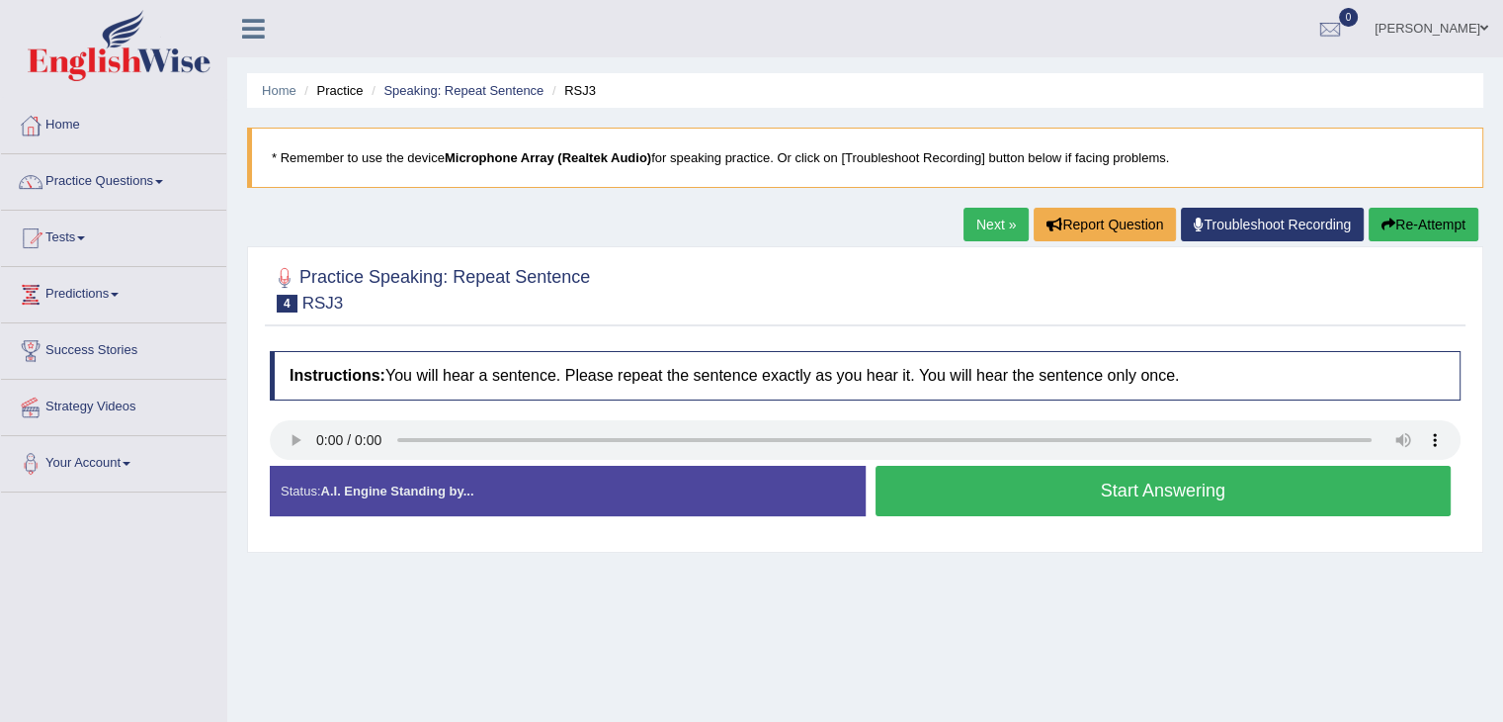
click at [1120, 487] on button "Start Answering" at bounding box center [1164, 491] width 576 height 50
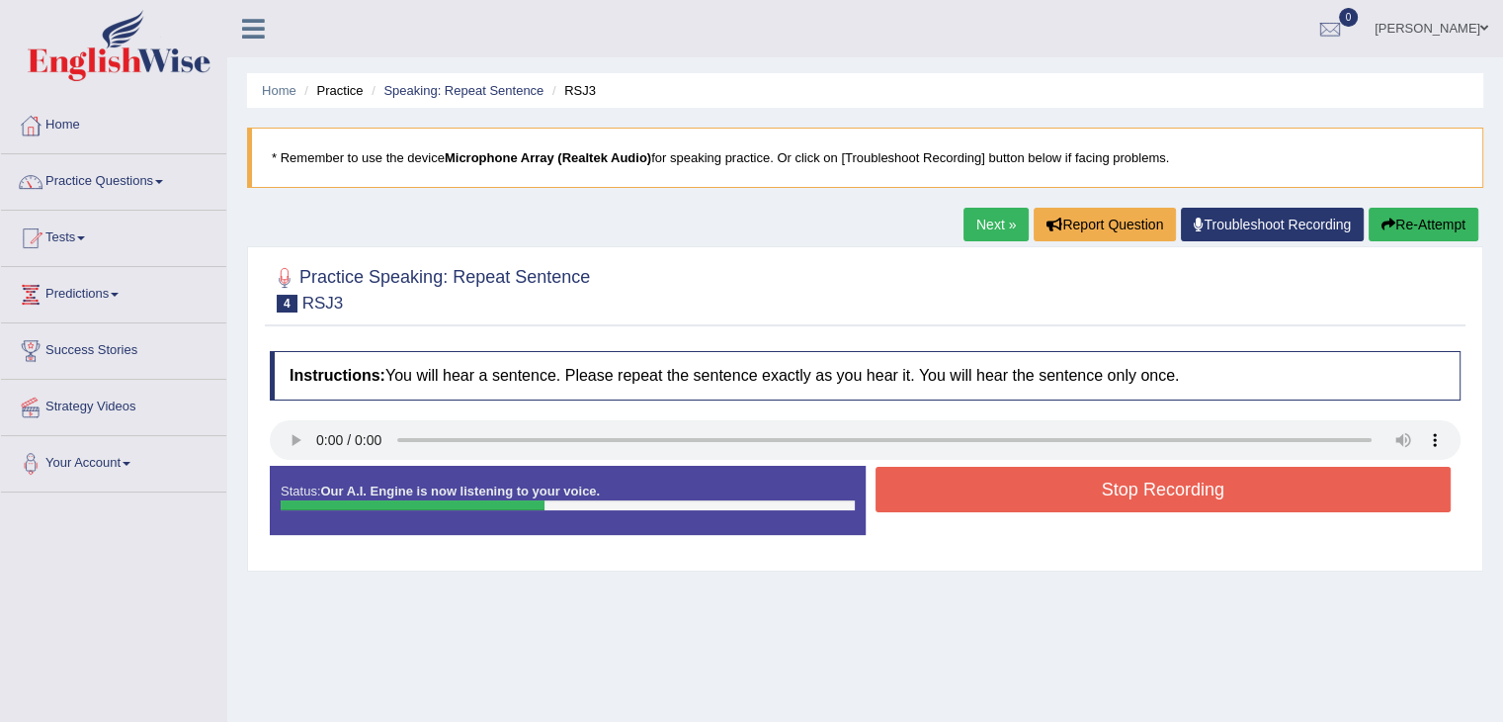
click at [1120, 487] on button "Stop Recording" at bounding box center [1164, 489] width 576 height 45
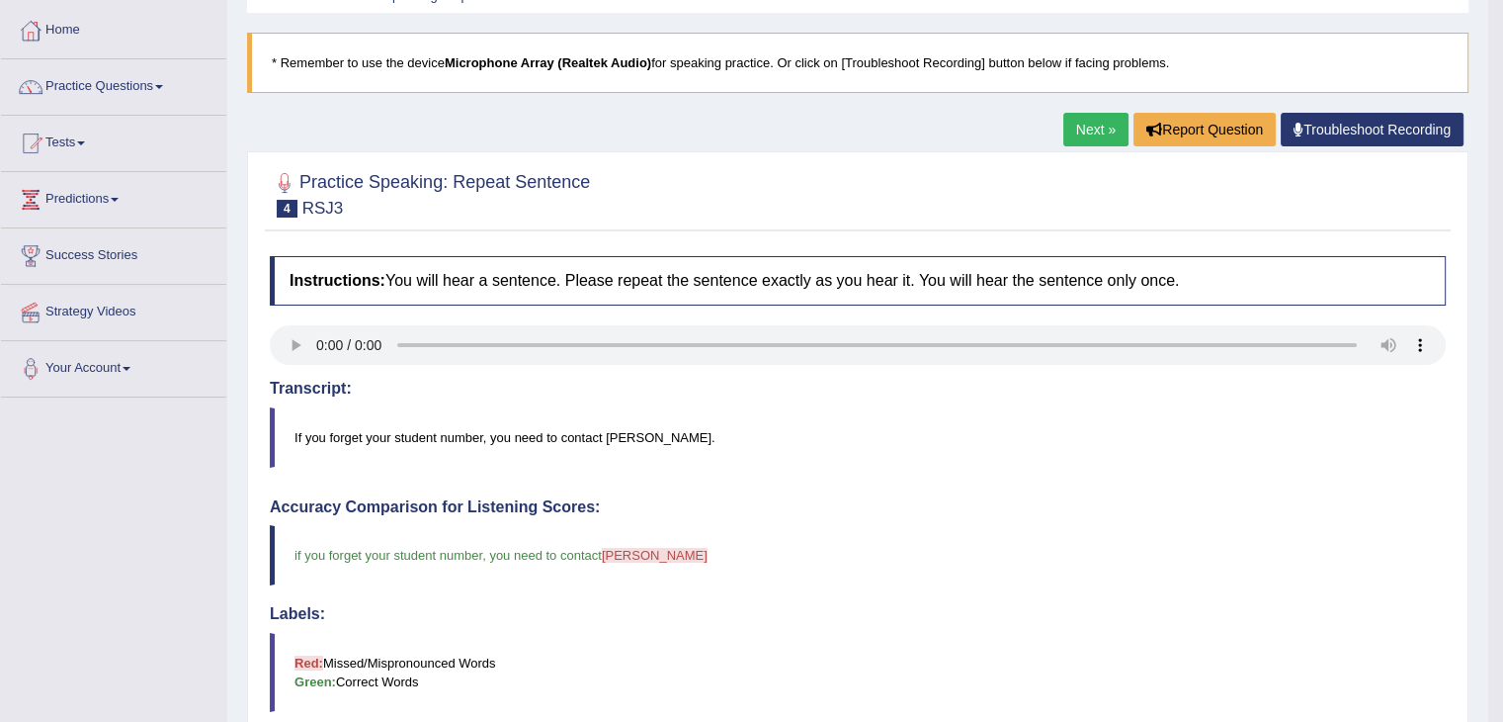
scroll to position [82, 0]
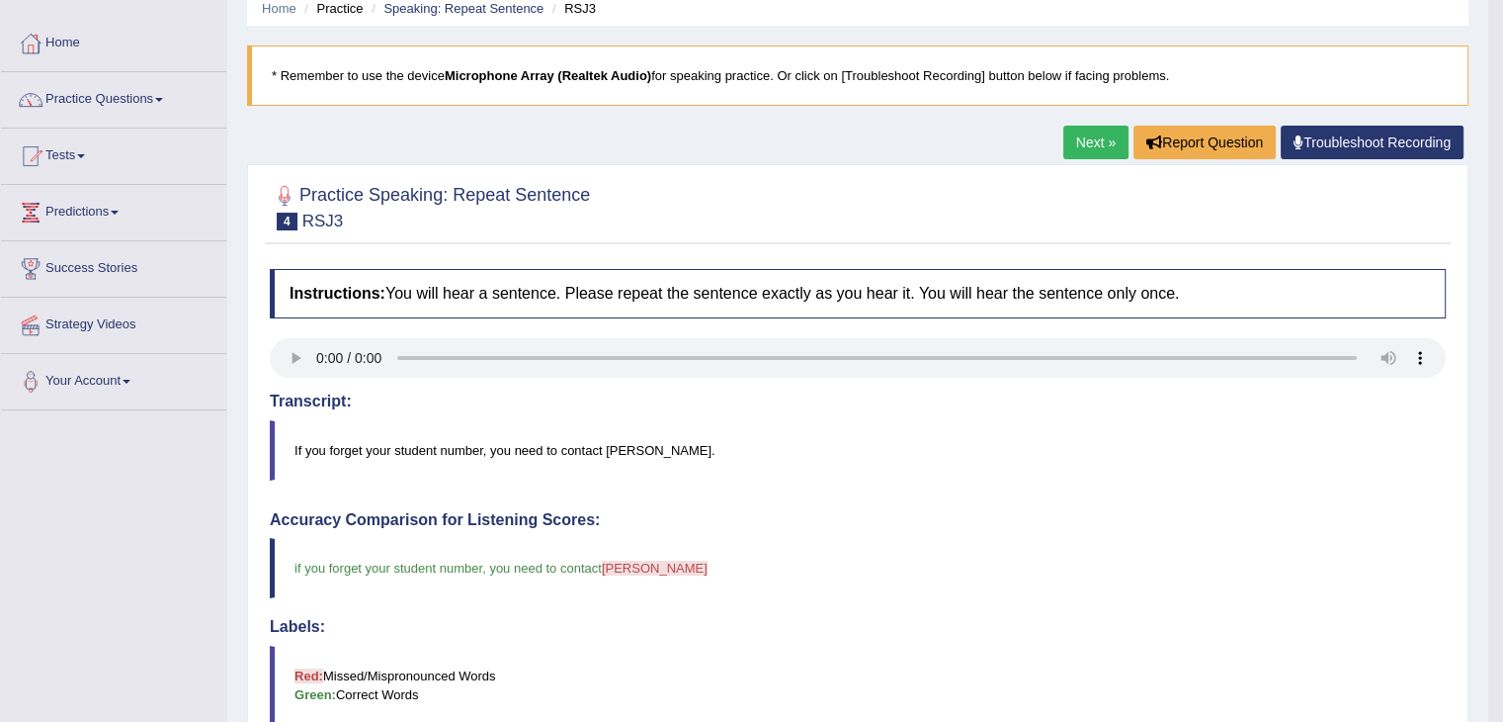
click at [1083, 146] on link "Next »" at bounding box center [1096, 143] width 65 height 34
